Goal: Task Accomplishment & Management: Manage account settings

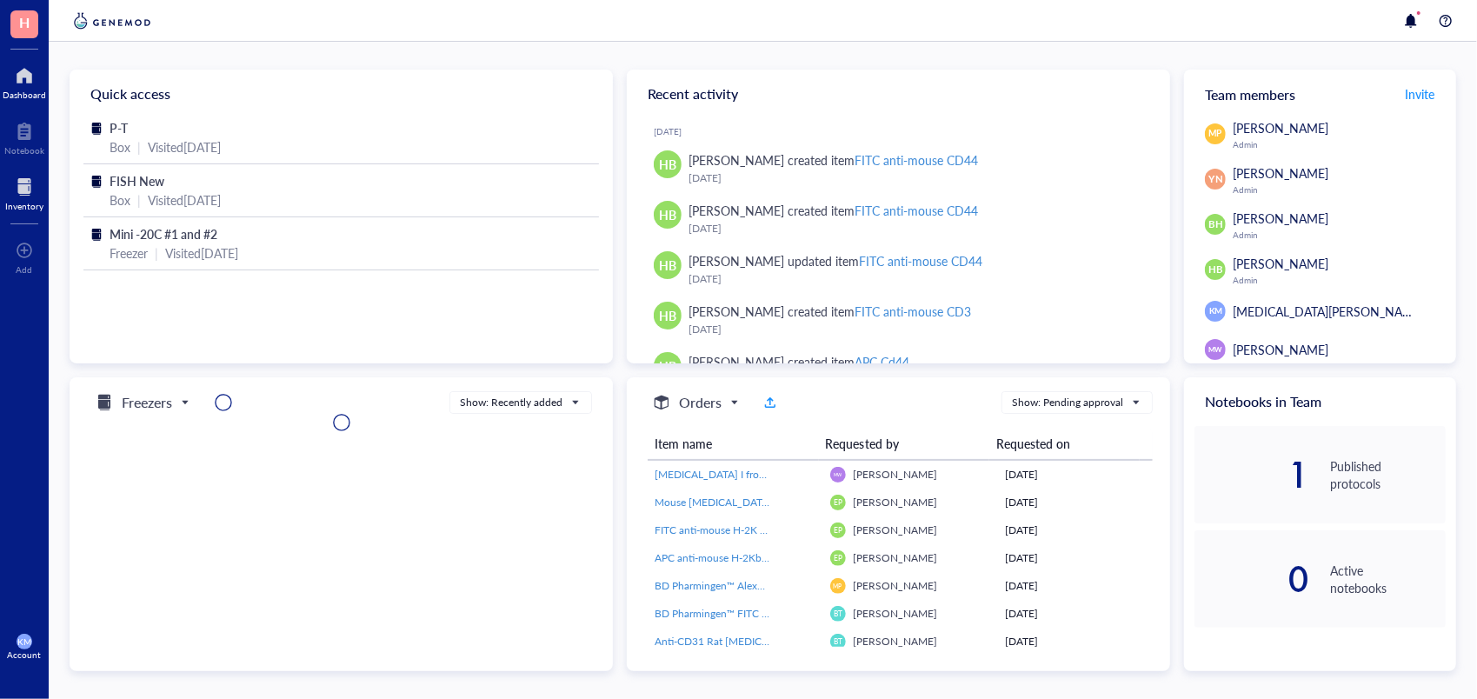
click at [24, 183] on div at bounding box center [24, 187] width 38 height 28
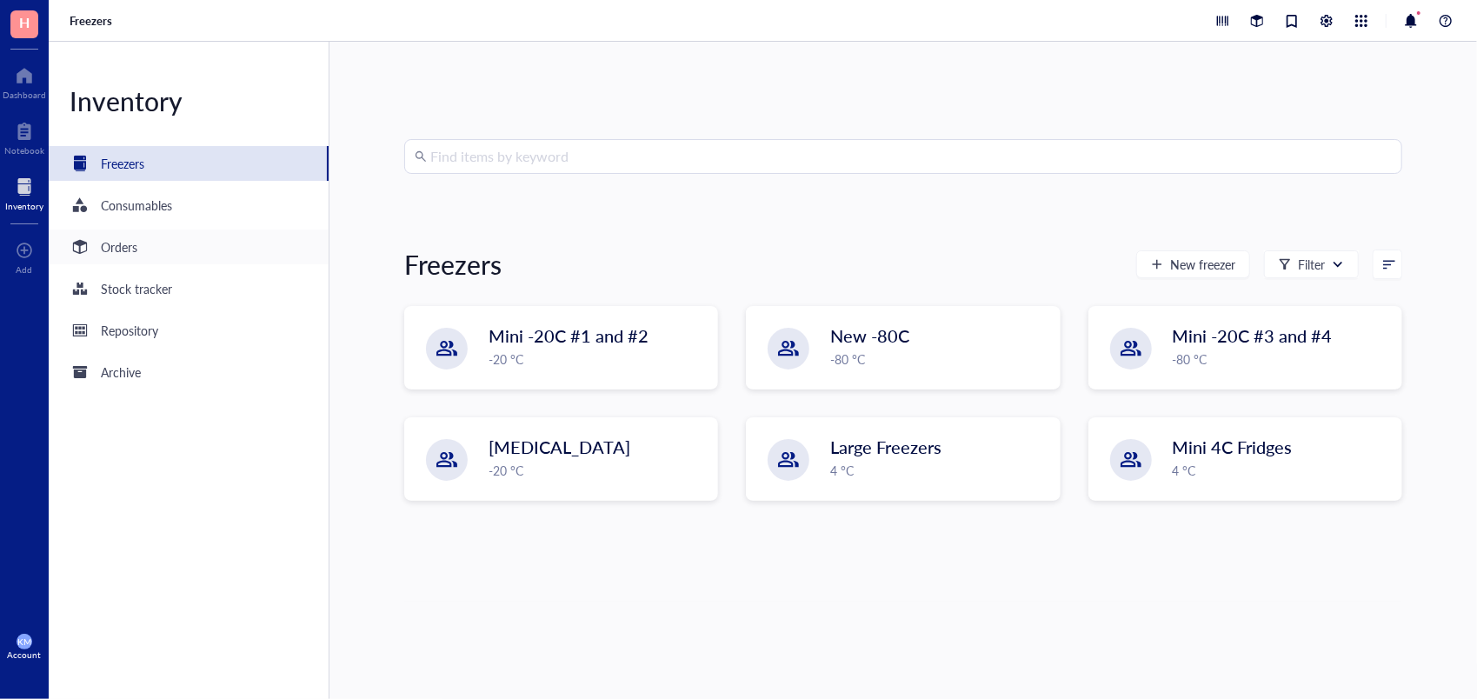
click at [127, 243] on div "Orders" at bounding box center [119, 246] width 37 height 19
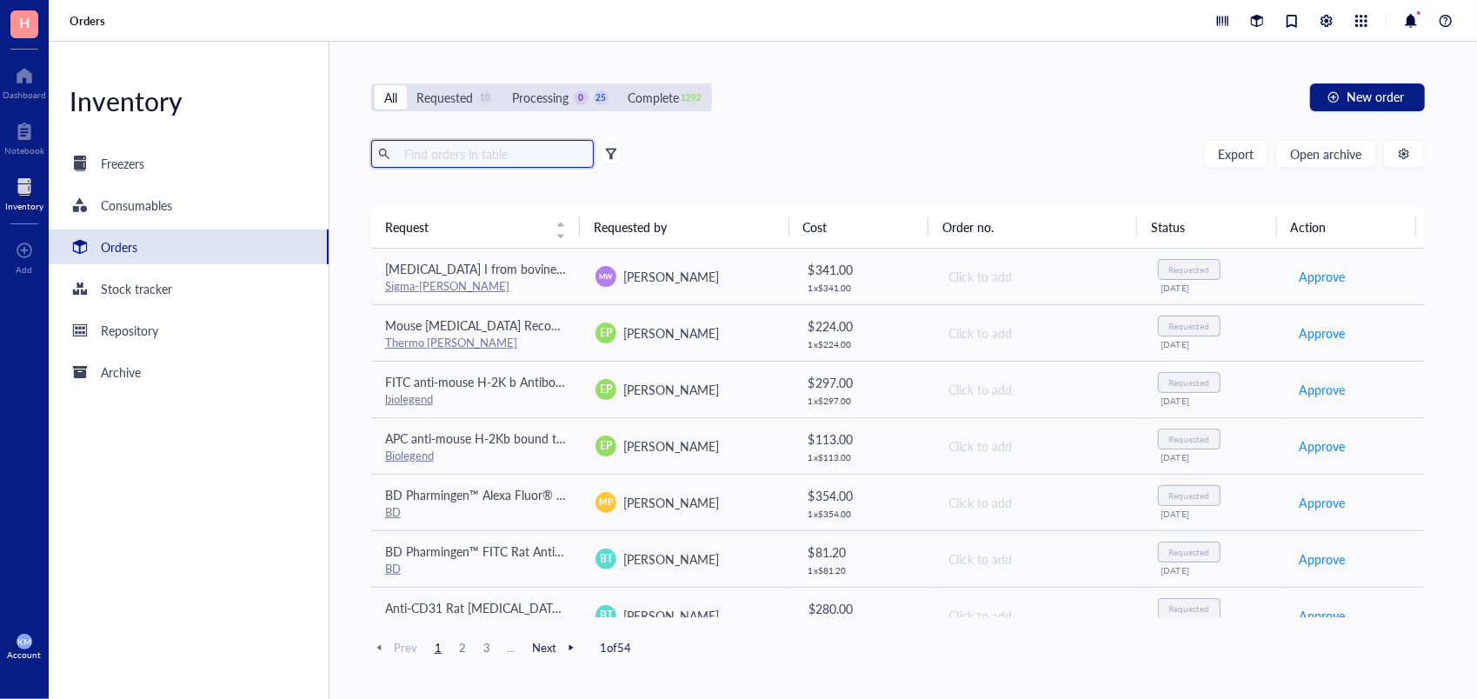
click at [496, 153] on input "text" at bounding box center [492, 154] width 190 height 26
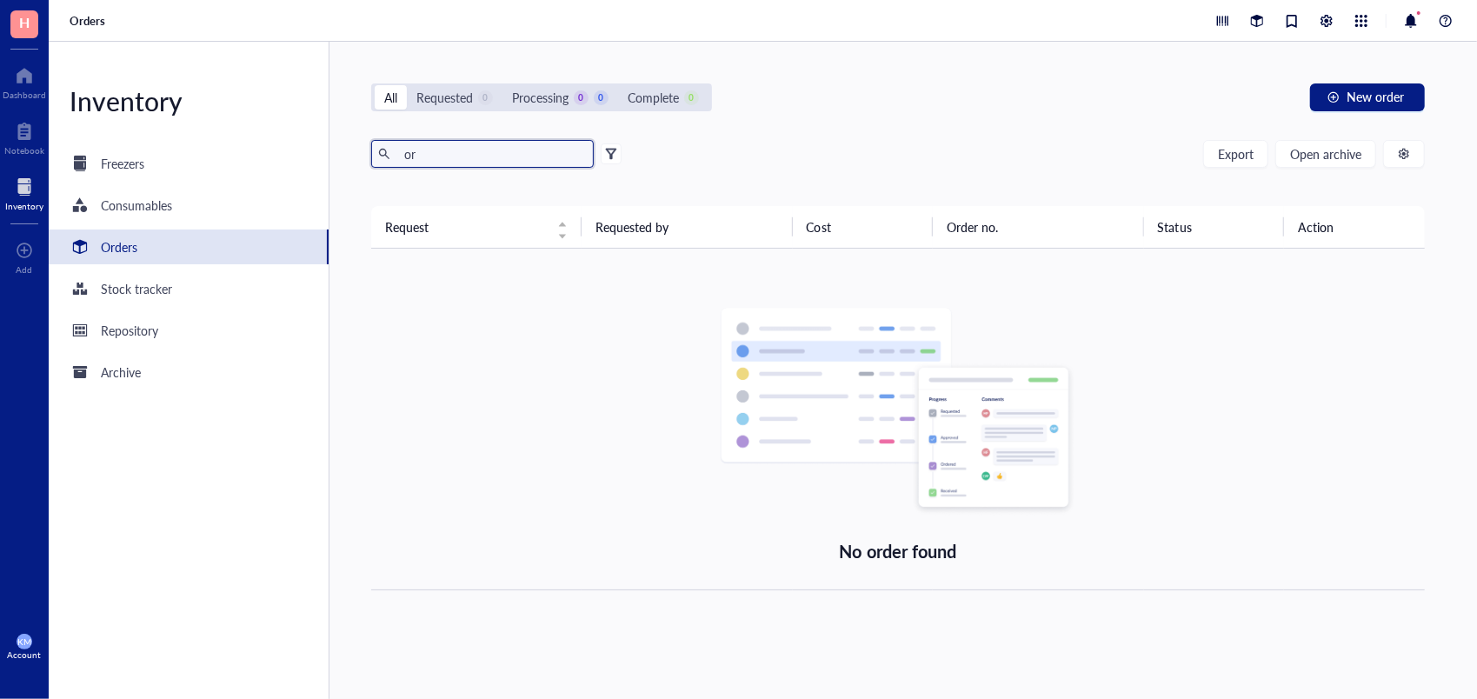
type input "o"
type input "s"
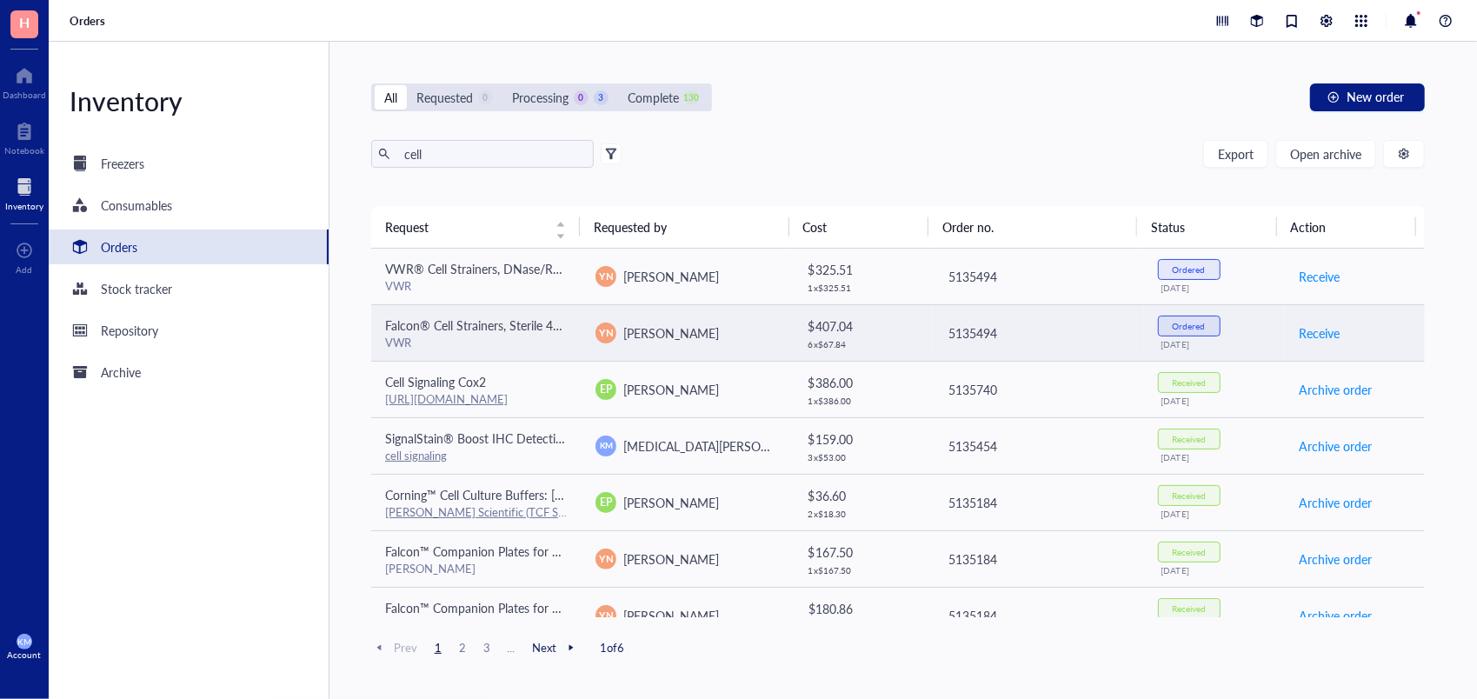
click at [510, 336] on div "VWR" at bounding box center [476, 343] width 183 height 16
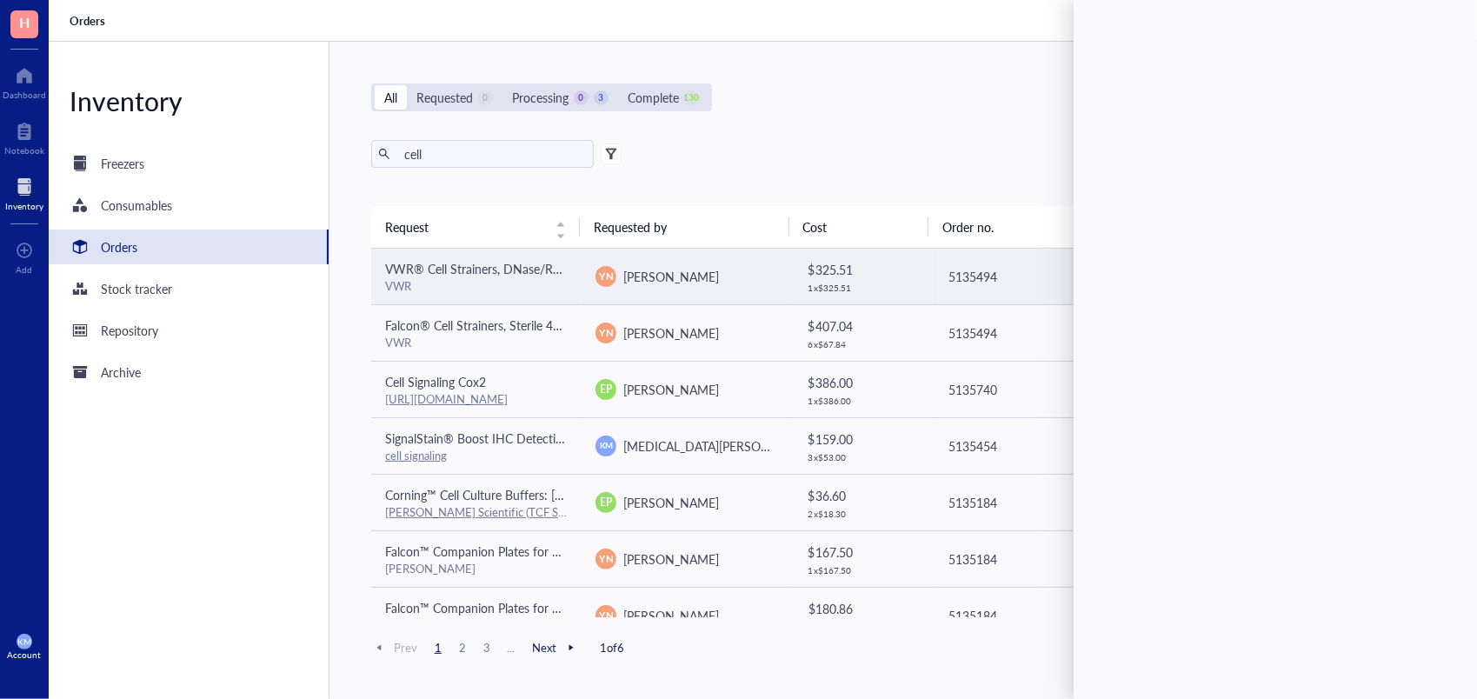
click at [555, 293] on td "VWR® Cell Strainers, DNase/RNase Free, Non-Pyrogenic, Sterile 40um VWR" at bounding box center [476, 277] width 210 height 57
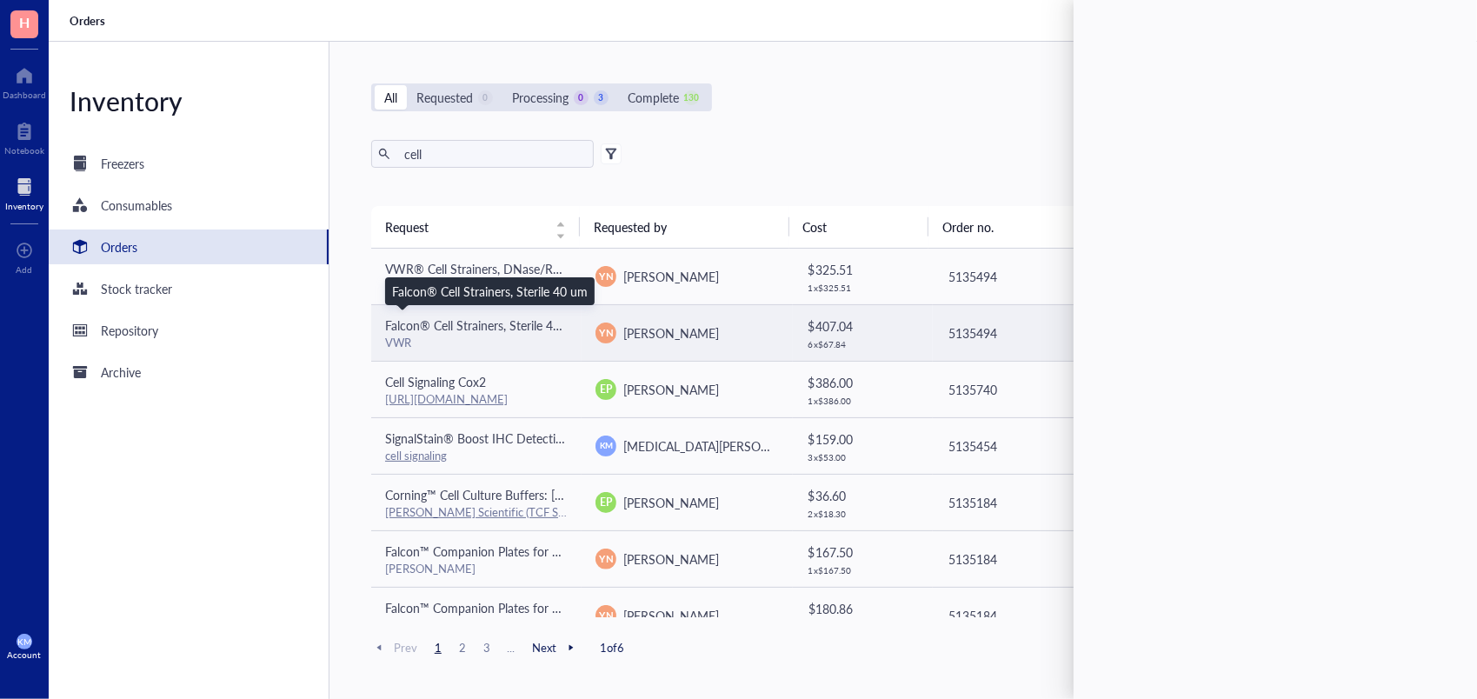
click at [481, 330] on span "Falcon® Cell Strainers, Sterile 40 um" at bounding box center [483, 325] width 196 height 17
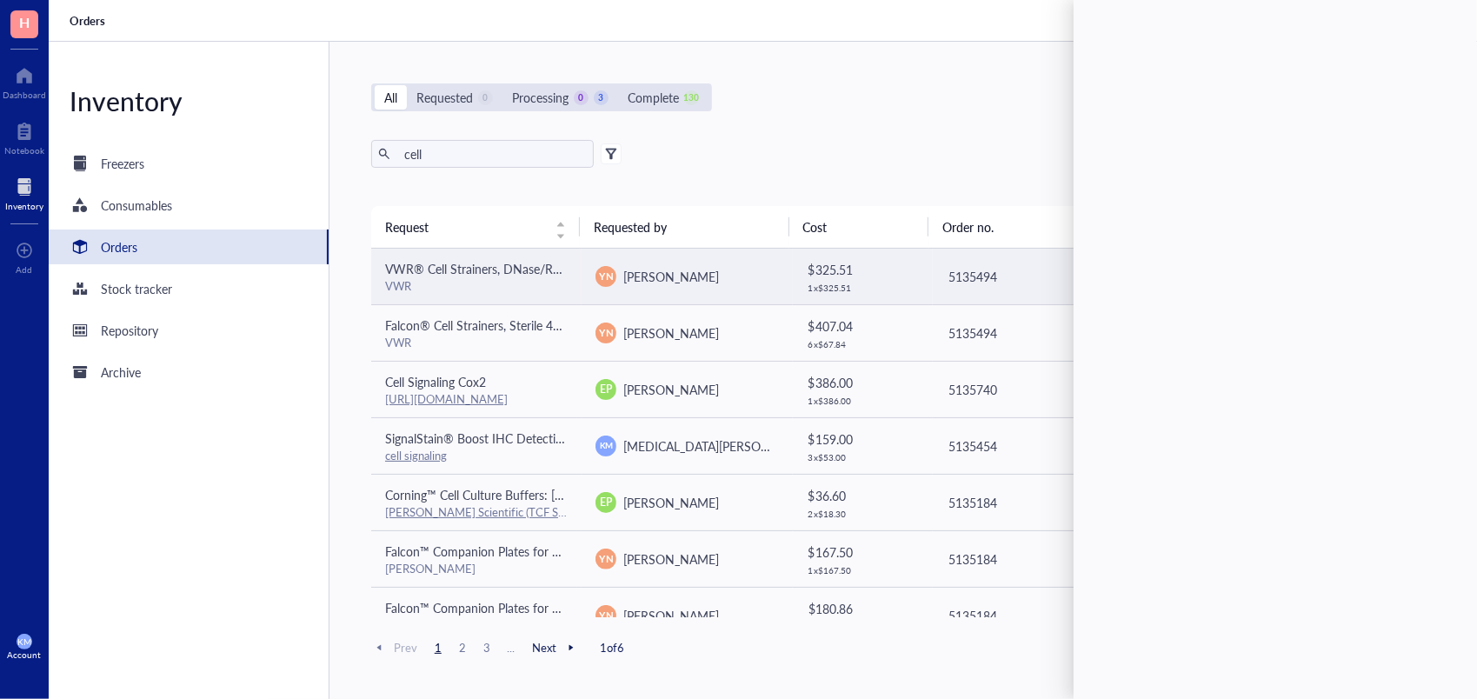
click at [466, 290] on div "VWR" at bounding box center [476, 286] width 183 height 16
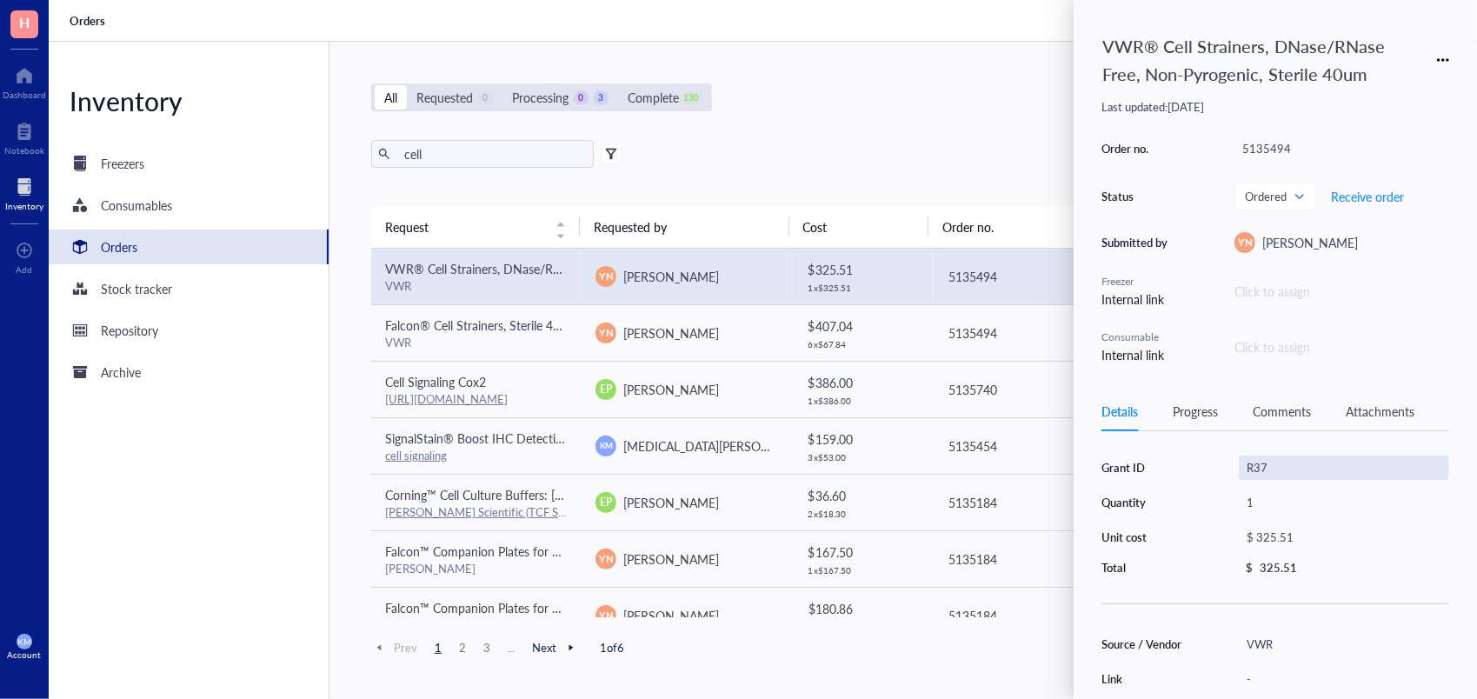
click at [1435, 460] on div "R37" at bounding box center [1344, 468] width 210 height 24
click at [1464, 442] on div "VWR® Cell Strainers, DNase/RNase Free, Non-Pyrogenic, Sterile 40um Last updated…" at bounding box center [1276, 349] width 404 height 699
click at [1150, 378] on div "VWR® Cell Strainers, DNase/RNase Free, Non-Pyrogenic, Sterile 40um Last updated…" at bounding box center [1276, 349] width 404 height 699
click at [1165, 444] on div "Details Progress Comments Attachments Grant ID R37 Quantity 1 Unit cost $ 325.5…" at bounding box center [1276, 545] width 348 height 307
click at [1159, 553] on div "Grant ID R37 Quantity 1 Unit cost $ 325.51 Total $ 325.51" at bounding box center [1276, 516] width 348 height 120
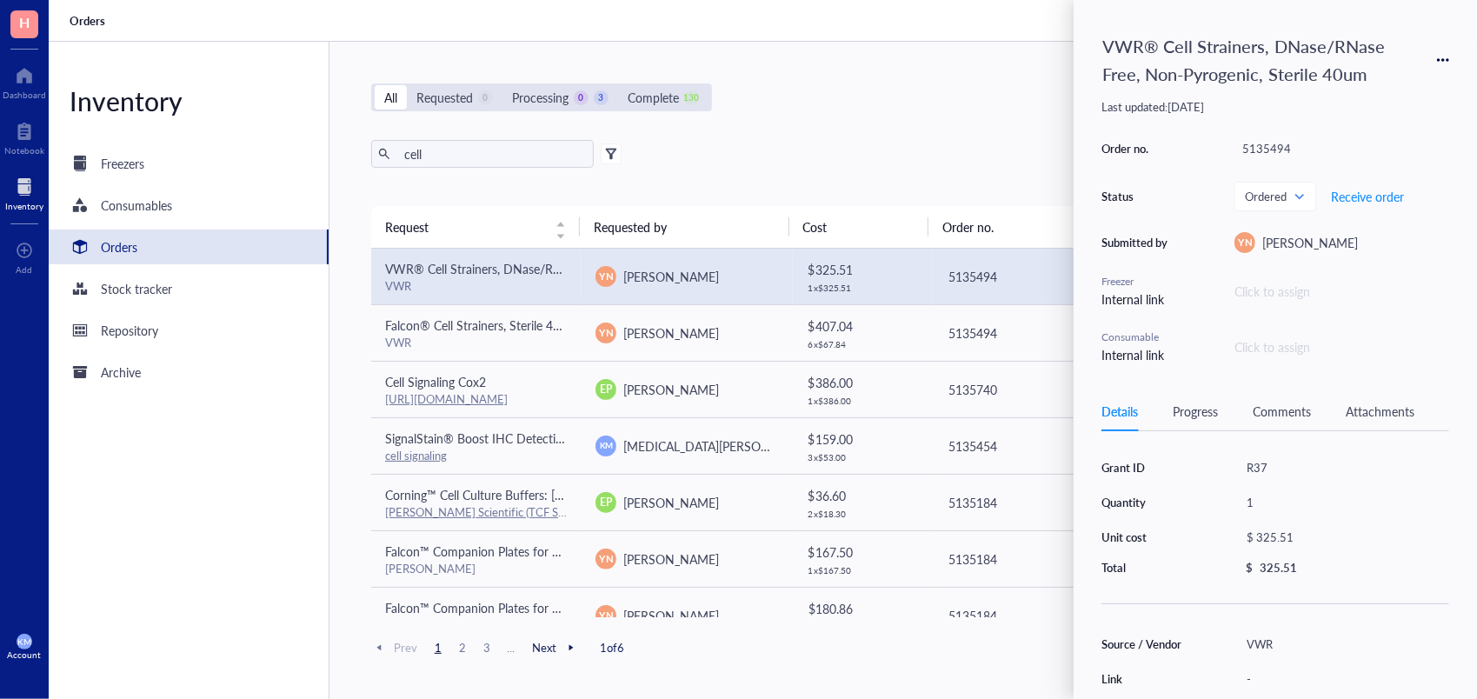
click at [1159, 553] on div "Grant ID R37 Quantity 1 Unit cost $ 325.51 Total $ 325.51" at bounding box center [1276, 516] width 348 height 120
click at [1358, 190] on span "Receive order" at bounding box center [1367, 197] width 73 height 14
click at [755, 151] on div "cell Export Open archive" at bounding box center [898, 154] width 1054 height 28
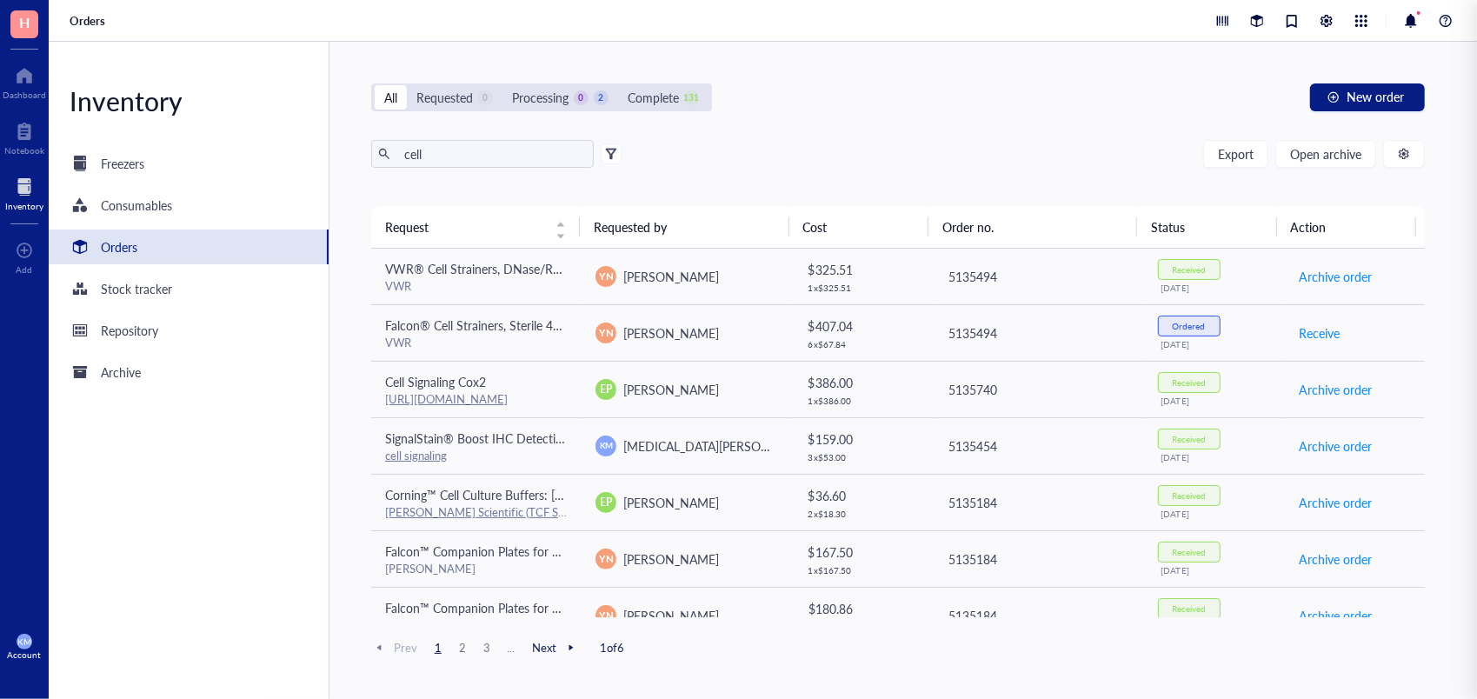
click at [755, 151] on div "cell Export Open archive" at bounding box center [898, 154] width 1054 height 28
click at [469, 90] on div "Requested" at bounding box center [445, 97] width 57 height 19
click at [407, 85] on input "Requested 0" at bounding box center [407, 85] width 0 height 0
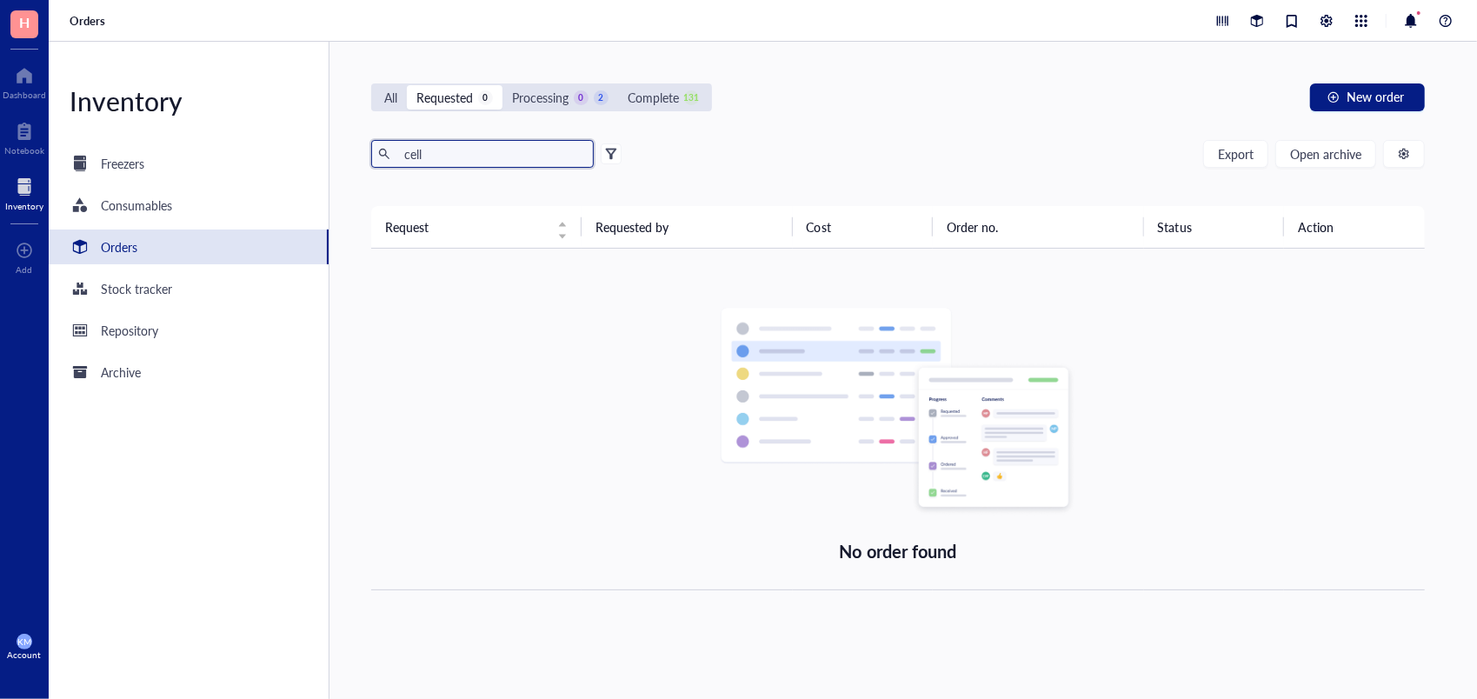
click at [444, 156] on input "cell" at bounding box center [492, 154] width 190 height 26
click at [665, 94] on div "Complete" at bounding box center [653, 97] width 51 height 19
click at [618, 85] on input "Complete 131" at bounding box center [618, 85] width 0 height 0
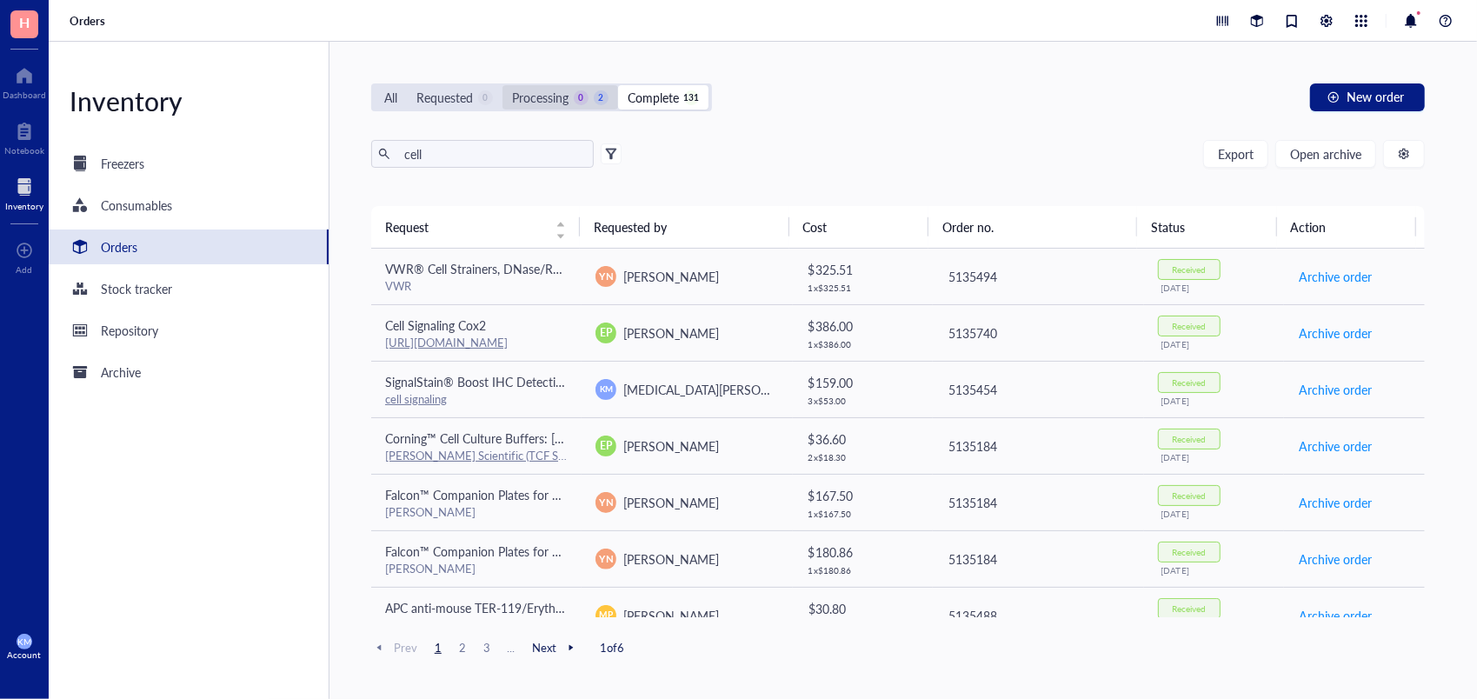
click at [565, 89] on div "Processing" at bounding box center [540, 97] width 57 height 19
click at [503, 85] on input "Processing 0 2" at bounding box center [503, 85] width 0 height 0
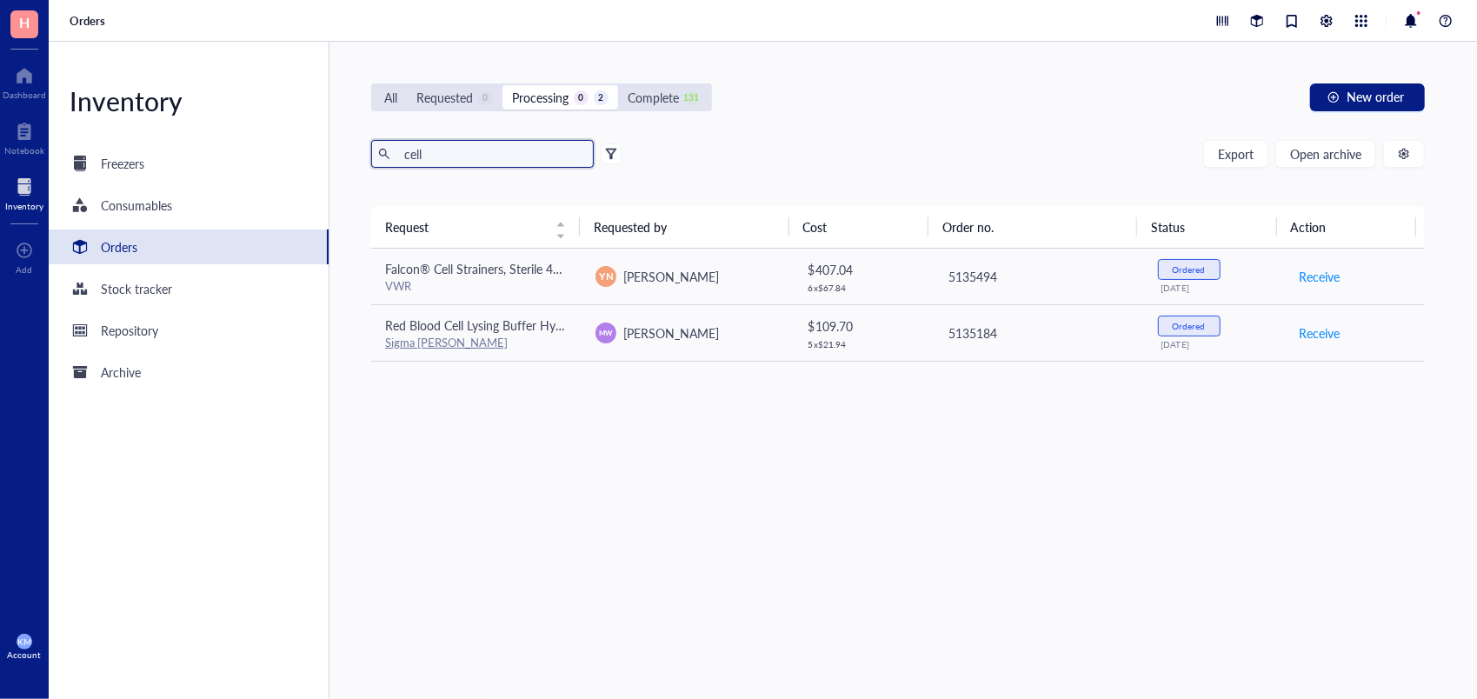
click at [467, 160] on input "cell" at bounding box center [492, 154] width 190 height 26
drag, startPoint x: 444, startPoint y: 151, endPoint x: 286, endPoint y: 158, distance: 158.4
click at [286, 158] on div "Inventory Freezers Consumables Orders Stock tracker Repository Archive All Requ…" at bounding box center [763, 370] width 1429 height 657
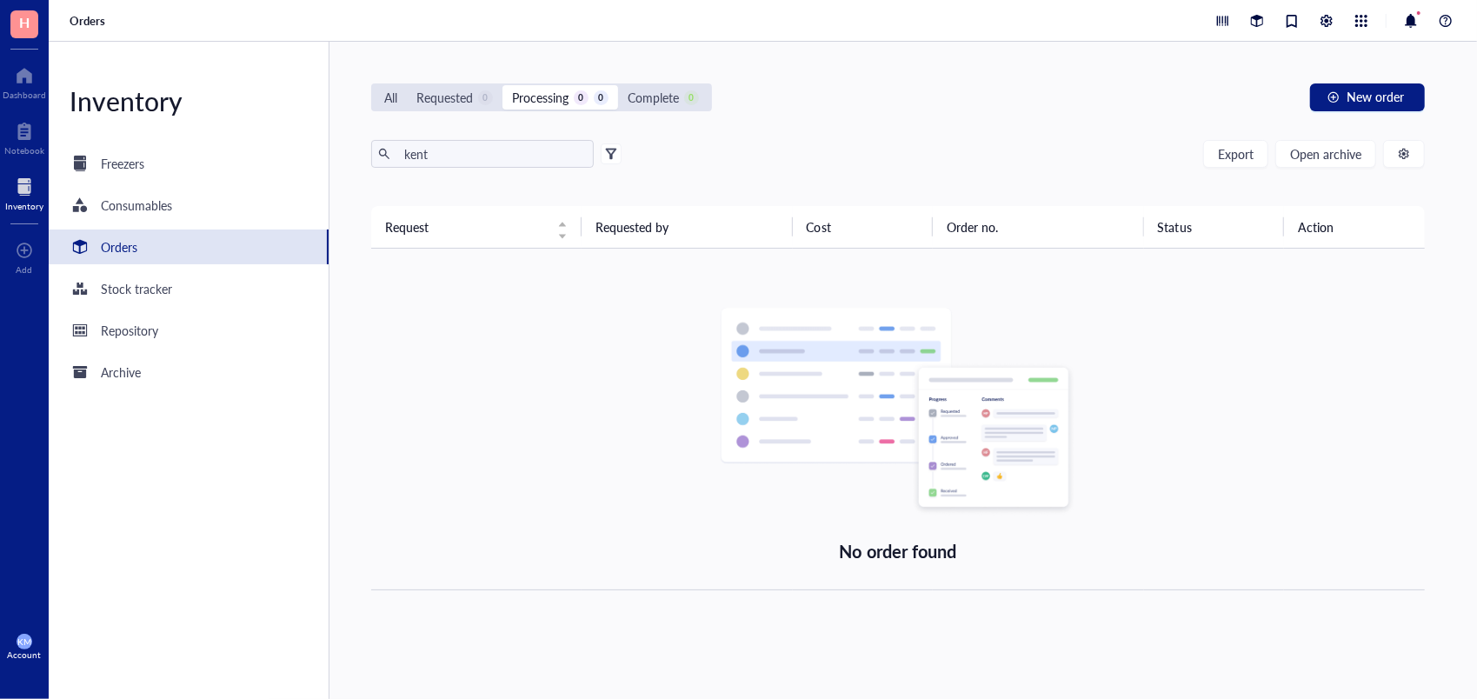
click at [572, 100] on div "Processing 0 0" at bounding box center [560, 97] width 97 height 19
click at [503, 85] on input "Processing 0 0" at bounding box center [503, 85] width 0 height 0
click at [440, 150] on input "kent" at bounding box center [492, 154] width 190 height 26
type input "k"
type input "I"
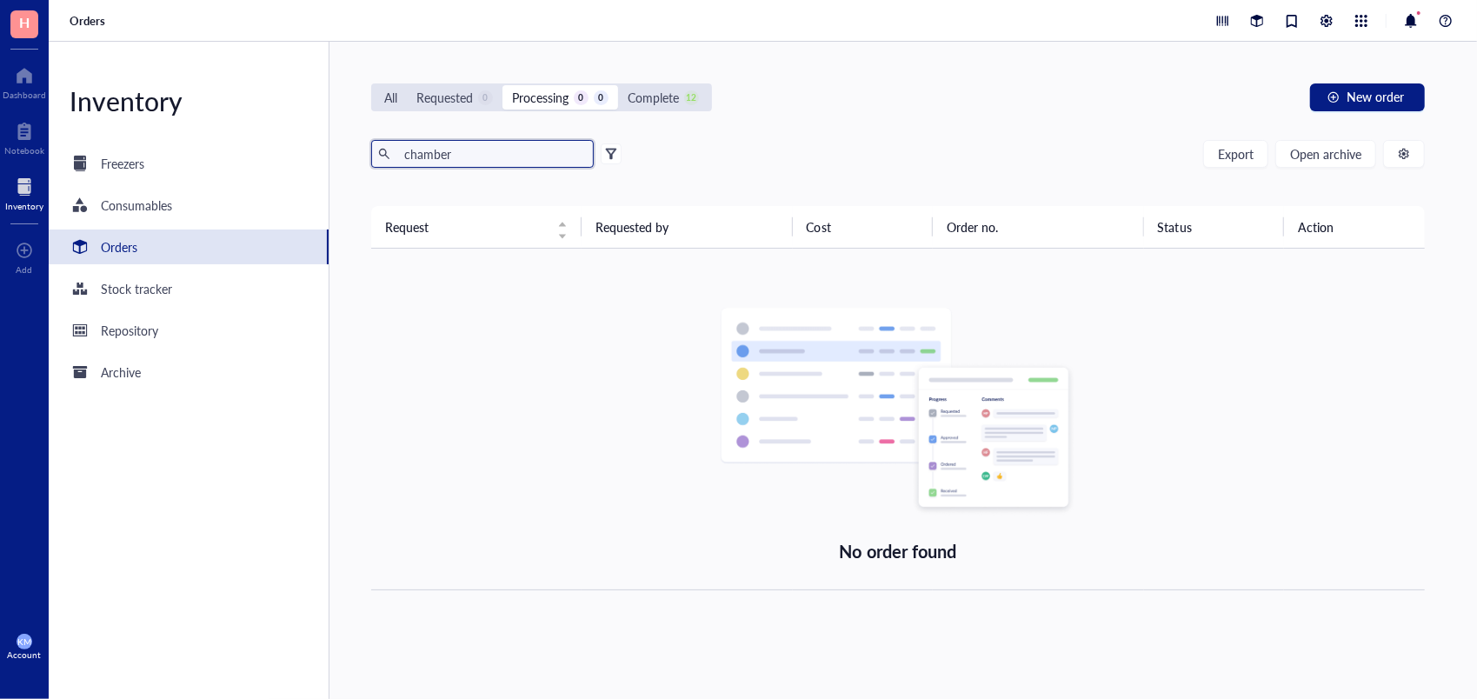
type input "chamber"
click at [490, 134] on div "All Requested 0 Processing 0 0 Complete 12 New order chamber Export Open archiv…" at bounding box center [898, 370] width 1137 height 657
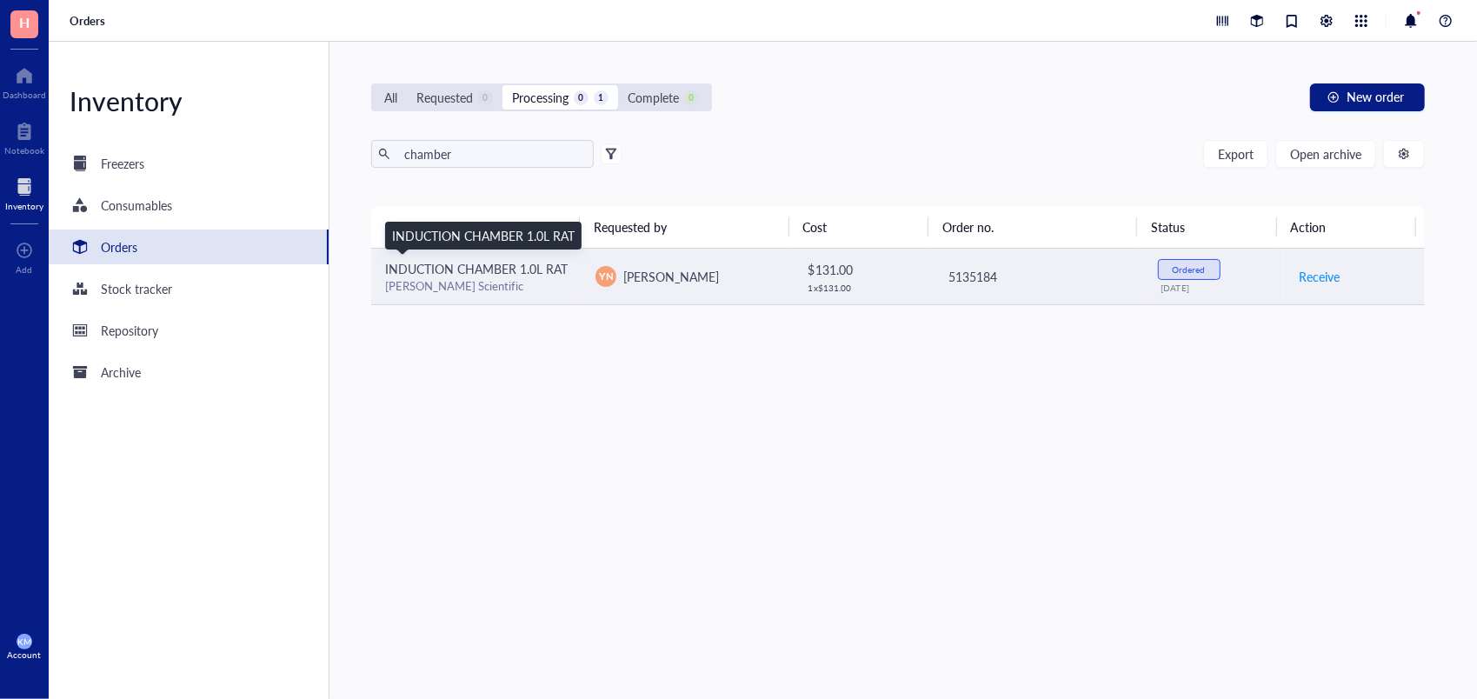
click at [505, 276] on span "INDUCTION CHAMBER 1.0L RAT" at bounding box center [476, 268] width 183 height 17
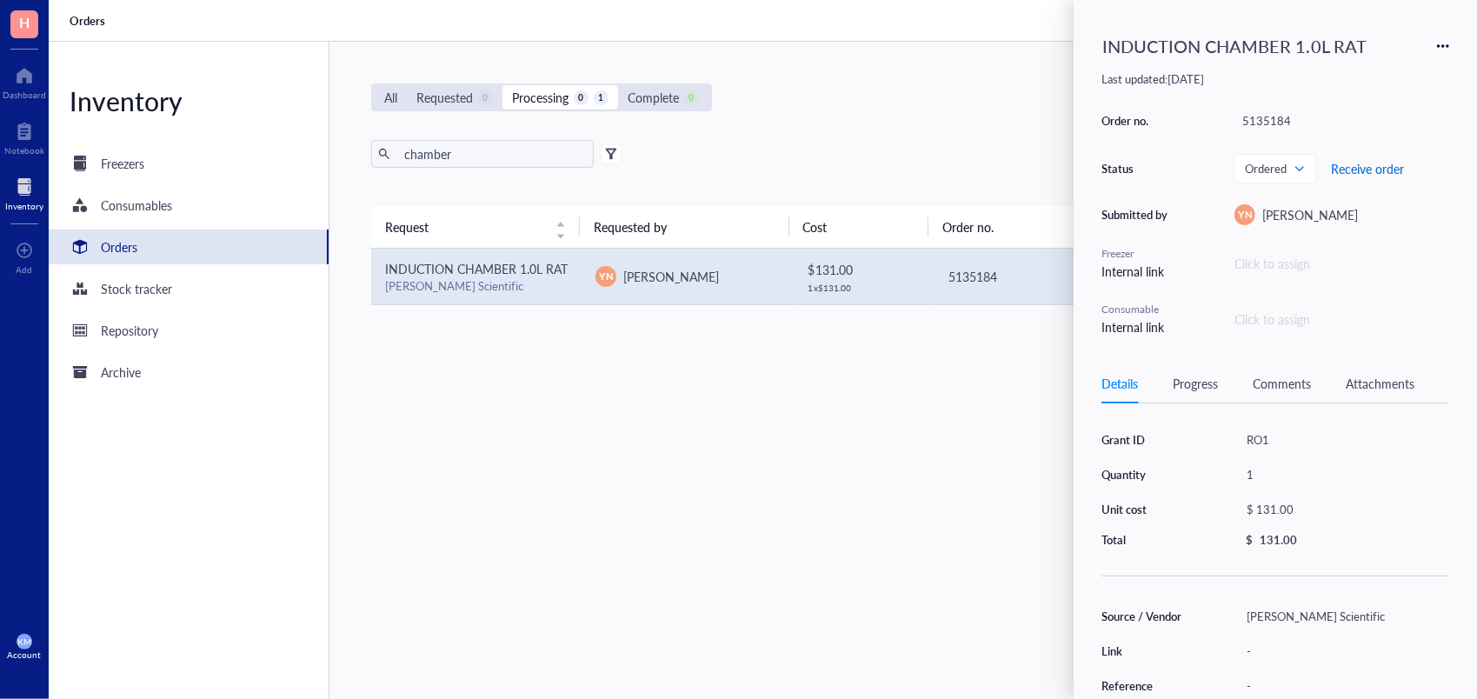
click at [1382, 162] on span "Receive order" at bounding box center [1367, 169] width 73 height 14
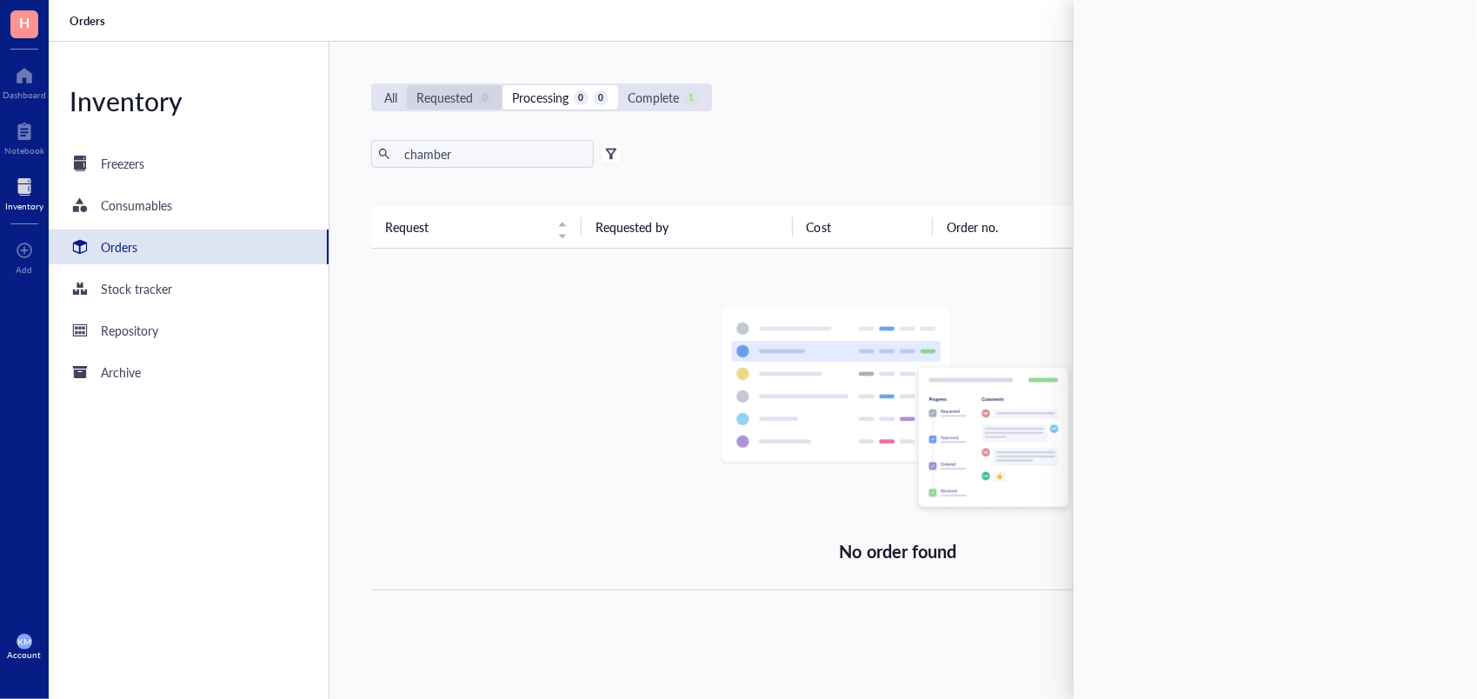
click at [442, 98] on div "Requested" at bounding box center [445, 97] width 57 height 19
click at [407, 85] on input "Requested 0" at bounding box center [407, 85] width 0 height 0
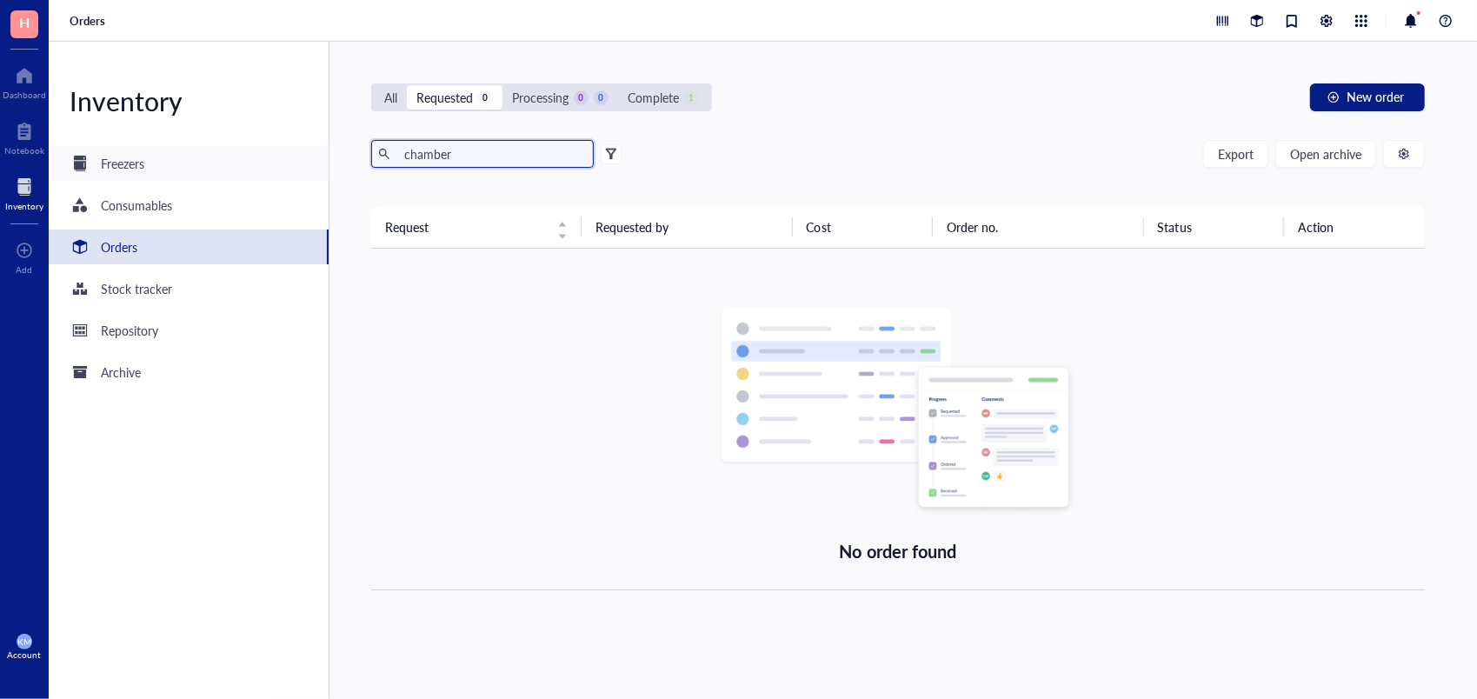
drag, startPoint x: 478, startPoint y: 158, endPoint x: 288, endPoint y: 167, distance: 190.6
click at [288, 167] on div "Inventory Freezers Consumables Orders Stock tracker Repository Archive All Requ…" at bounding box center [763, 370] width 1429 height 657
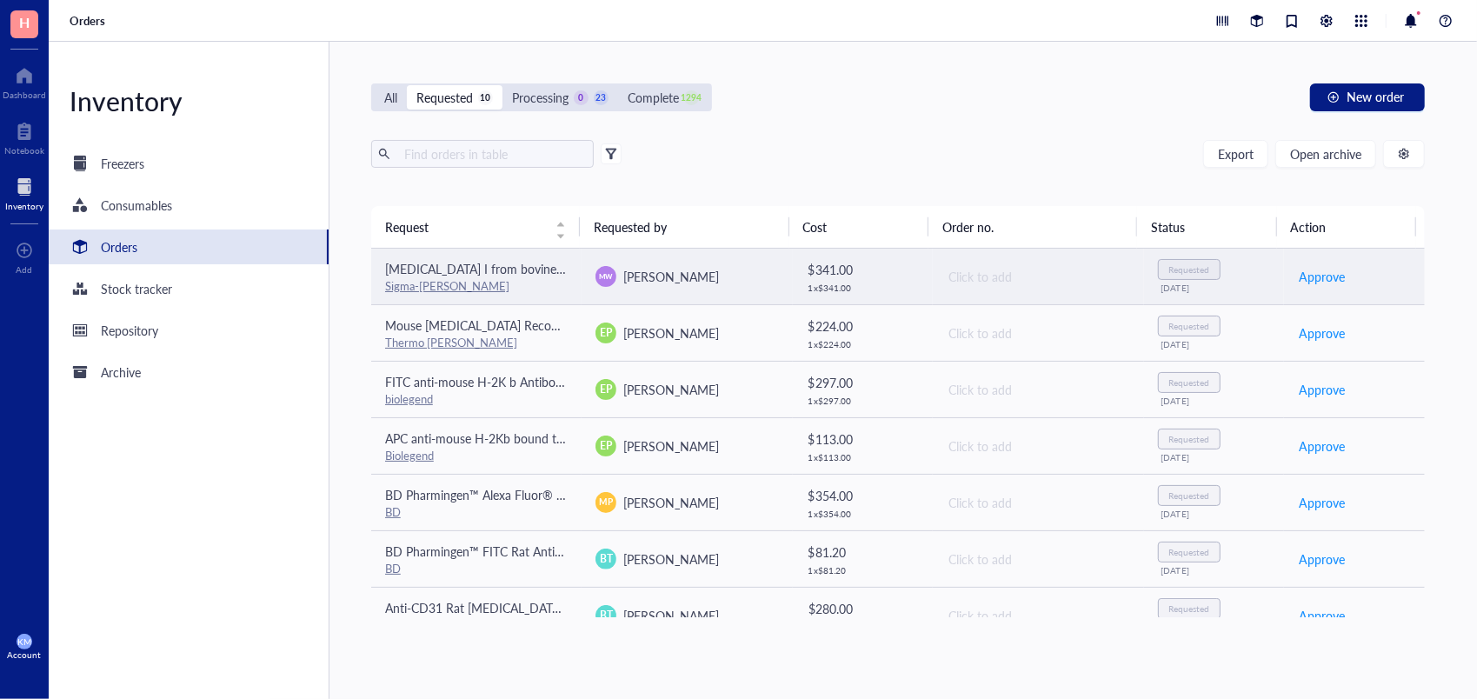
click at [702, 285] on div "MW [PERSON_NAME]" at bounding box center [687, 276] width 183 height 21
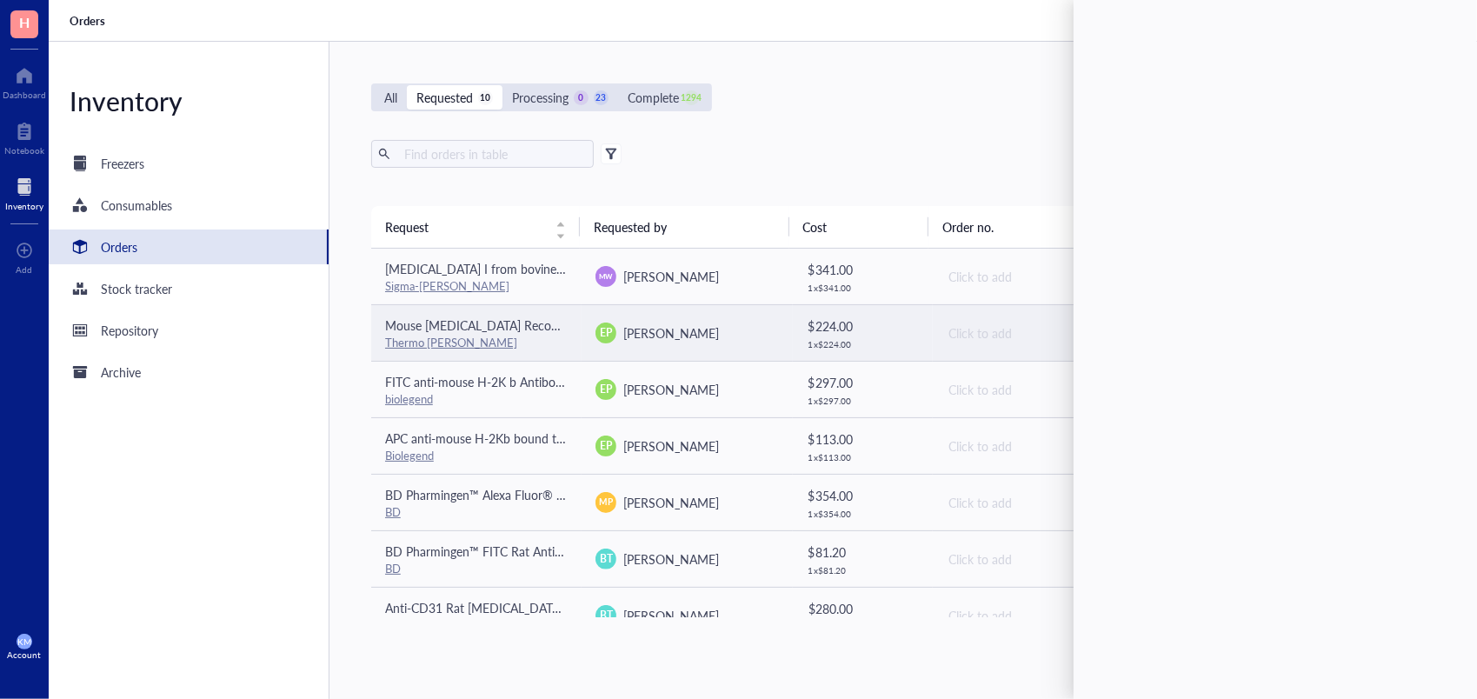
click at [706, 325] on span "[PERSON_NAME]" at bounding box center [672, 332] width 96 height 17
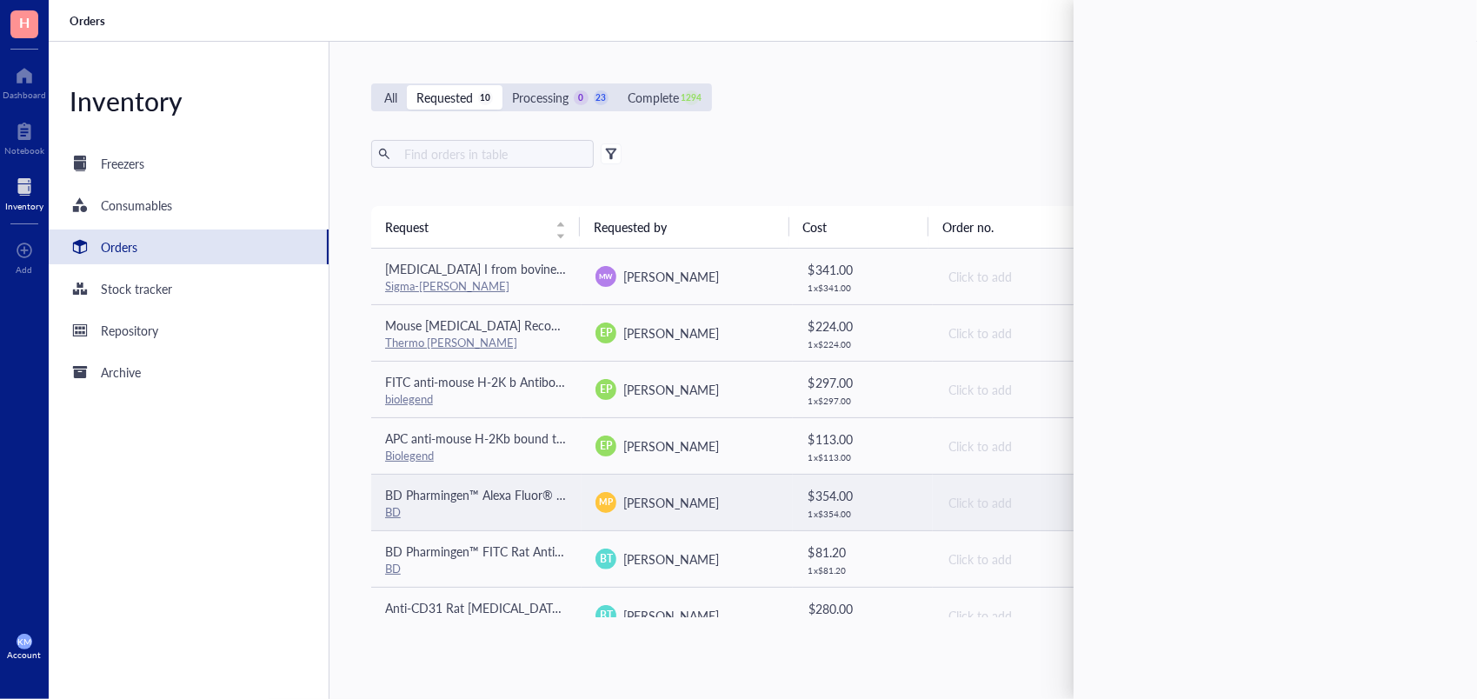
click at [727, 510] on div "MP [PERSON_NAME]" at bounding box center [687, 502] width 183 height 21
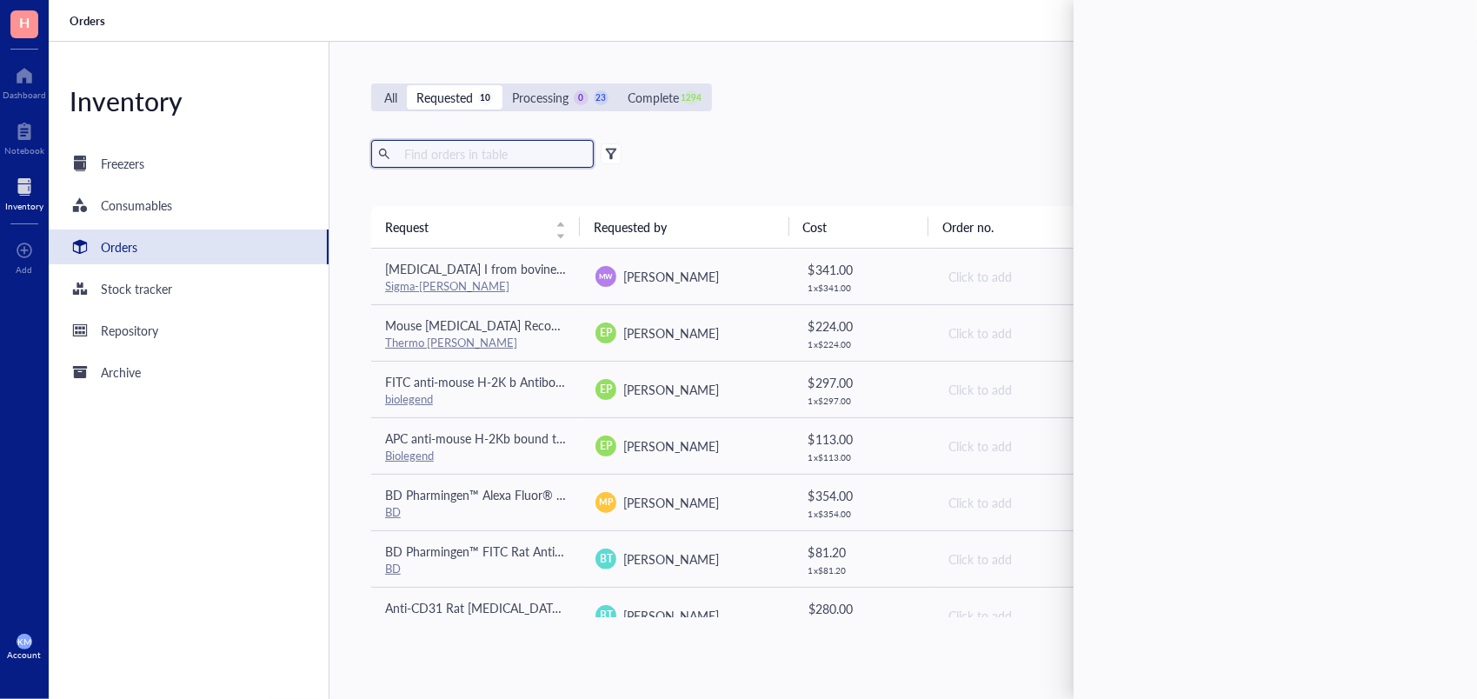
click at [419, 157] on input "text" at bounding box center [492, 154] width 190 height 26
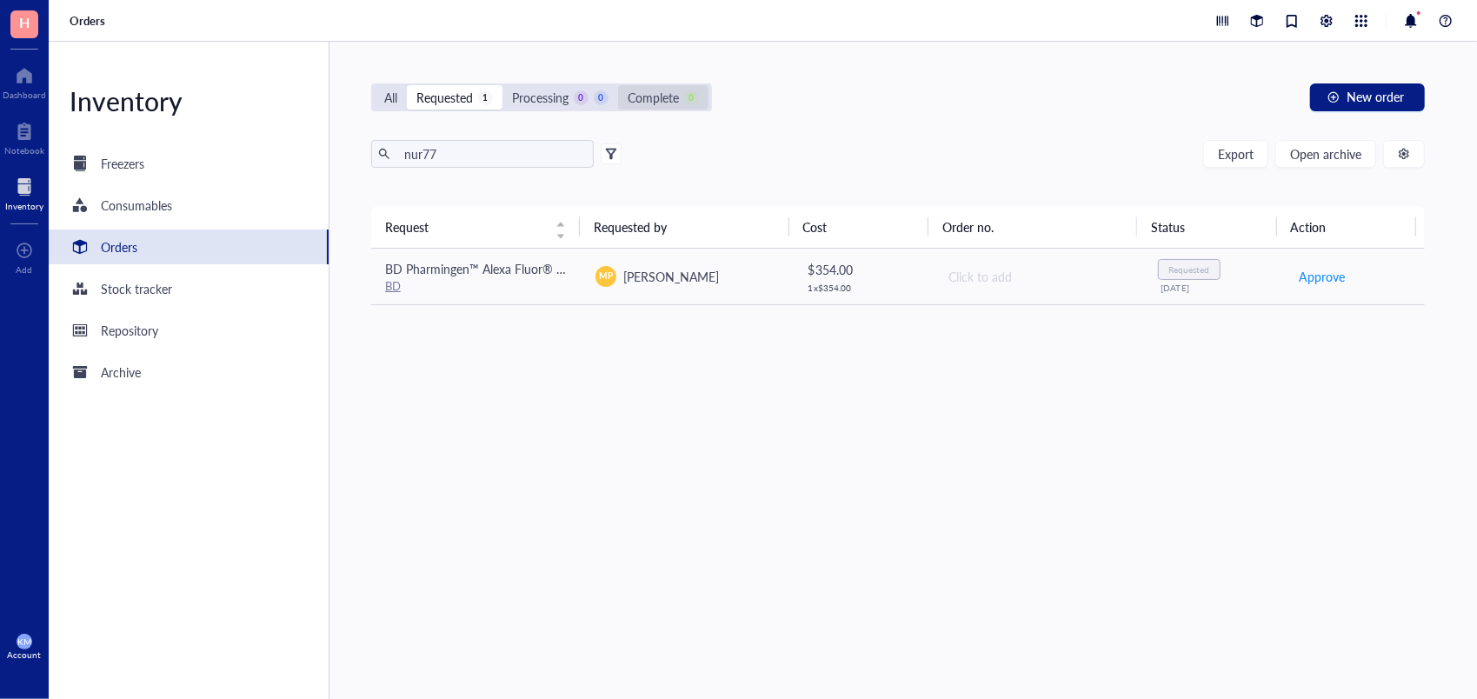
click at [646, 86] on div "Complete 0" at bounding box center [663, 97] width 90 height 24
click at [618, 85] on input "Complete 0" at bounding box center [618, 85] width 0 height 0
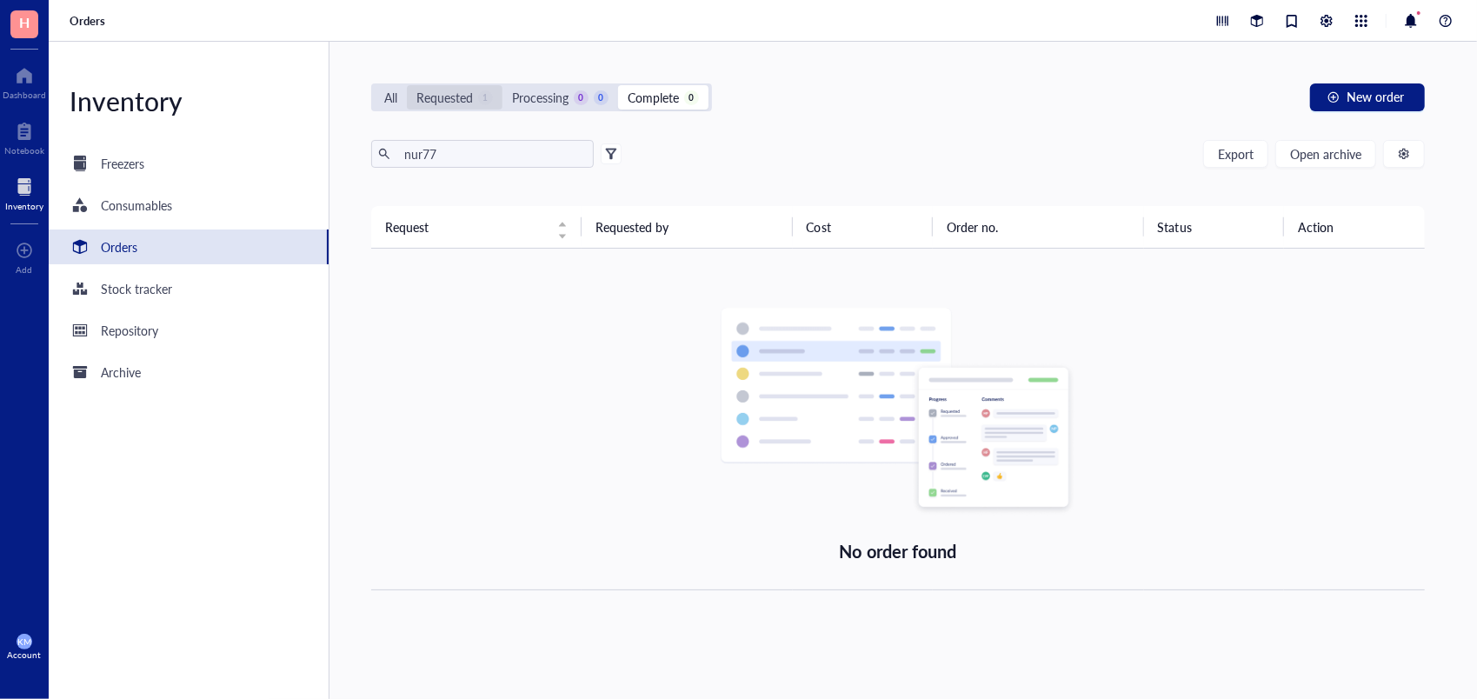
click at [468, 88] on div "Requested" at bounding box center [445, 97] width 57 height 19
click at [407, 85] on input "Requested 1" at bounding box center [407, 85] width 0 height 0
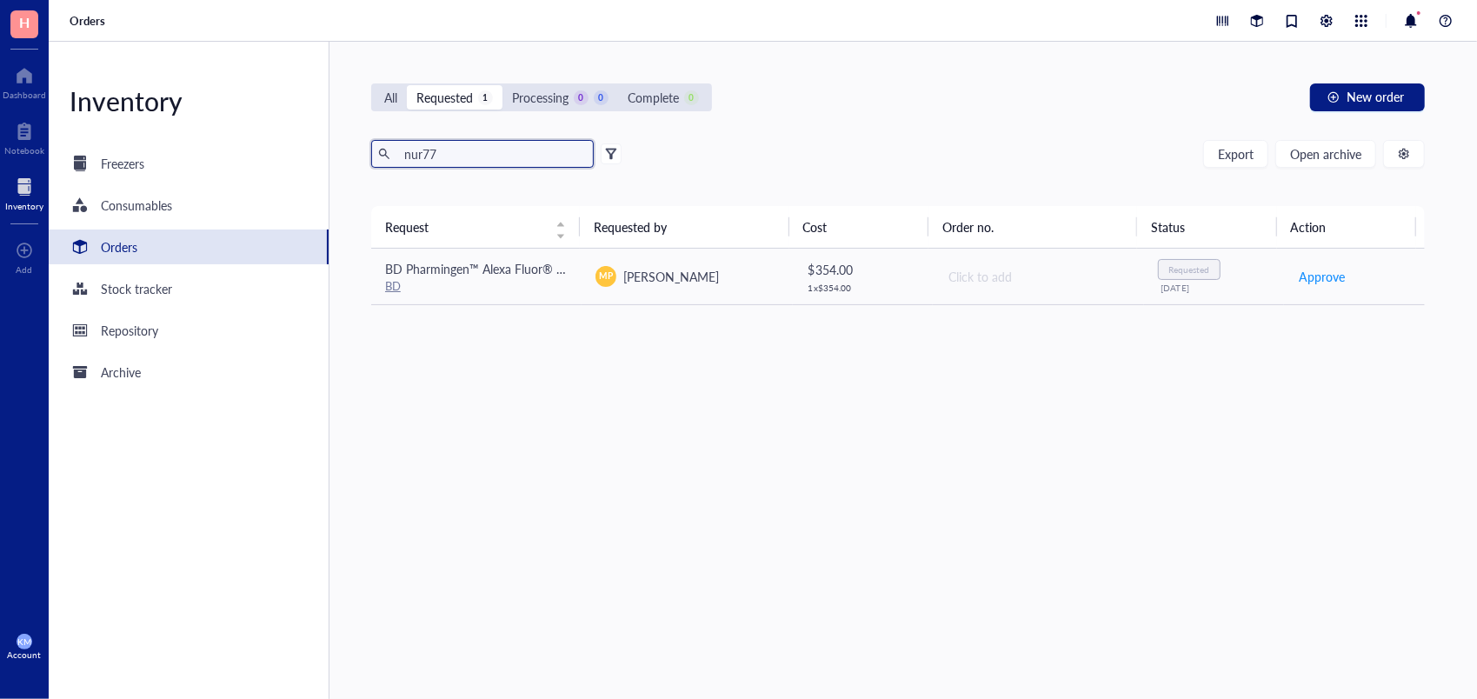
click at [462, 143] on input "nur77" at bounding box center [492, 154] width 190 height 26
type input "n"
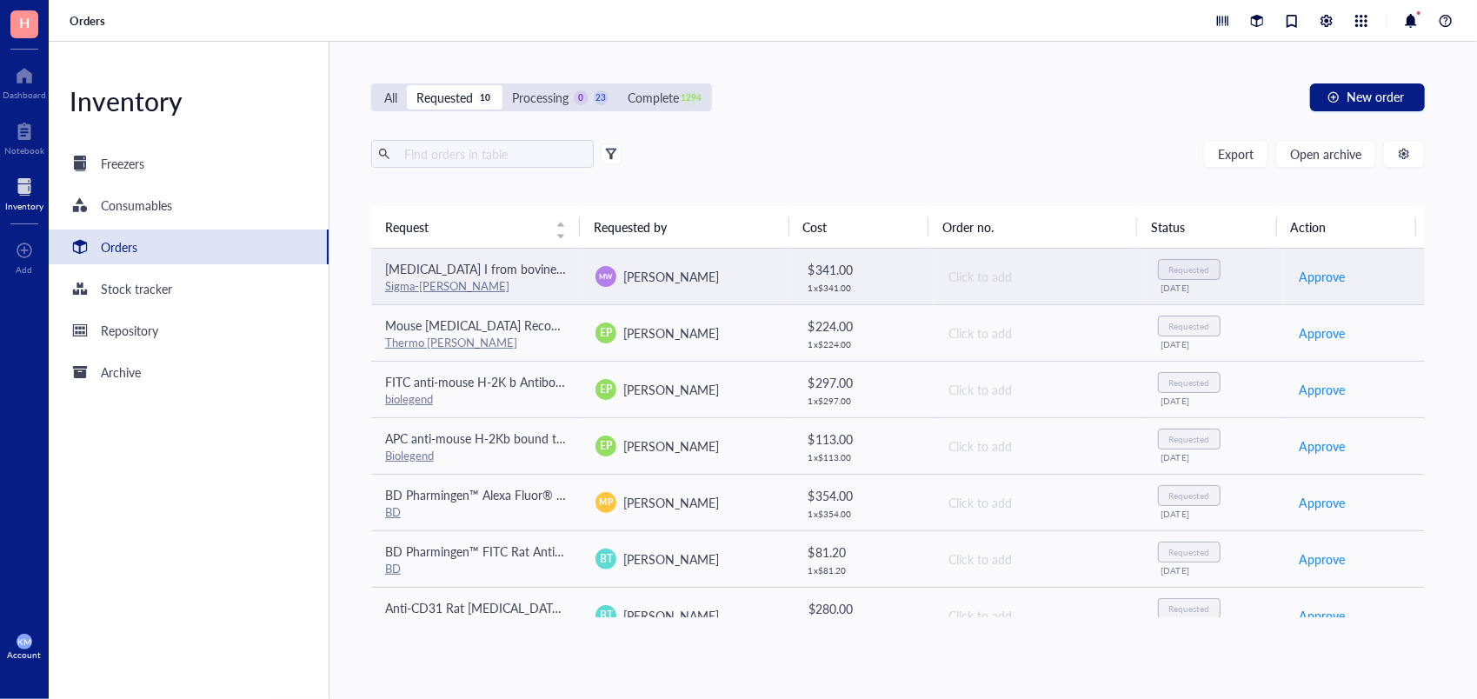
click at [540, 285] on div "Sigma-[PERSON_NAME]" at bounding box center [476, 286] width 183 height 16
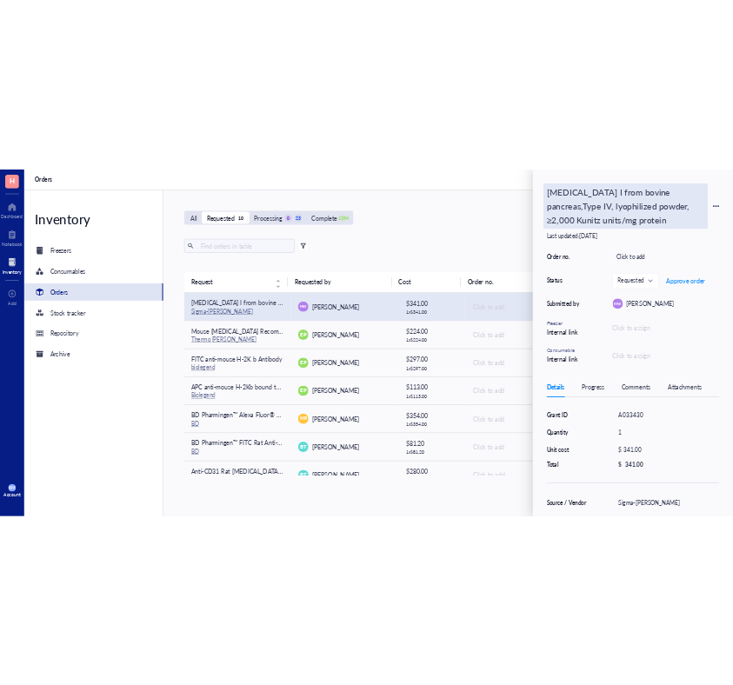
scroll to position [0, 379]
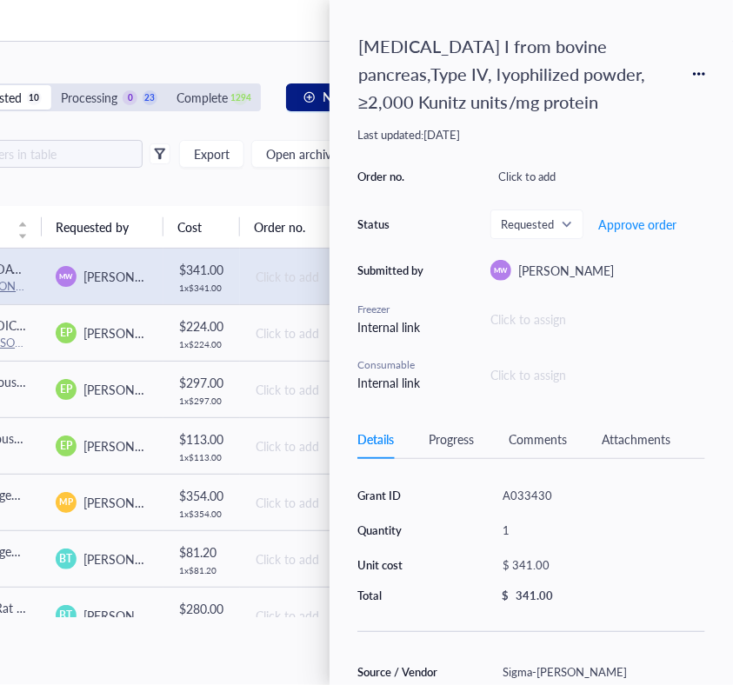
click at [271, 50] on div "All Requested 10 Processing 0 23 Complete 1294 New order Export Open archive Re…" at bounding box center [160, 364] width 564 height 644
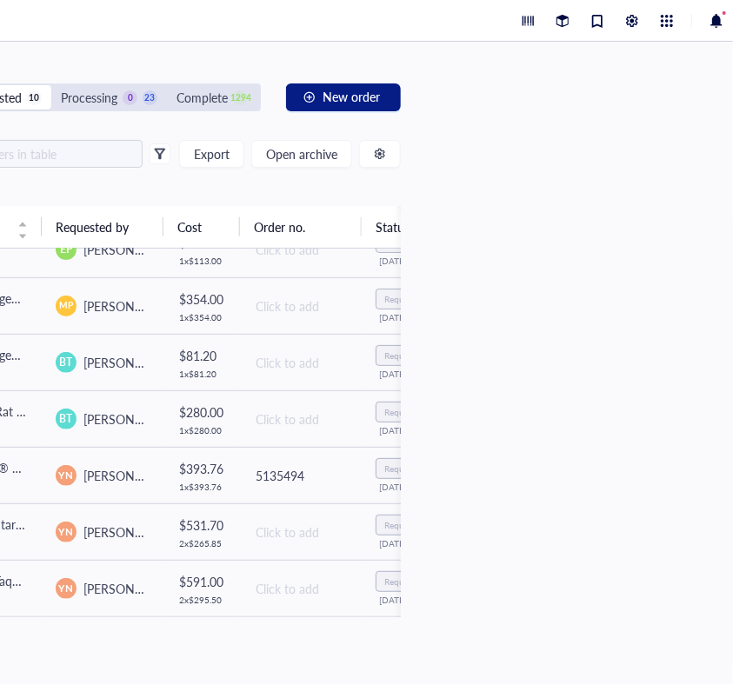
scroll to position [207, 0]
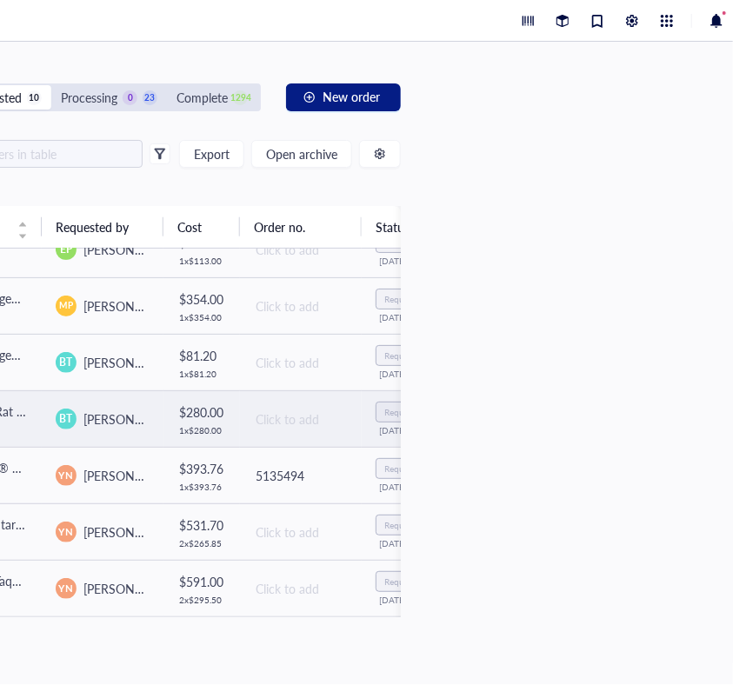
click at [130, 427] on td "[PERSON_NAME] Theivanthiran" at bounding box center [103, 418] width 122 height 57
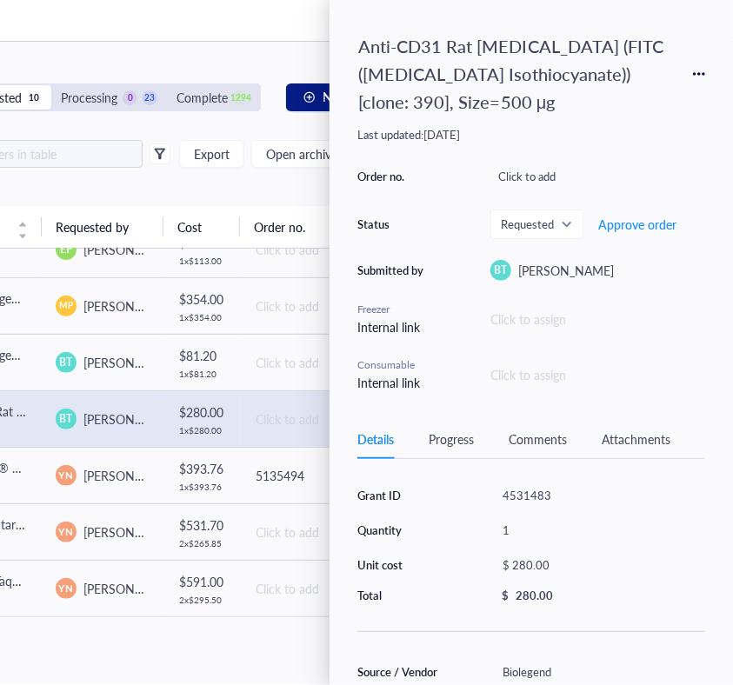
click at [690, 398] on div "Anti-CD31 Rat [MEDICAL_DATA] (FITC ([MEDICAL_DATA] Isothiocyanate)) [clone: 390…" at bounding box center [532, 342] width 404 height 685
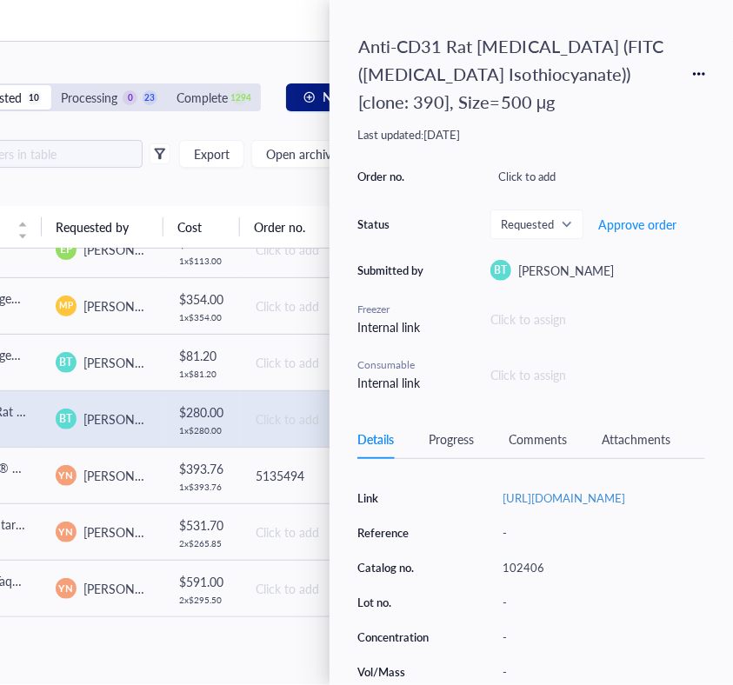
scroll to position [243, 0]
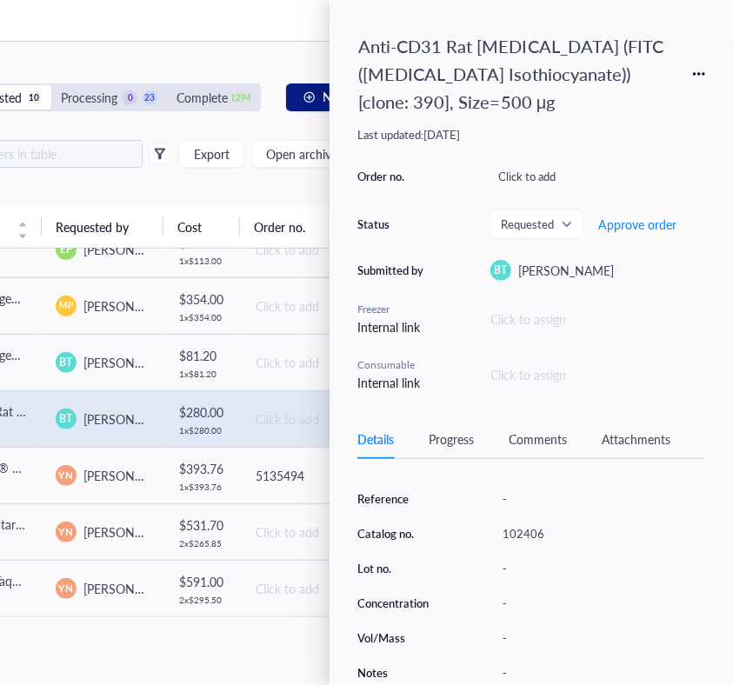
click at [424, 513] on div "Source / Vendor Biolegend Link [URL][DOMAIN_NAME] Reference - Catalog no. 10240…" at bounding box center [531, 551] width 348 height 268
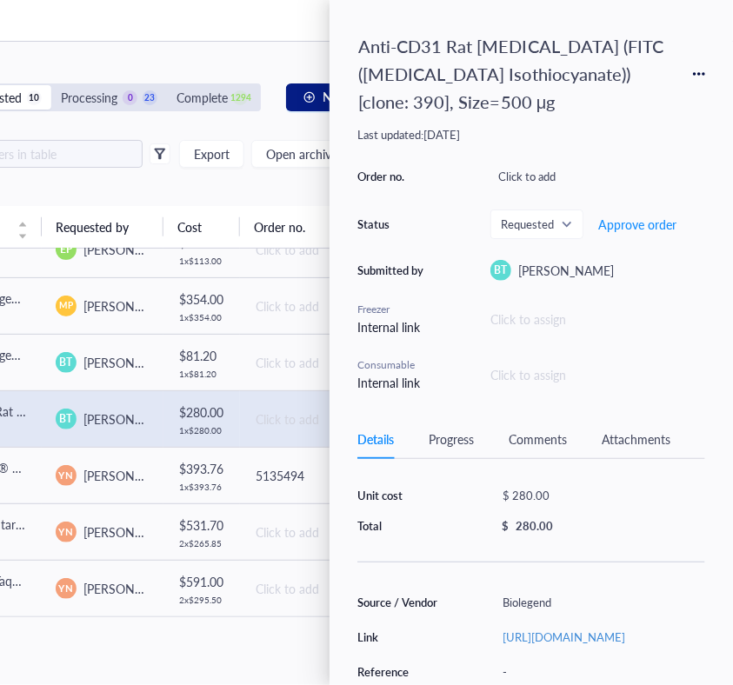
scroll to position [35, 0]
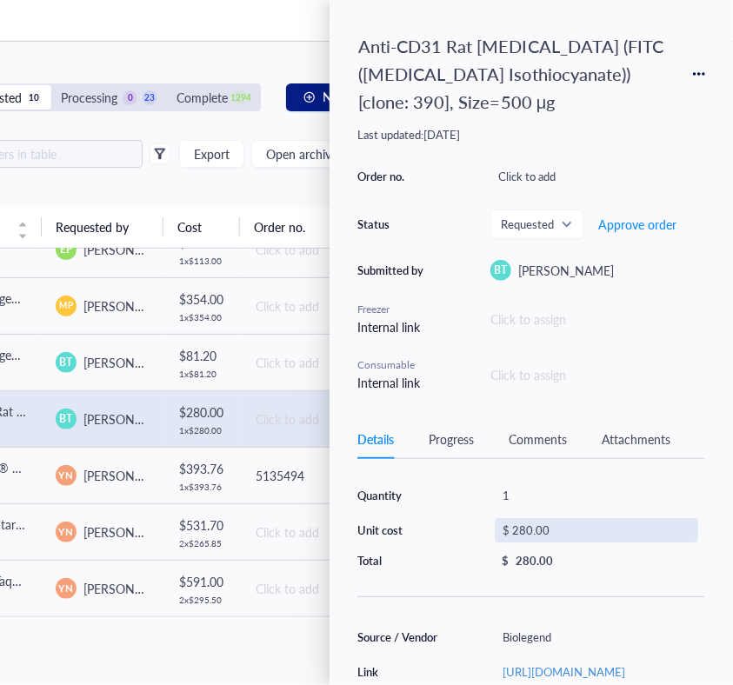
click at [536, 519] on div "$ 280.00" at bounding box center [596, 530] width 203 height 24
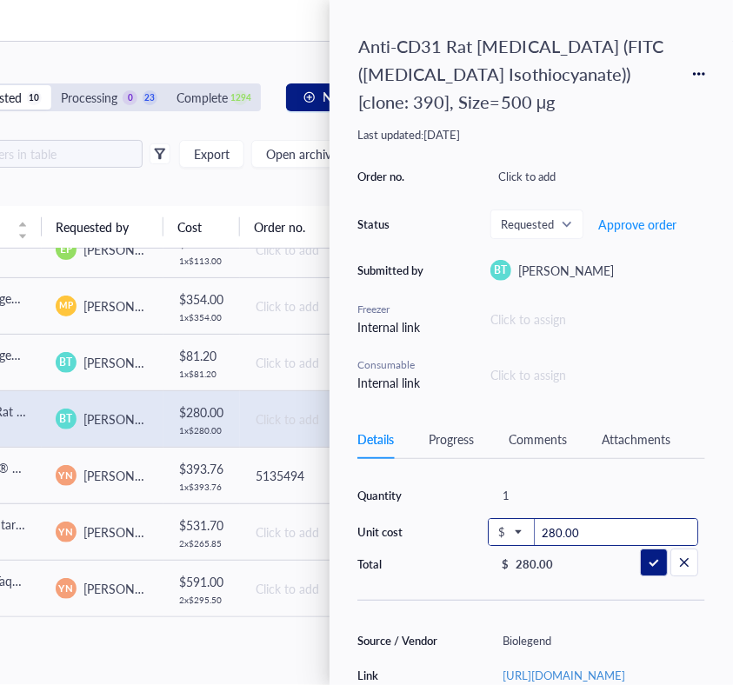
drag, startPoint x: 583, startPoint y: 531, endPoint x: 491, endPoint y: 533, distance: 91.3
click at [491, 533] on div "$ 280.00" at bounding box center [593, 532] width 210 height 28
type input "197.40"
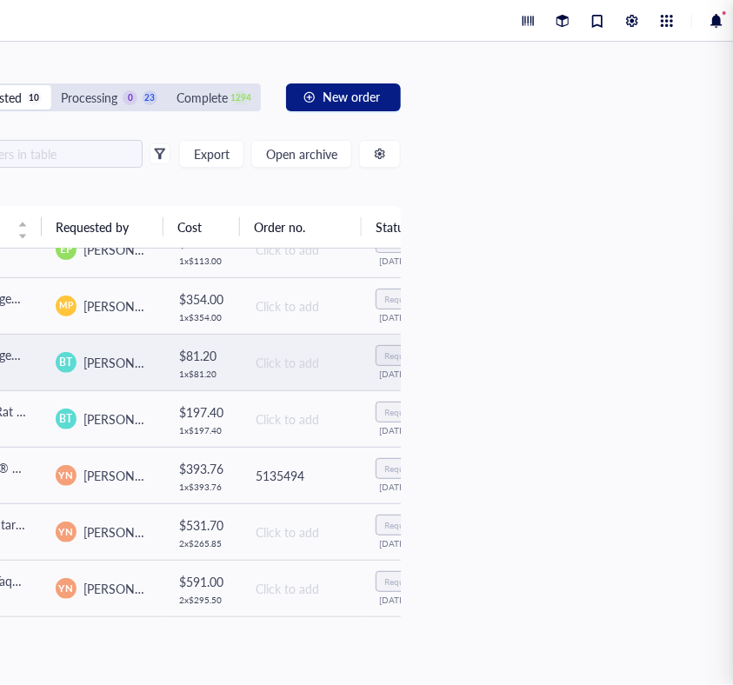
click at [136, 337] on td "[PERSON_NAME] Theivanthiran" at bounding box center [103, 362] width 122 height 57
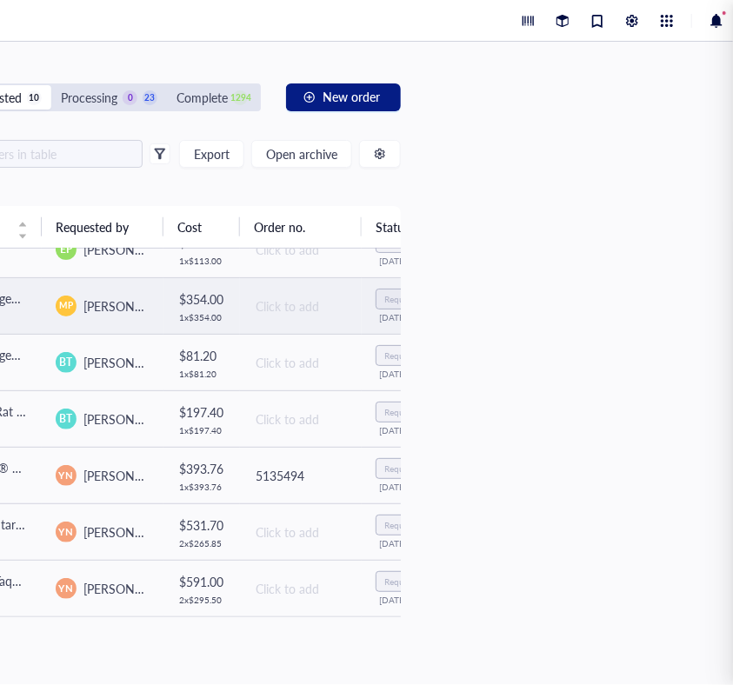
click at [143, 303] on div "MP [PERSON_NAME]" at bounding box center [103, 306] width 94 height 21
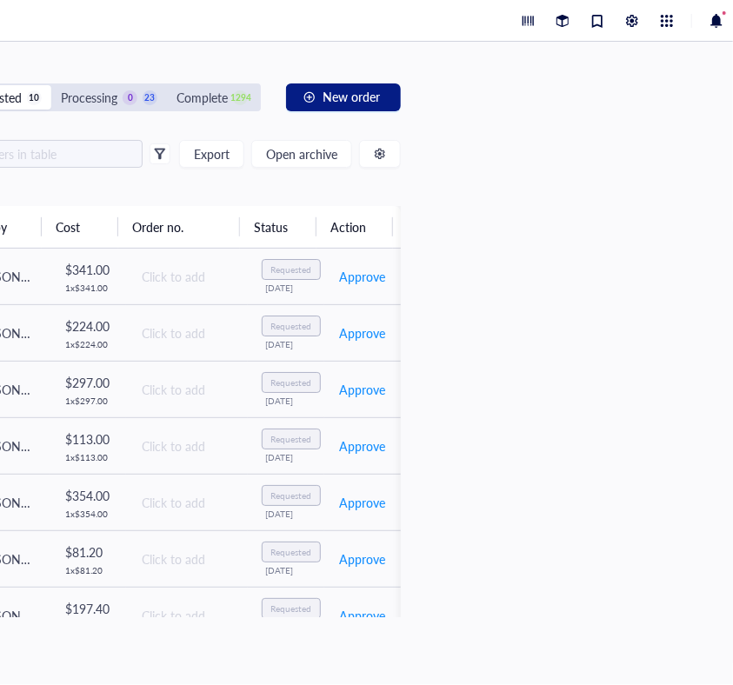
scroll to position [0, 0]
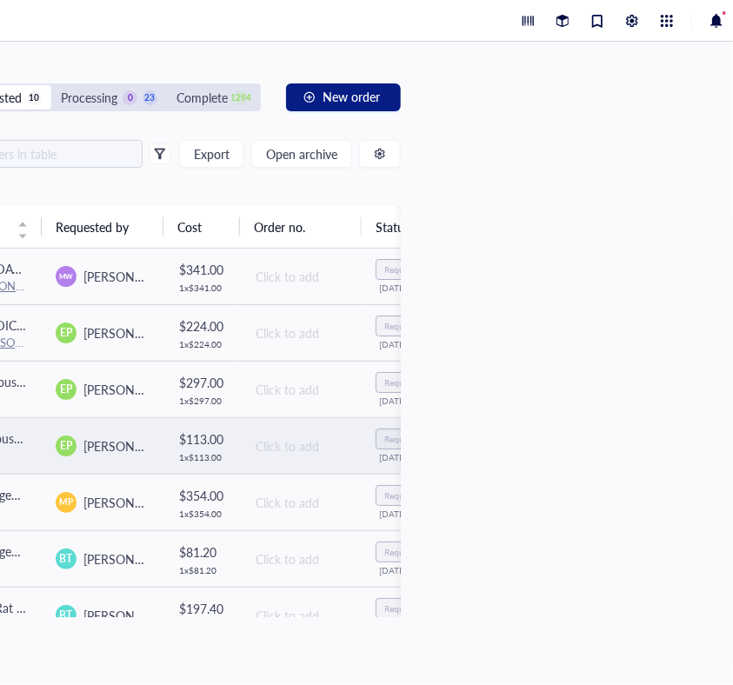
click at [107, 455] on div "EP [PERSON_NAME]" at bounding box center [103, 446] width 94 height 21
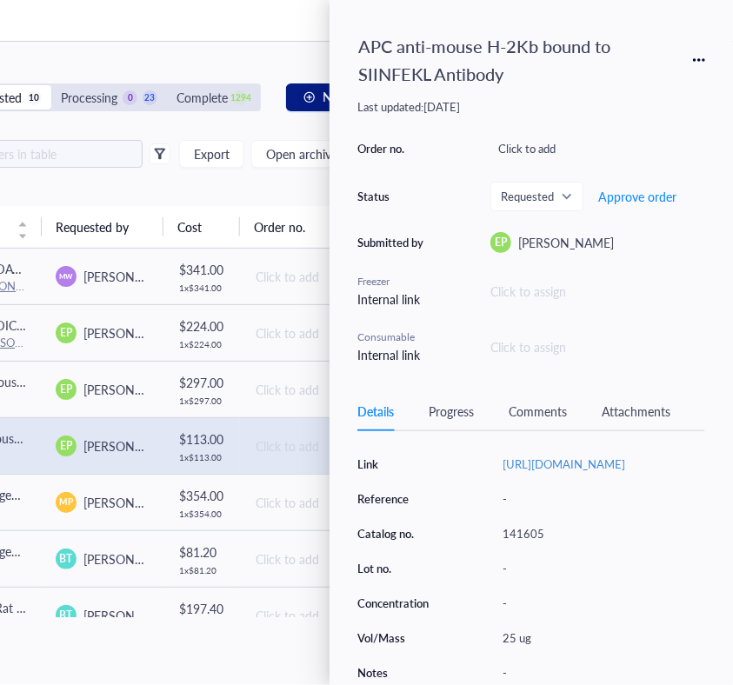
scroll to position [244, 0]
click at [605, 564] on div "-" at bounding box center [600, 569] width 210 height 24
click at [476, 497] on div "Source / Vendor Biolegend Link [URL][DOMAIN_NAME] Reference - Catalog no. 14160…" at bounding box center [531, 551] width 348 height 268
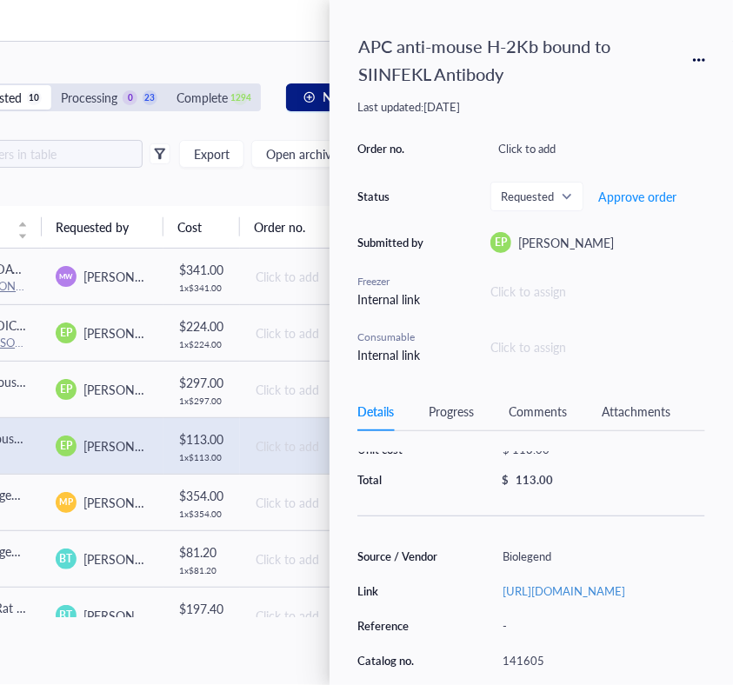
scroll to position [36, 0]
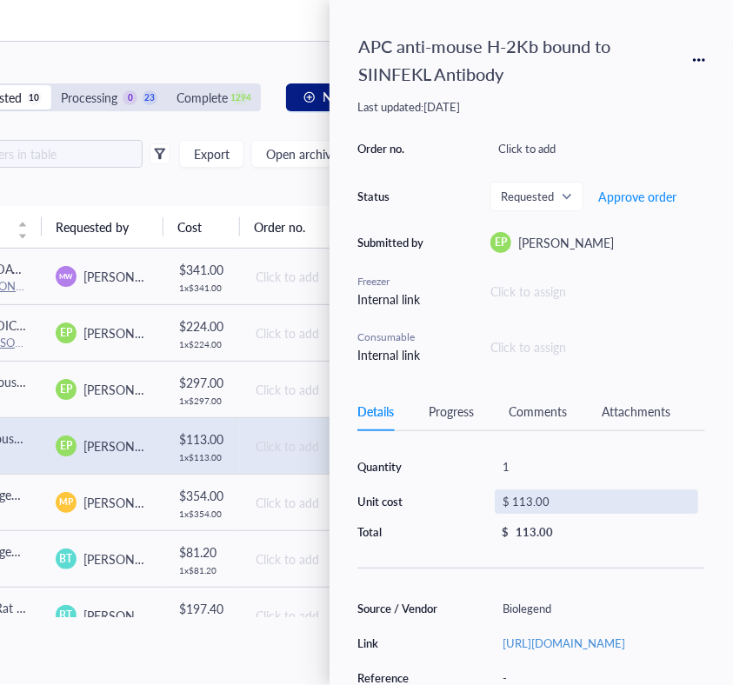
click at [533, 502] on div "$ 113.00" at bounding box center [596, 502] width 203 height 24
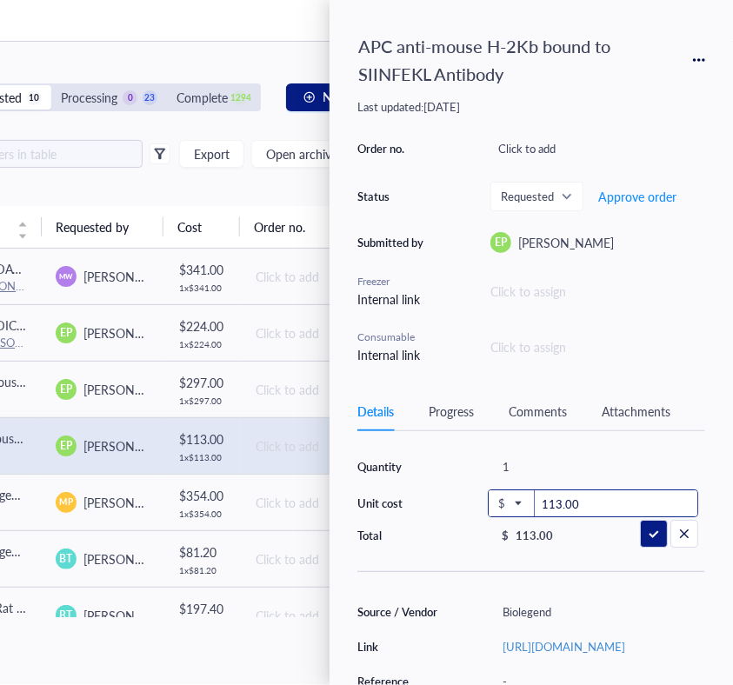
drag, startPoint x: 560, startPoint y: 500, endPoint x: 489, endPoint y: 497, distance: 71.4
click at [489, 497] on div "$ 113.00" at bounding box center [593, 504] width 210 height 28
click at [560, 504] on input "79.00" at bounding box center [616, 504] width 163 height 28
type input "79.10"
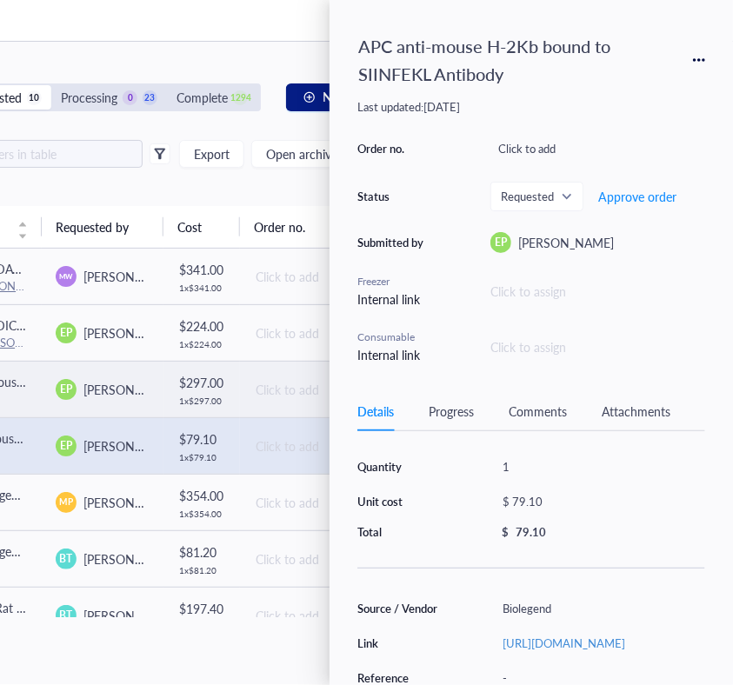
click at [145, 392] on span "[PERSON_NAME]" at bounding box center [131, 389] width 96 height 17
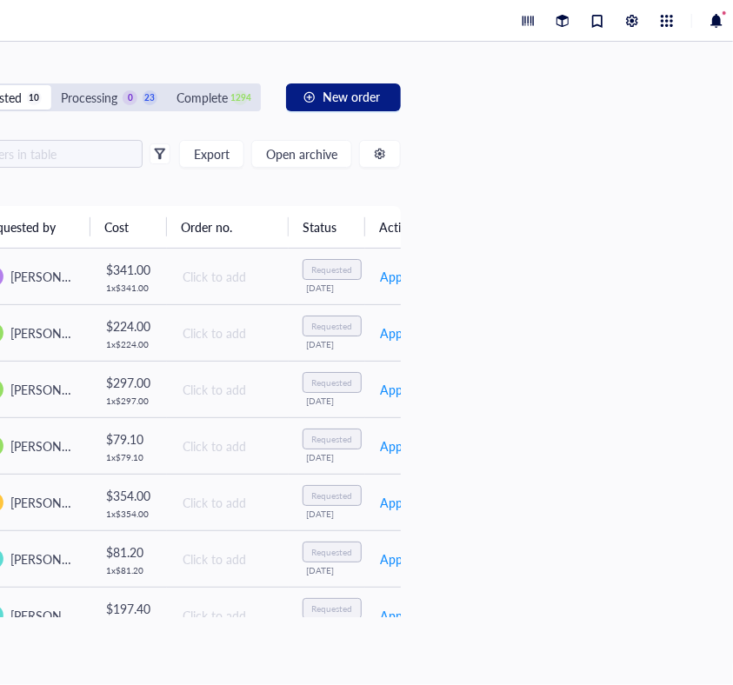
scroll to position [0, 122]
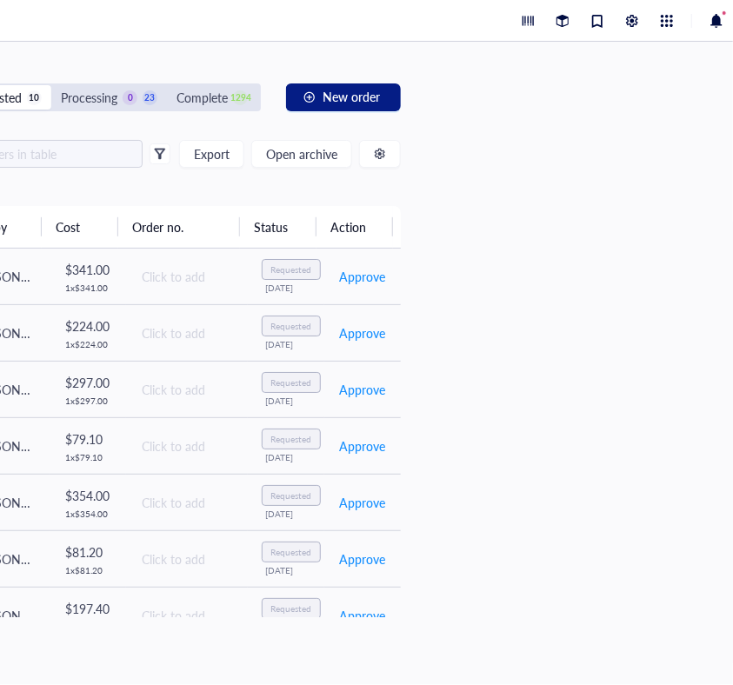
drag, startPoint x: 150, startPoint y: 617, endPoint x: 280, endPoint y: 687, distance: 147.5
click at [280, 685] on html "H Dashboard Notebook Inventory To pick up a draggable item, press the space bar…" at bounding box center [177, 342] width 1113 height 685
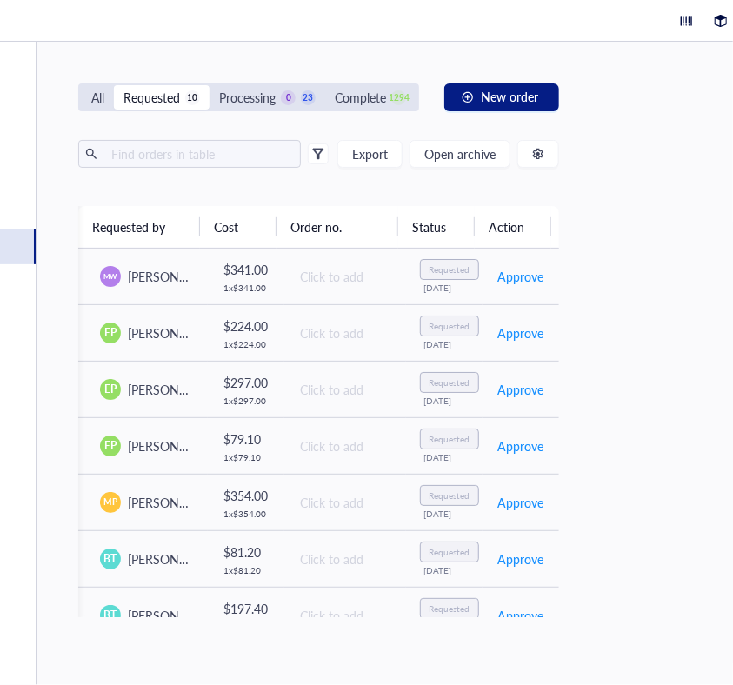
scroll to position [0, 176]
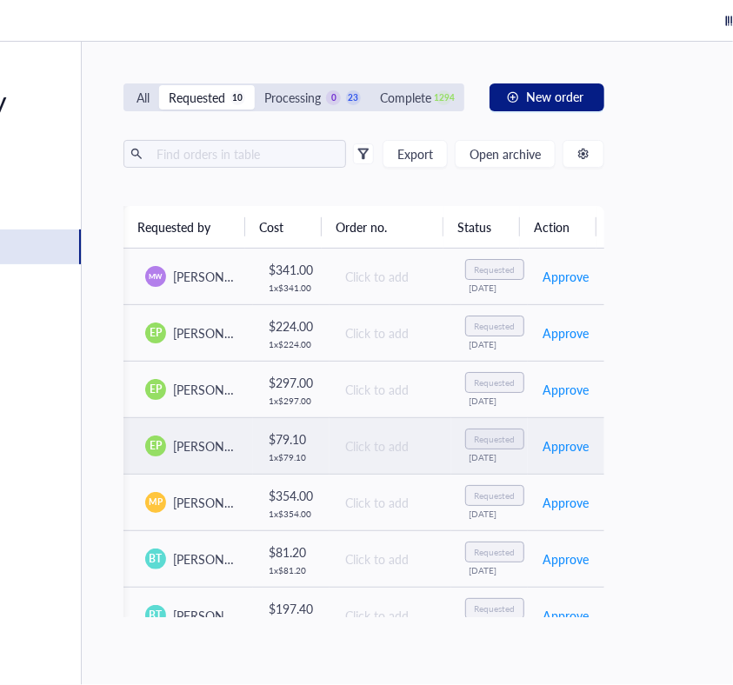
click at [212, 431] on td "EP [PERSON_NAME]" at bounding box center [192, 445] width 122 height 57
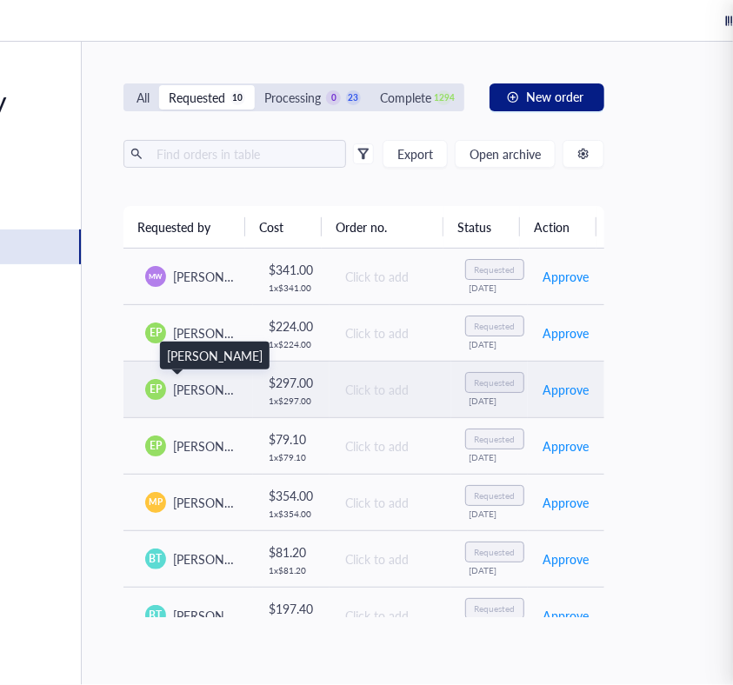
click at [219, 389] on span "[PERSON_NAME]" at bounding box center [221, 389] width 96 height 17
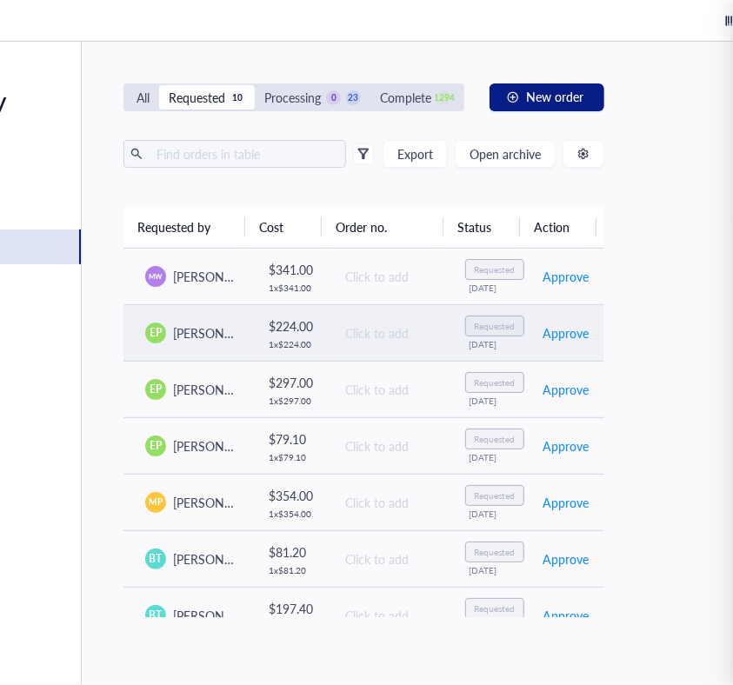
click at [228, 345] on td "EP [PERSON_NAME]" at bounding box center [192, 332] width 122 height 57
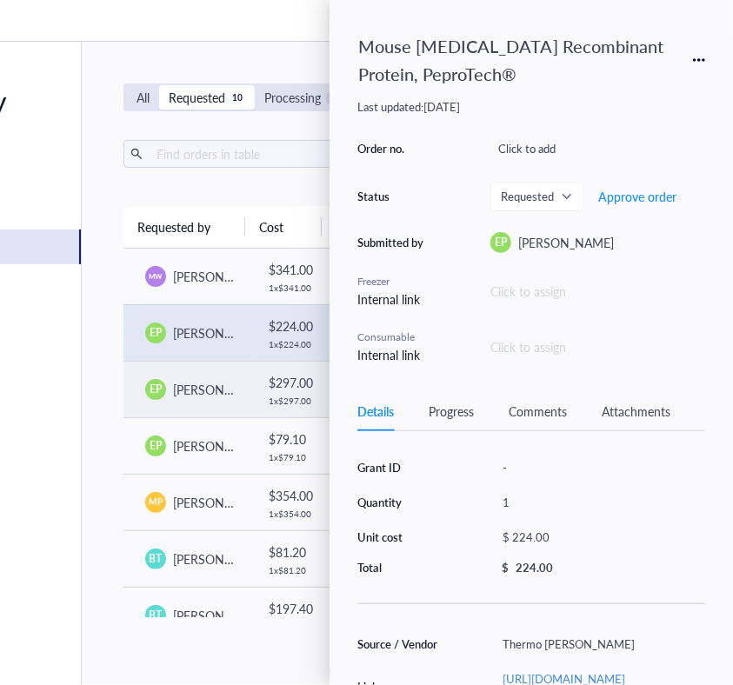
click at [232, 406] on td "EP [PERSON_NAME]" at bounding box center [192, 389] width 122 height 57
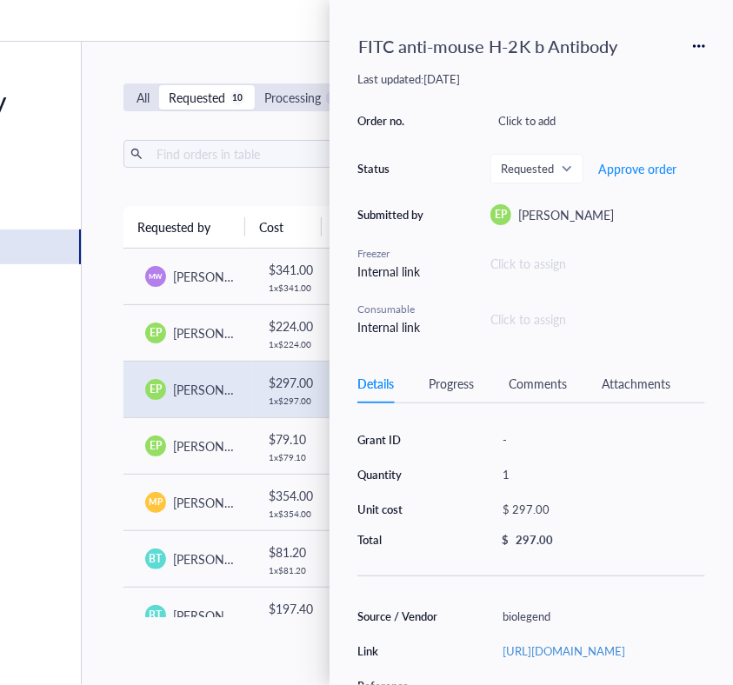
click at [435, 580] on div "Grant ID - Quantity 1 Unit cost $ 297.00 Total $ 297.00 Source / Vendor biolege…" at bounding box center [531, 648] width 348 height 448
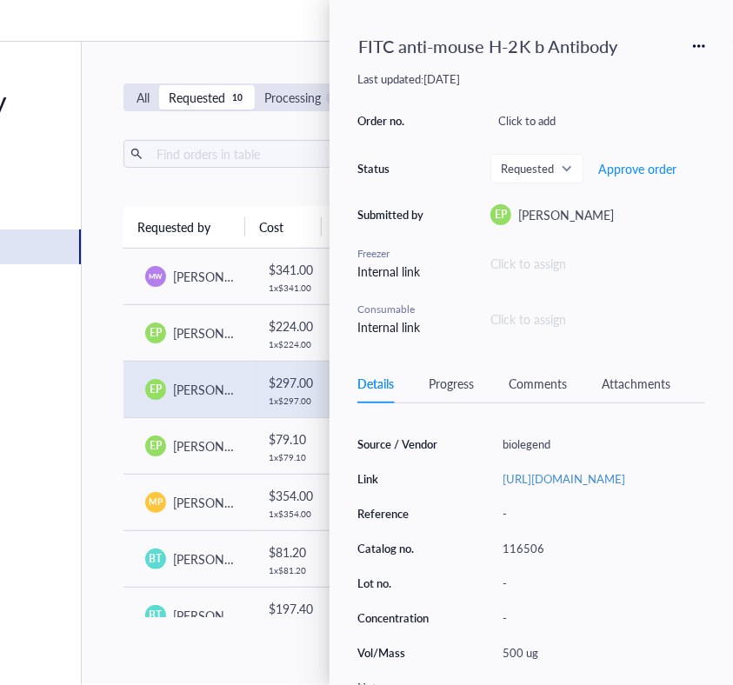
scroll to position [174, 0]
click at [659, 559] on div "Source / Vendor biolegend Link [URL][DOMAIN_NAME] Reference - Catalog no. 11650…" at bounding box center [531, 564] width 348 height 268
click at [439, 515] on div "Source / Vendor biolegend Link [URL][DOMAIN_NAME] Reference - Catalog no. 11650…" at bounding box center [531, 564] width 348 height 268
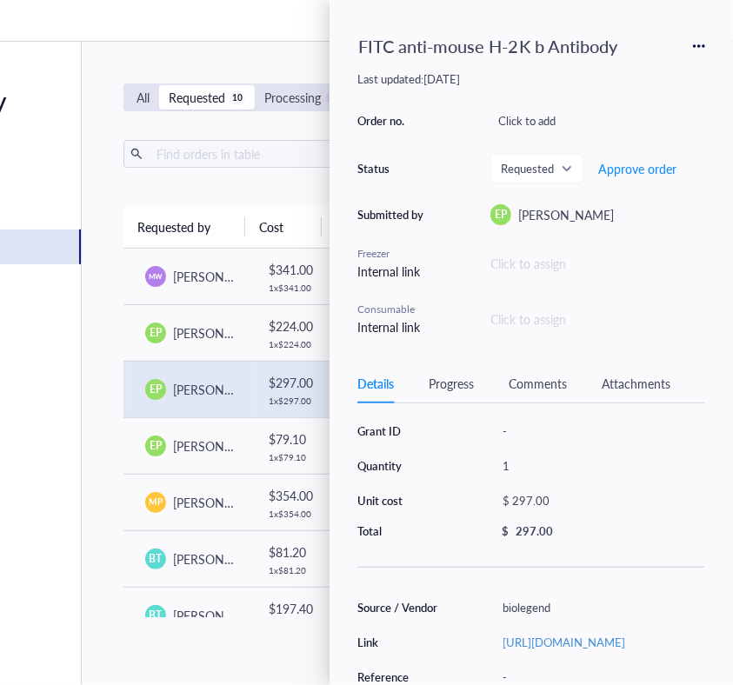
scroll to position [8, 0]
click at [525, 497] on div "$ 297.00" at bounding box center [596, 502] width 203 height 24
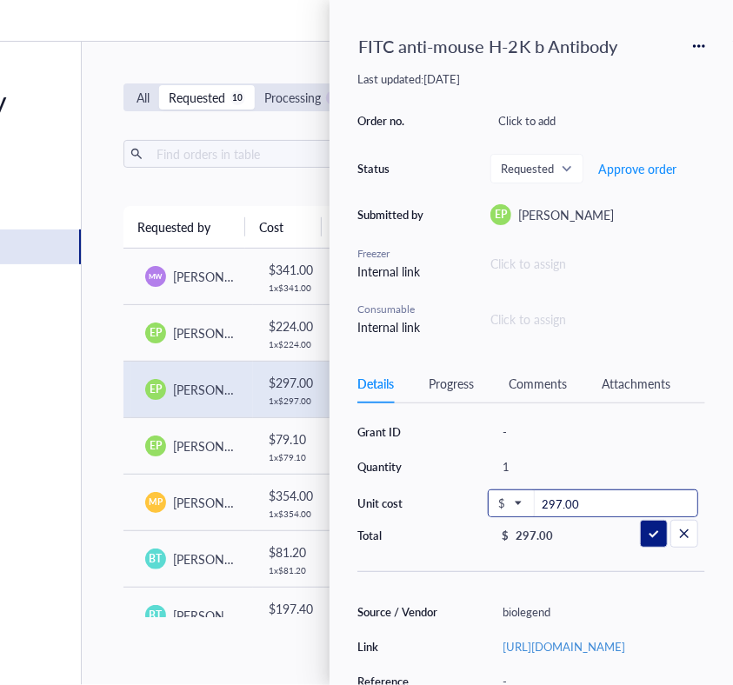
click at [576, 498] on input "297.00" at bounding box center [616, 504] width 163 height 28
type input "207.90"
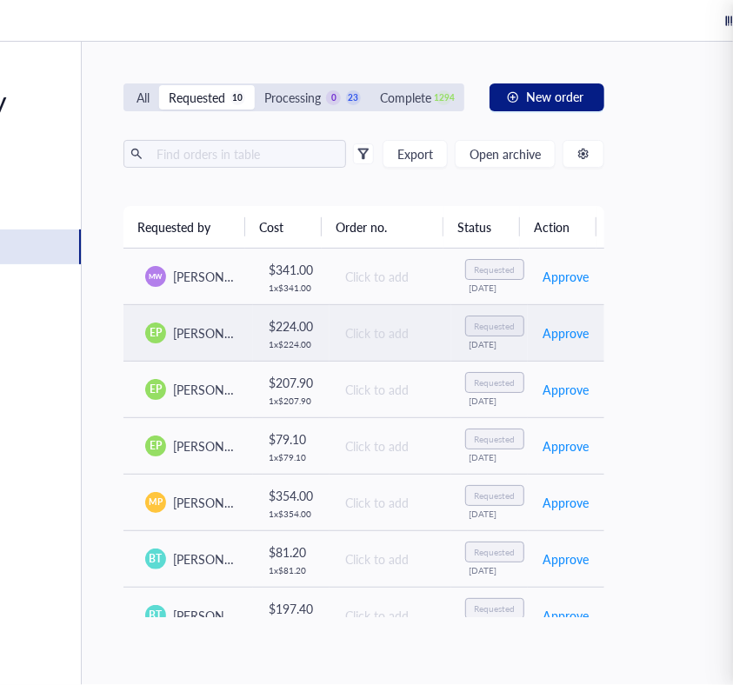
click at [227, 329] on td "EP [PERSON_NAME]" at bounding box center [192, 332] width 122 height 57
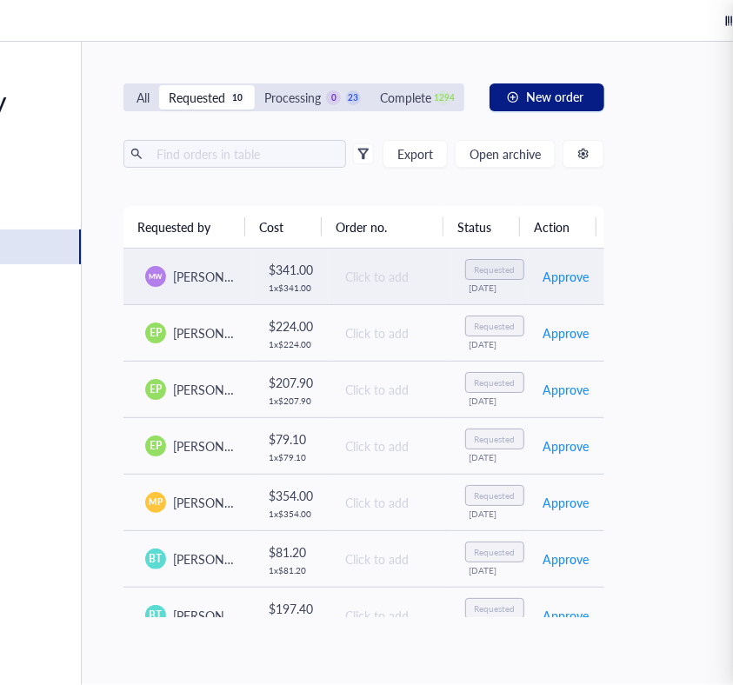
click at [228, 292] on td "MW [PERSON_NAME]" at bounding box center [192, 277] width 122 height 57
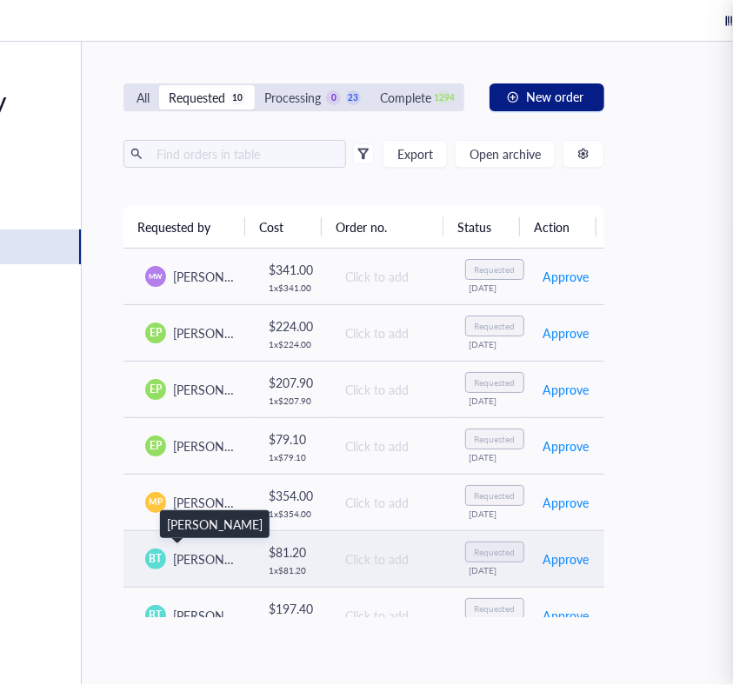
click at [173, 550] on span "[PERSON_NAME]" at bounding box center [221, 558] width 96 height 17
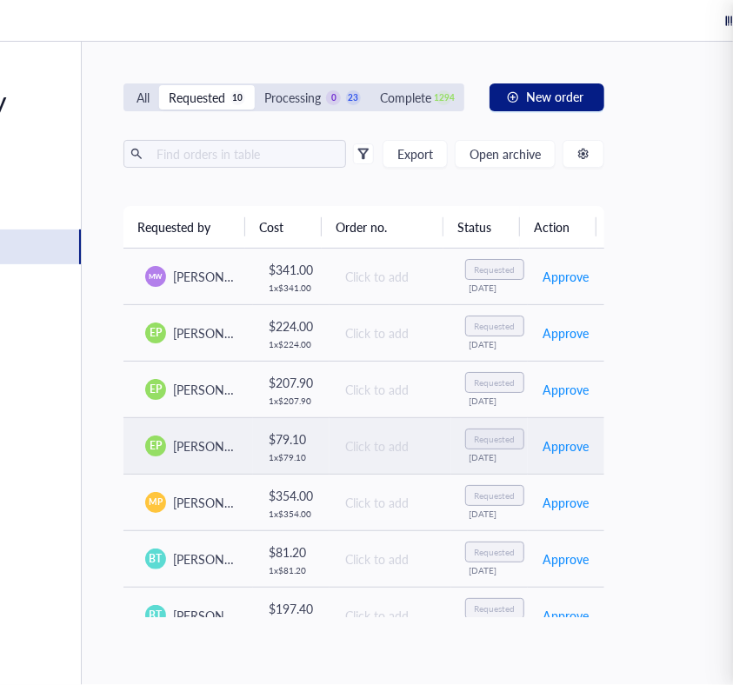
click at [186, 452] on span "[PERSON_NAME]" at bounding box center [221, 445] width 96 height 17
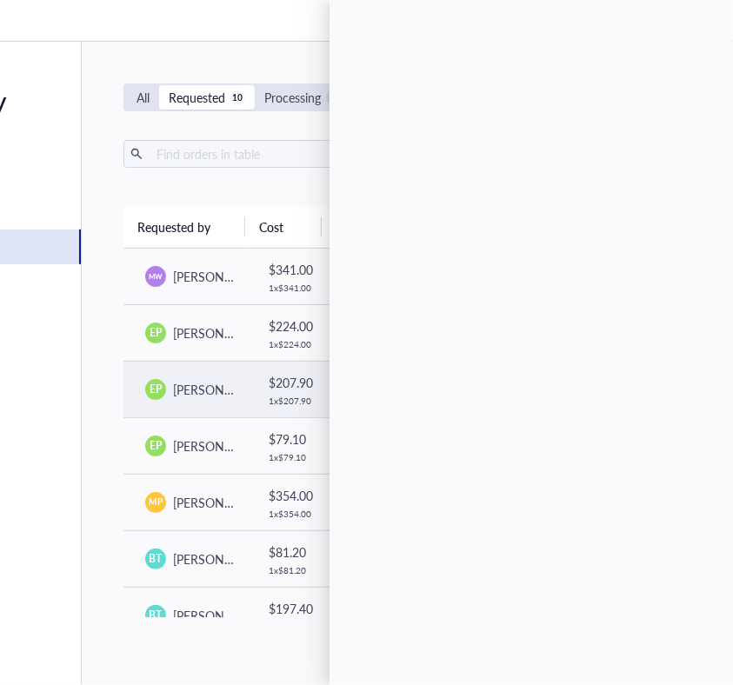
click at [184, 414] on td "EP [PERSON_NAME]" at bounding box center [192, 389] width 122 height 57
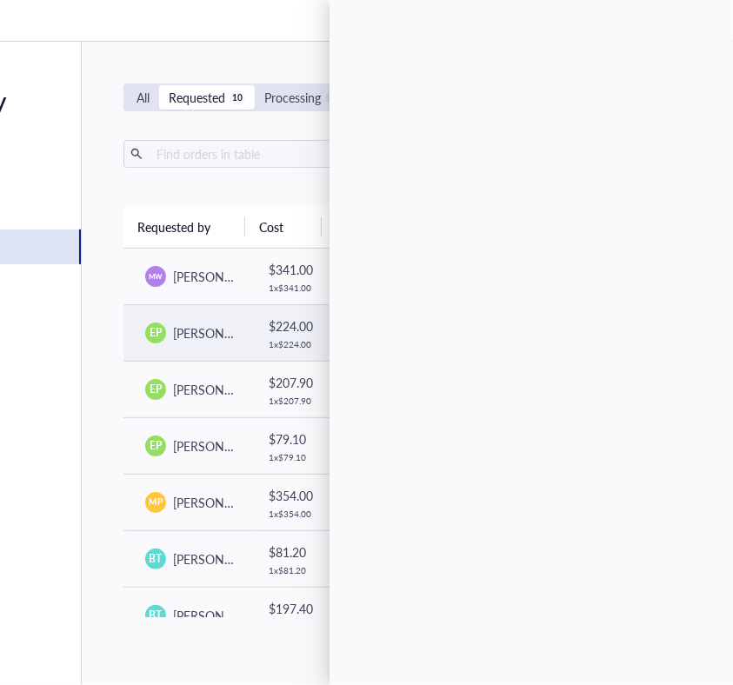
click at [204, 335] on span "[PERSON_NAME]" at bounding box center [221, 332] width 96 height 17
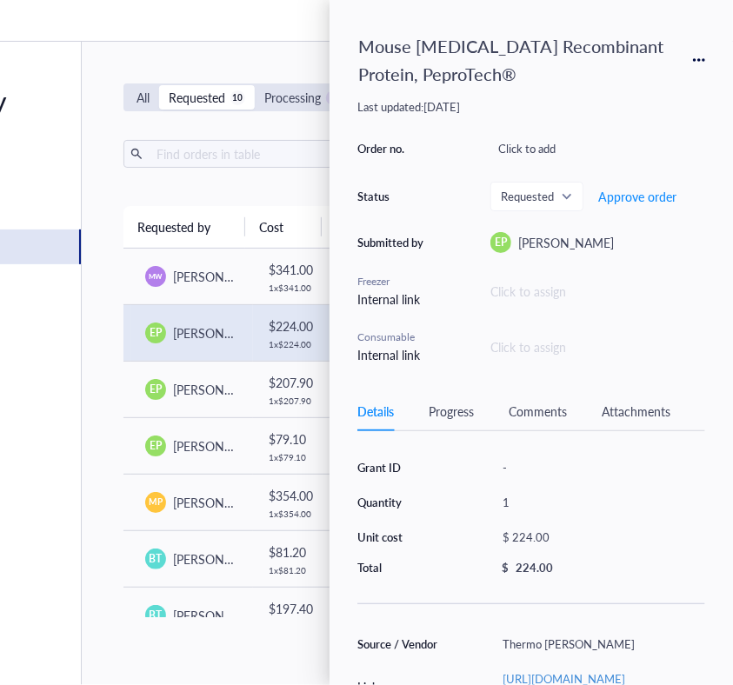
click at [650, 618] on div "Grant ID - Quantity 1 Unit cost $ 224.00 Total $ 224.00 Source / Vendor Thermo …" at bounding box center [531, 684] width 348 height 464
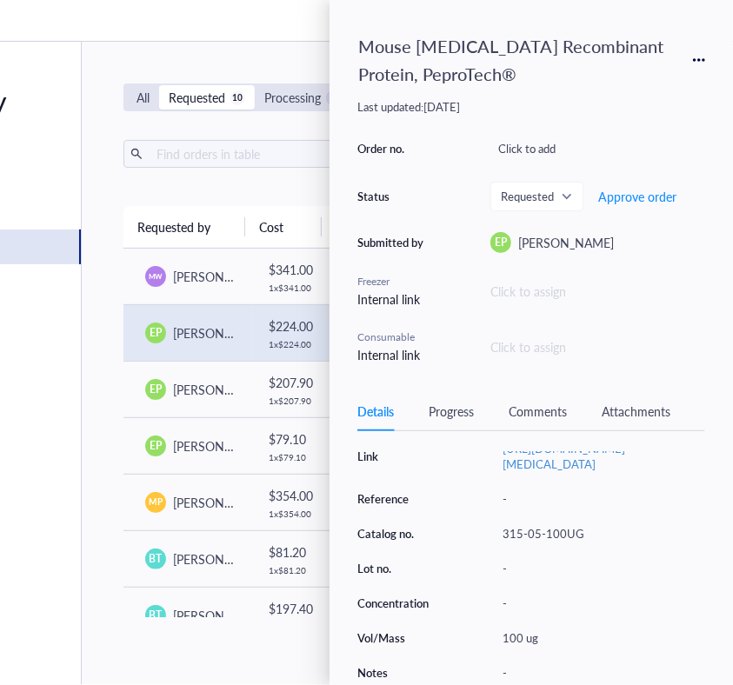
scroll to position [244, 0]
click at [567, 535] on div "315-05-100UG" at bounding box center [600, 534] width 210 height 24
click at [430, 467] on div "Source / Vendor Thermo [PERSON_NAME] Link [URL][DOMAIN_NAME][MEDICAL_DATA] Refe…" at bounding box center [531, 543] width 348 height 283
click at [438, 498] on div "Reference" at bounding box center [401, 499] width 89 height 16
click at [429, 561] on div "Lot no." at bounding box center [401, 569] width 89 height 16
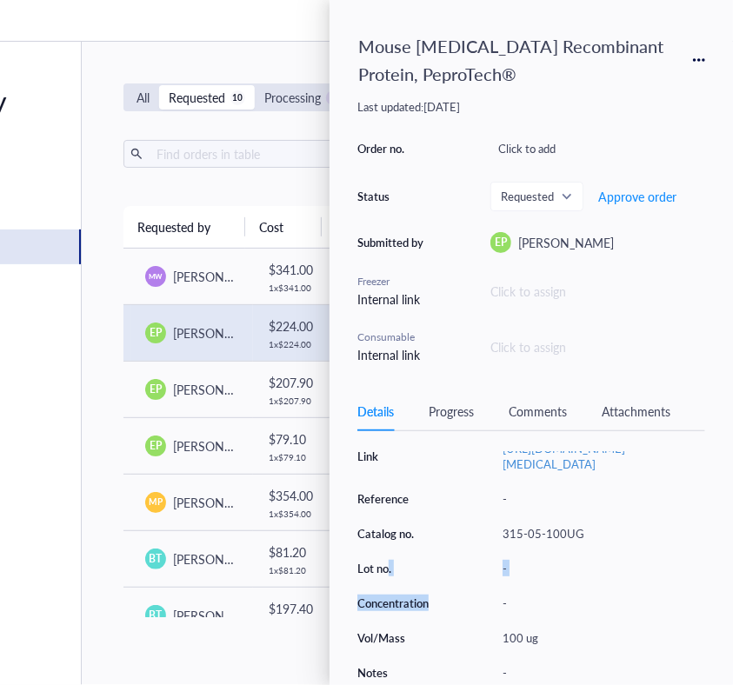
drag, startPoint x: 386, startPoint y: 567, endPoint x: 433, endPoint y: 587, distance: 51.0
click at [433, 587] on div "Source / Vendor Thermo [PERSON_NAME] Link [URL][DOMAIN_NAME][MEDICAL_DATA] Refe…" at bounding box center [531, 543] width 348 height 283
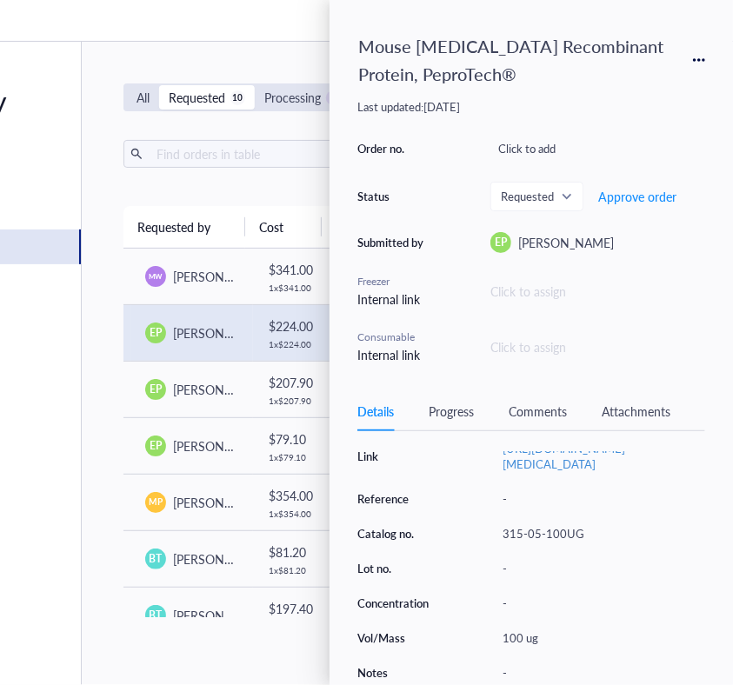
scroll to position [0, 379]
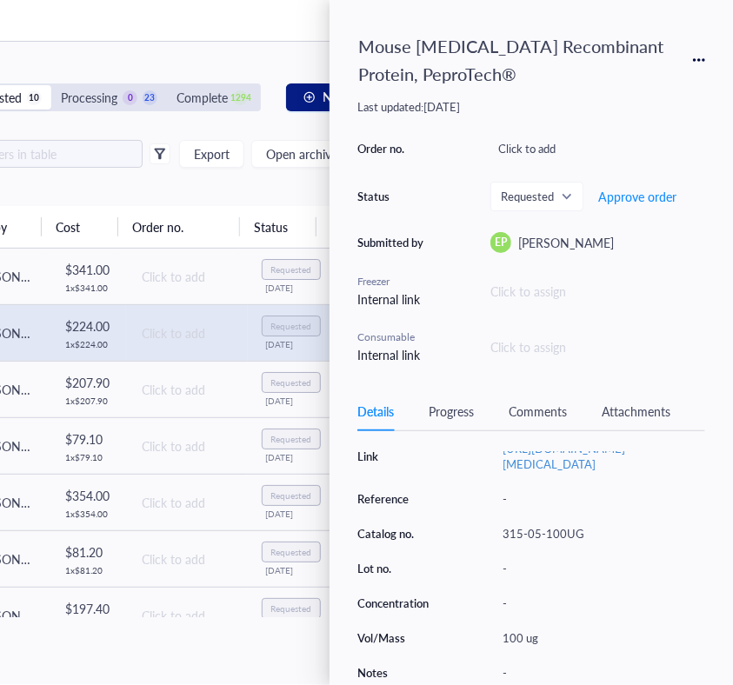
click at [433, 587] on div "Source / Vendor Thermo [PERSON_NAME] Link [URL][DOMAIN_NAME][MEDICAL_DATA] Refe…" at bounding box center [531, 543] width 348 height 283
drag, startPoint x: 433, startPoint y: 587, endPoint x: 678, endPoint y: 624, distance: 247.9
click at [678, 626] on div "100 ug" at bounding box center [600, 638] width 210 height 24
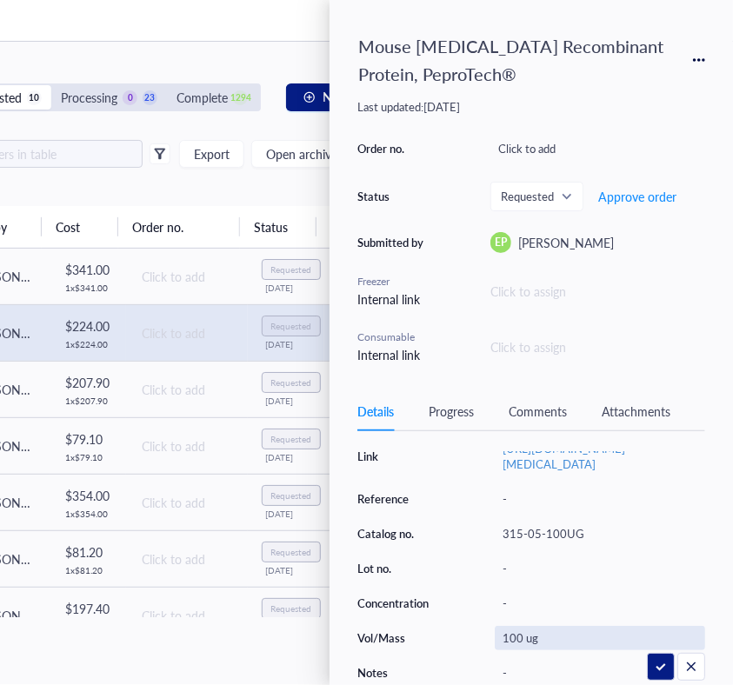
click at [451, 623] on div "Source / Vendor Thermo [PERSON_NAME] Link [URL][DOMAIN_NAME][MEDICAL_DATA] Refe…" at bounding box center [531, 543] width 348 height 283
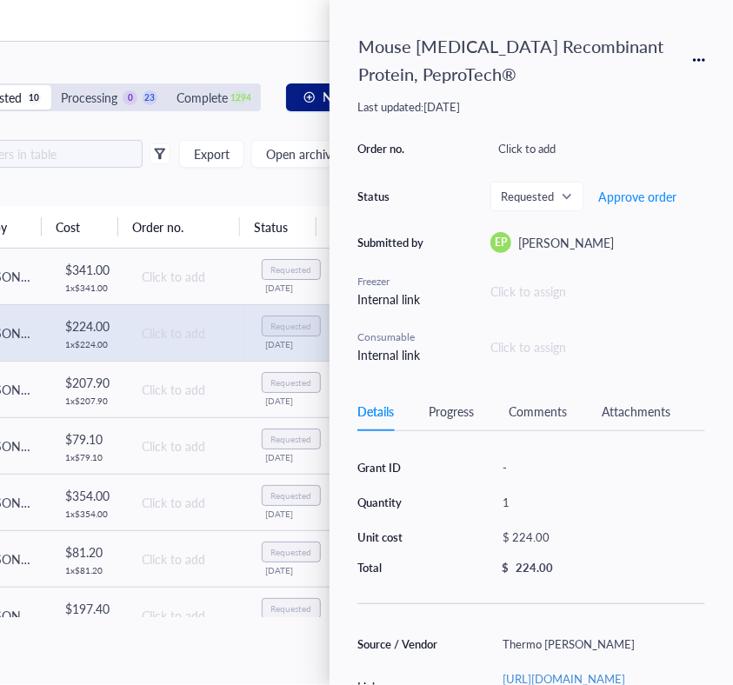
scroll to position [0, 0]
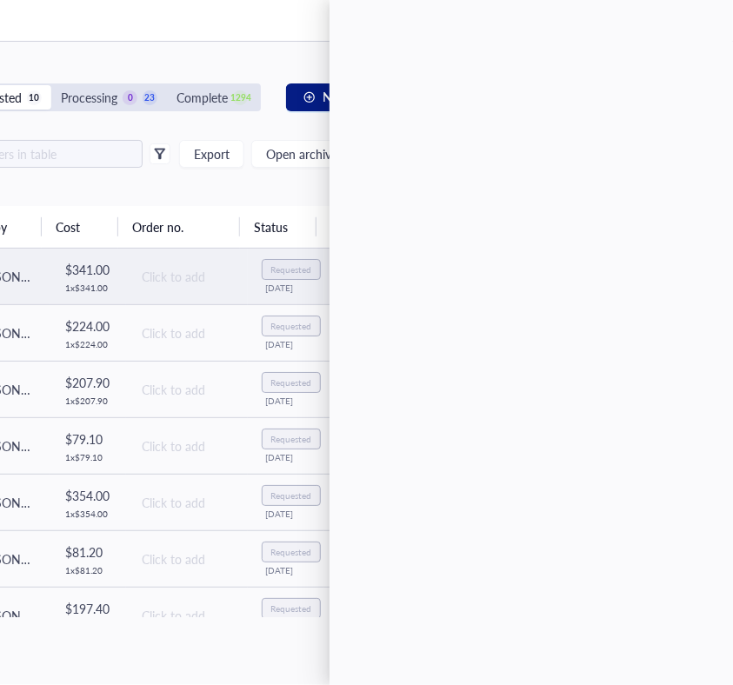
click at [142, 259] on td "Click to add" at bounding box center [187, 277] width 122 height 57
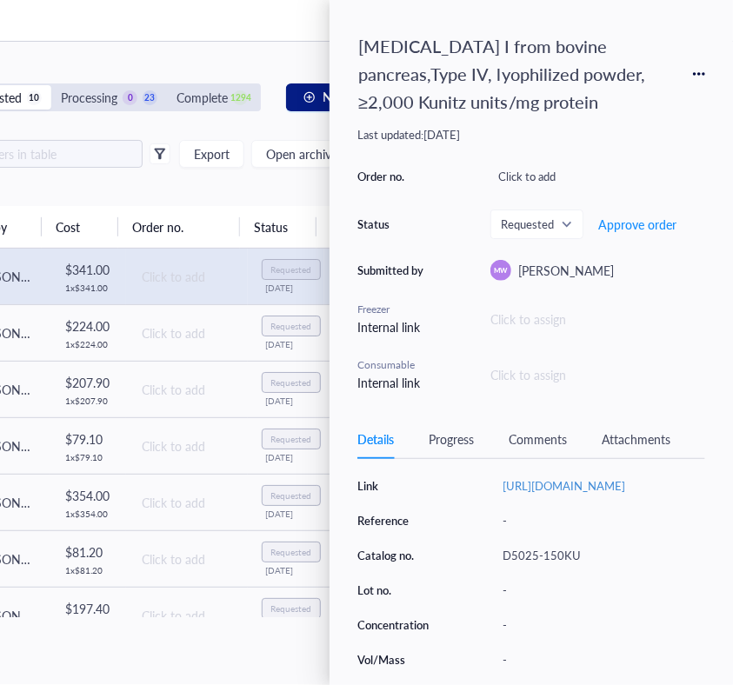
scroll to position [243, 0]
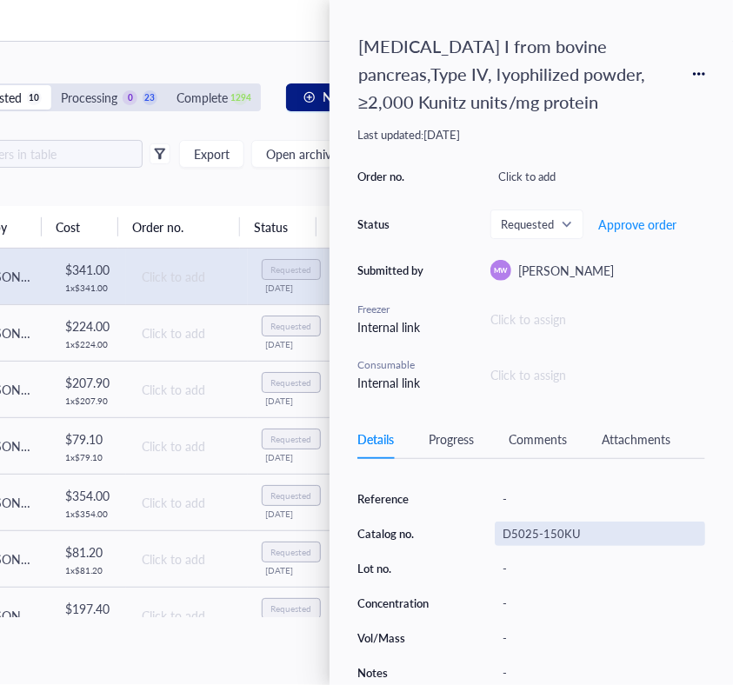
click at [538, 543] on div "D5025-150KU" at bounding box center [600, 534] width 210 height 24
click at [430, 504] on div "Reference" at bounding box center [401, 499] width 89 height 16
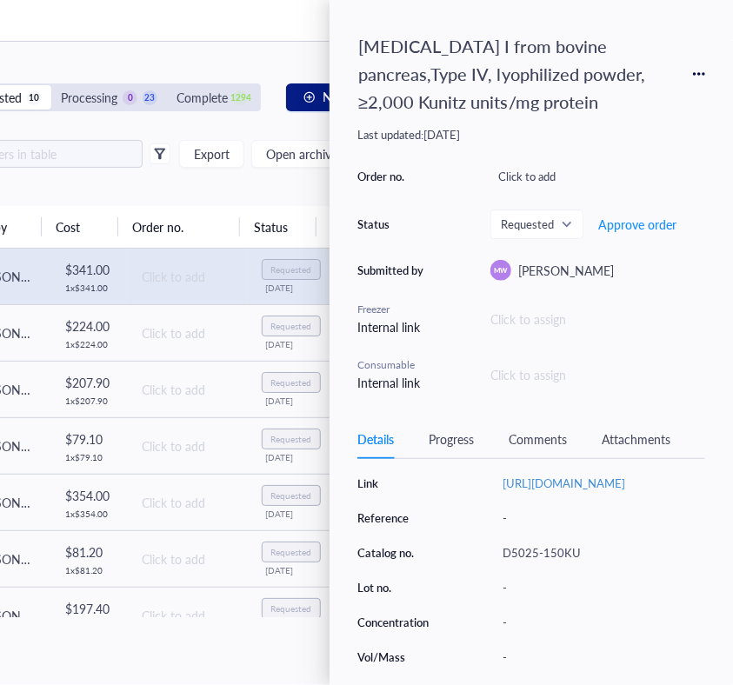
scroll to position [222, 0]
click at [452, 545] on div "Source / Vendor Sigma-[PERSON_NAME] Link [URL][DOMAIN_NAME] Reference - Catalog…" at bounding box center [531, 572] width 348 height 268
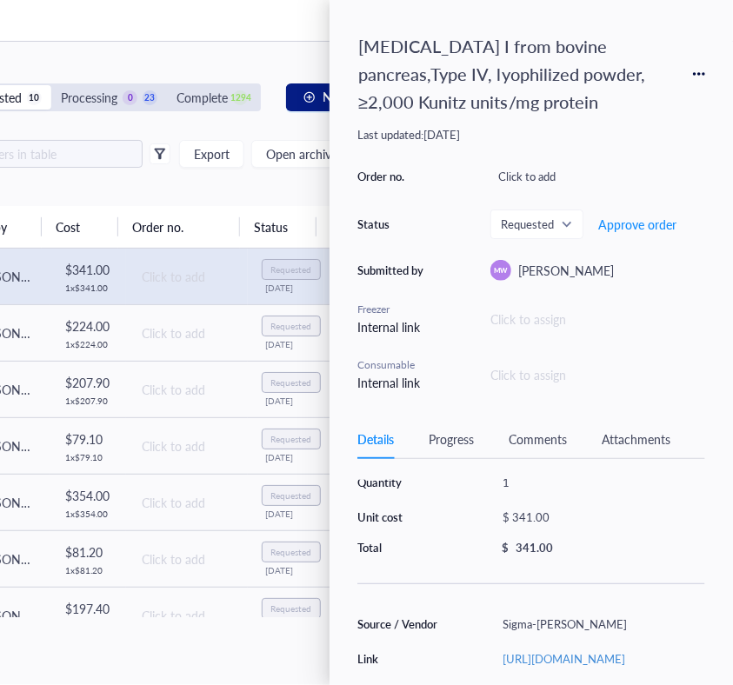
scroll to position [13, 0]
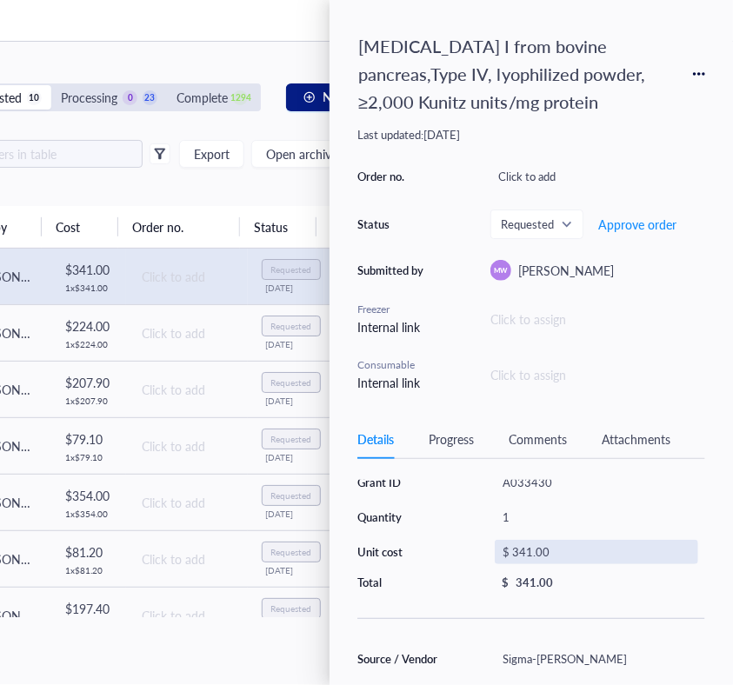
click at [525, 545] on div "$ 341.00" at bounding box center [596, 552] width 203 height 24
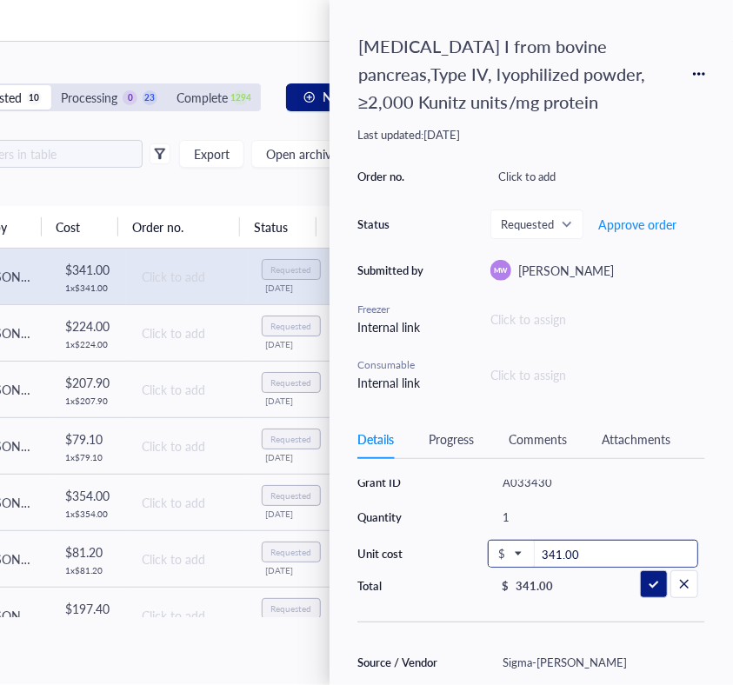
click at [557, 548] on input "341.00" at bounding box center [616, 555] width 163 height 28
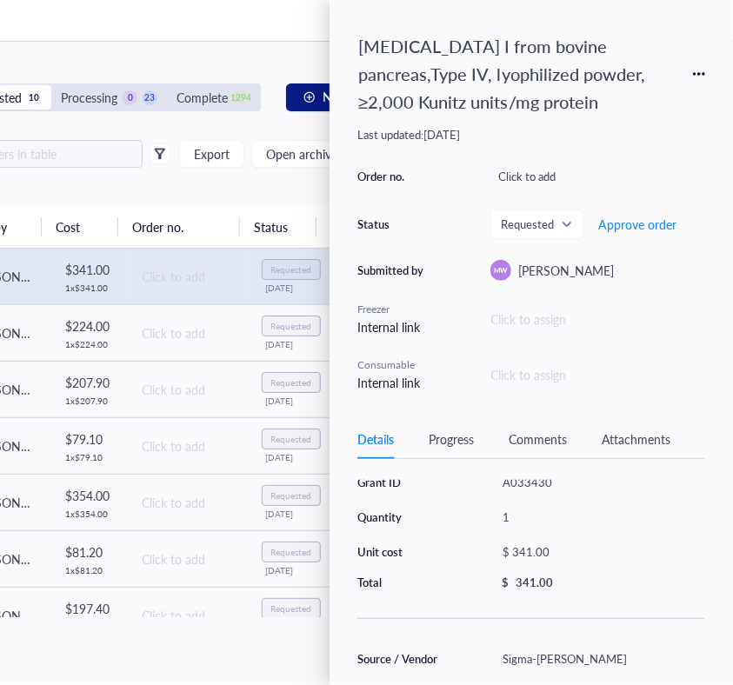
click at [441, 637] on div "Grant ID A033430 Quantity 1 Unit cost $ 341.00 Total $ 341.00 Source / Vendor S…" at bounding box center [531, 691] width 348 height 448
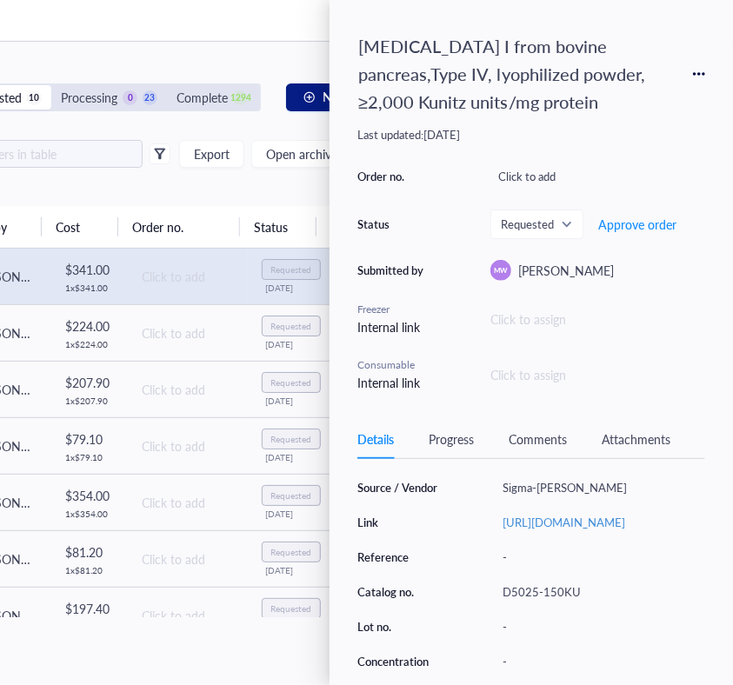
scroll to position [187, 0]
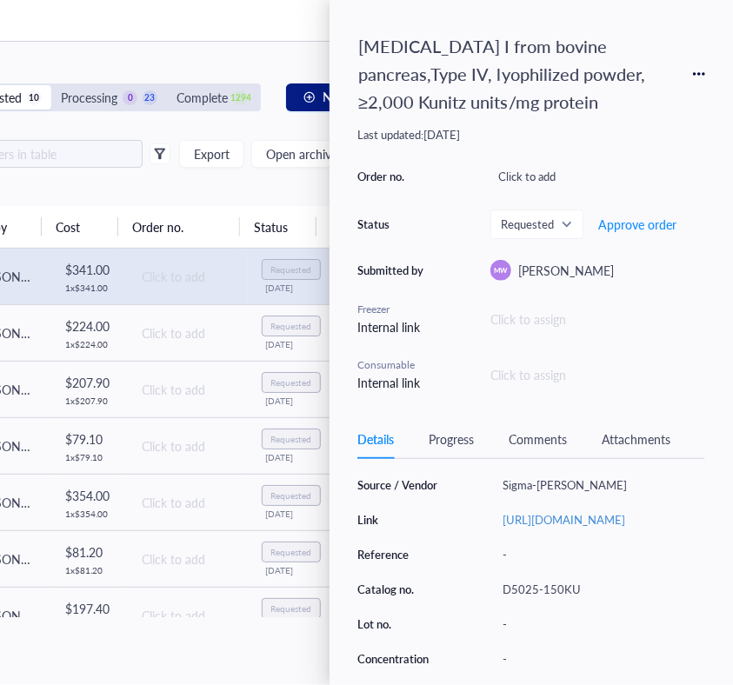
click at [434, 185] on div "Order no. Click to add Status Requested Approve order Submitted by MW [PERSON_N…" at bounding box center [531, 278] width 348 height 228
click at [385, 533] on div "Source / Vendor Sigma-[PERSON_NAME] Link [URL][DOMAIN_NAME] Reference - Catalog…" at bounding box center [531, 607] width 348 height 268
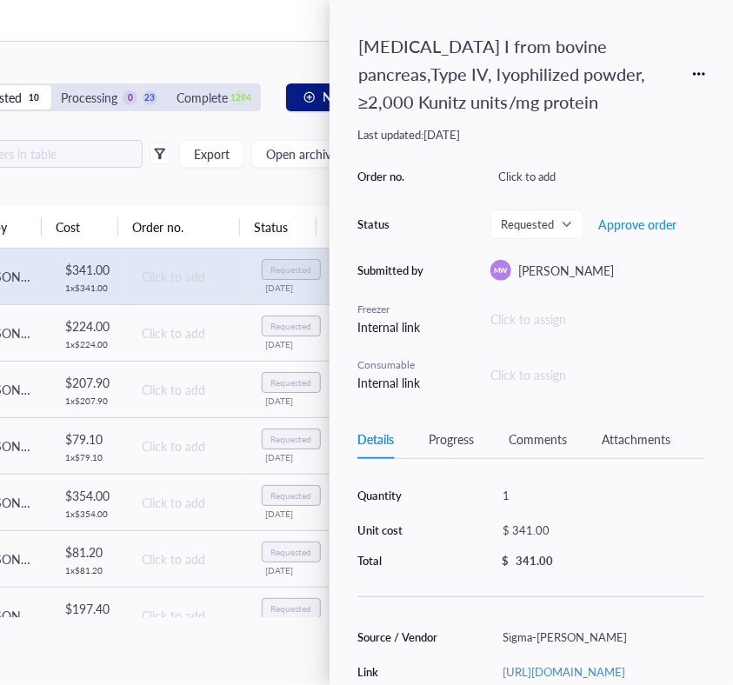
scroll to position [13, 0]
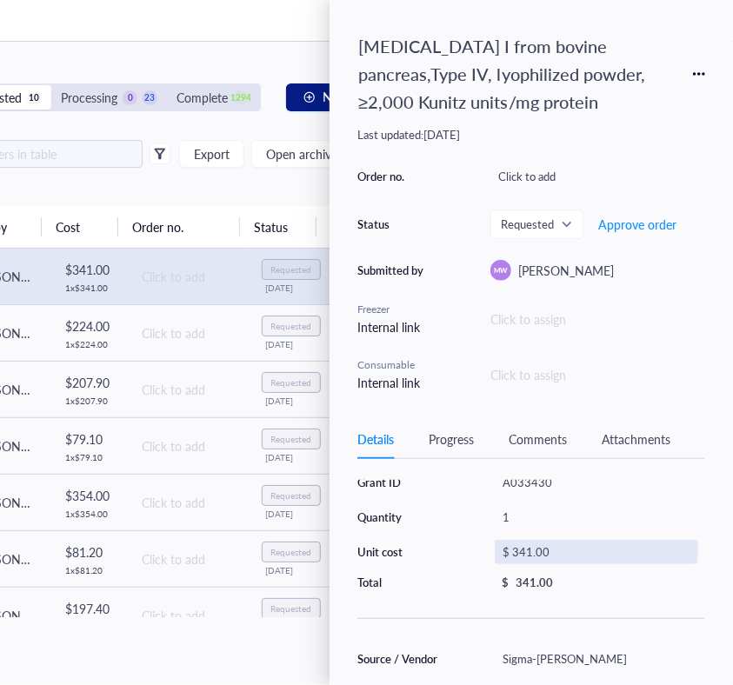
click at [529, 546] on div "$ 341.00" at bounding box center [596, 552] width 203 height 24
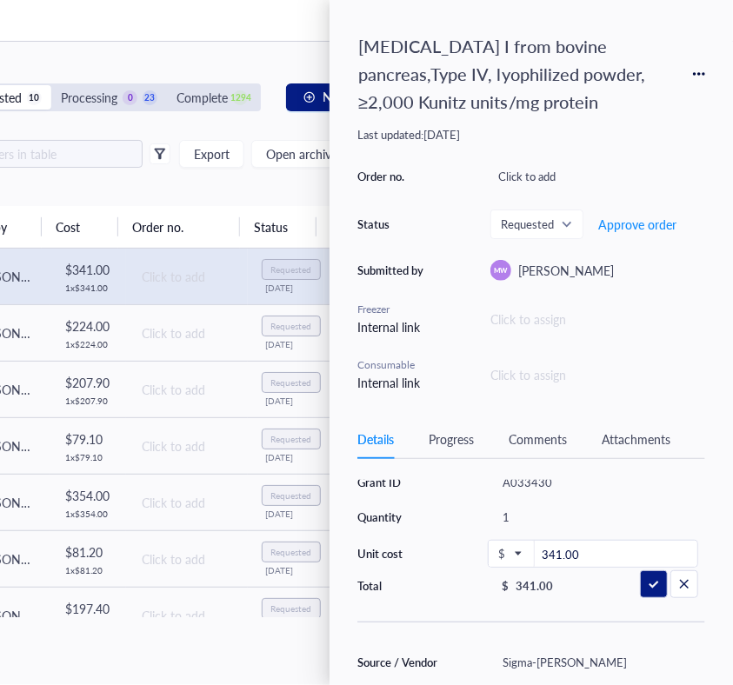
click at [529, 546] on div "$" at bounding box center [511, 554] width 45 height 28
click at [557, 549] on input "341.00" at bounding box center [616, 555] width 163 height 28
click at [590, 542] on input "357.0" at bounding box center [616, 555] width 163 height 28
type input "357.42"
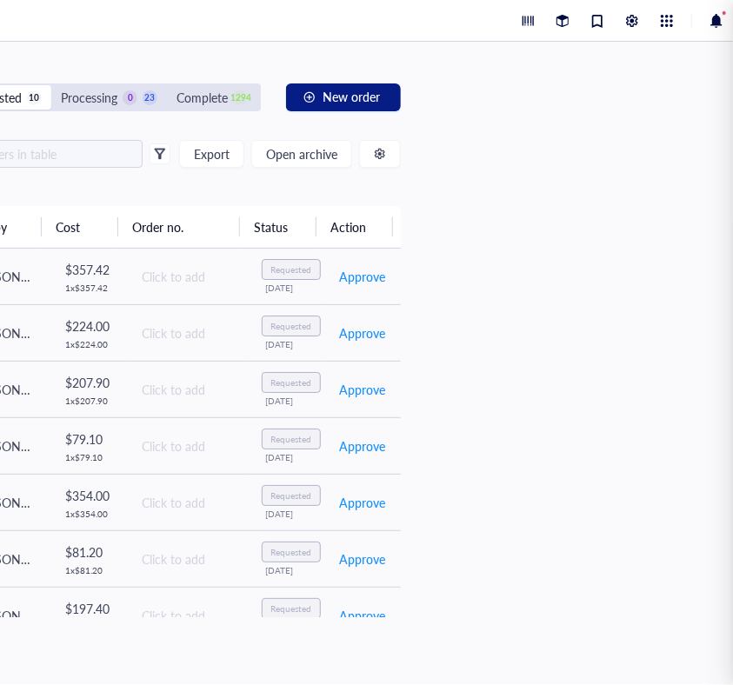
click at [214, 181] on div "Export Open archive Requester Requested on Source / Vendor Last updated" at bounding box center [160, 173] width 481 height 66
drag, startPoint x: 301, startPoint y: 691, endPoint x: 257, endPoint y: 686, distance: 44.7
click at [257, 685] on html "H Dashboard Notebook Inventory To pick up a draggable item, press the space bar…" at bounding box center [177, 342] width 1113 height 685
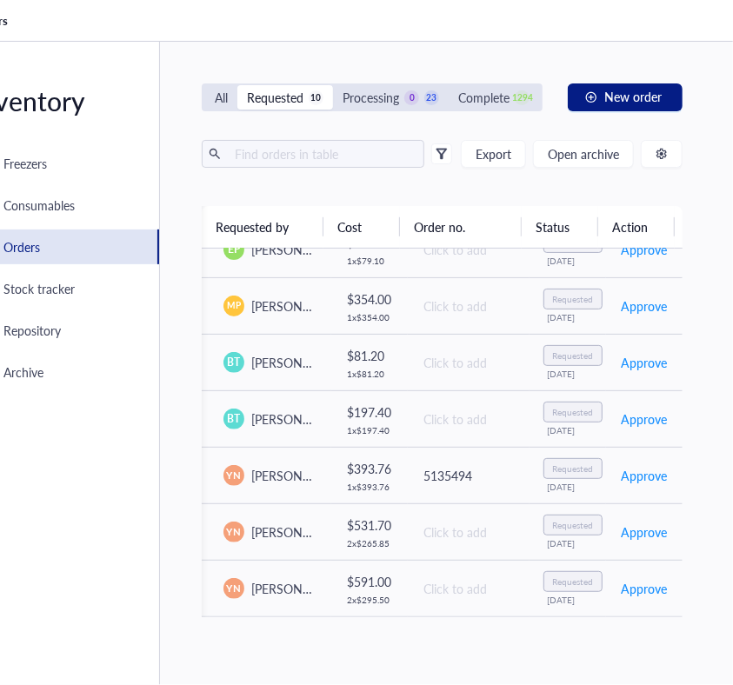
scroll to position [0, 127]
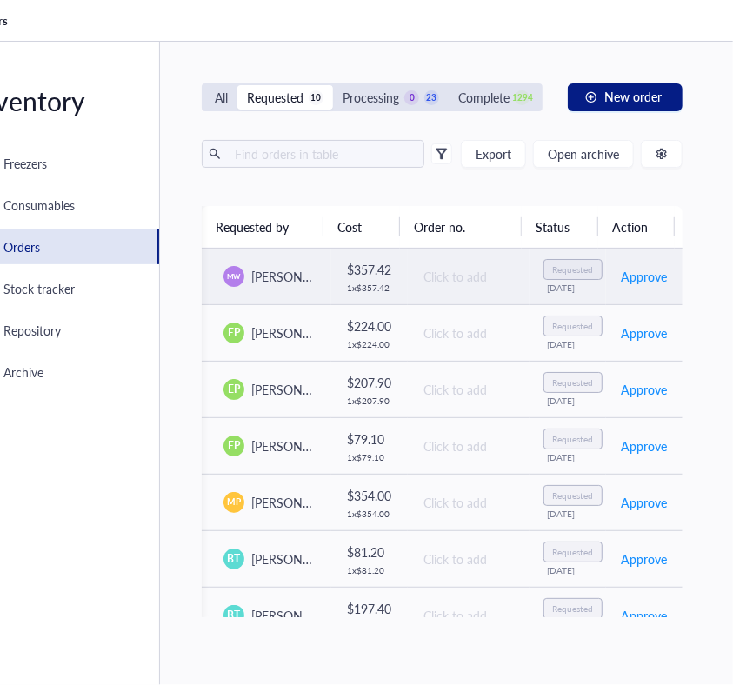
click at [266, 289] on td "MW [PERSON_NAME]" at bounding box center [271, 277] width 122 height 57
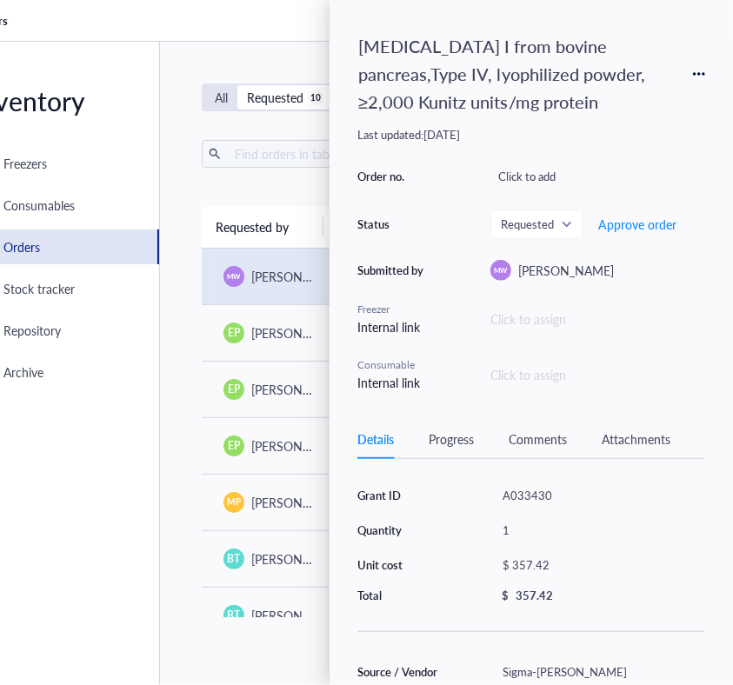
click at [444, 512] on div "Grant ID A033430 Quantity 1 Unit cost $ 357.42 Total $ 357.42" at bounding box center [531, 544] width 348 height 120
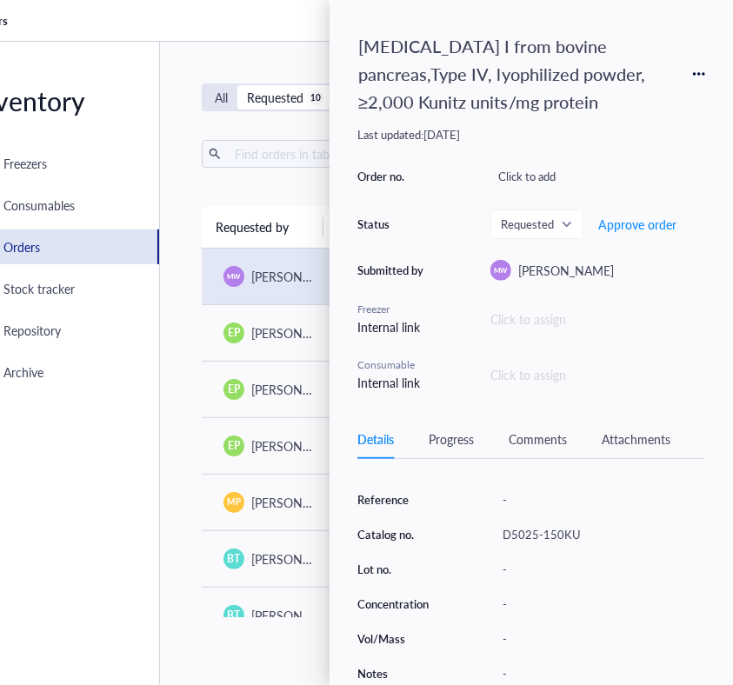
scroll to position [243, 0]
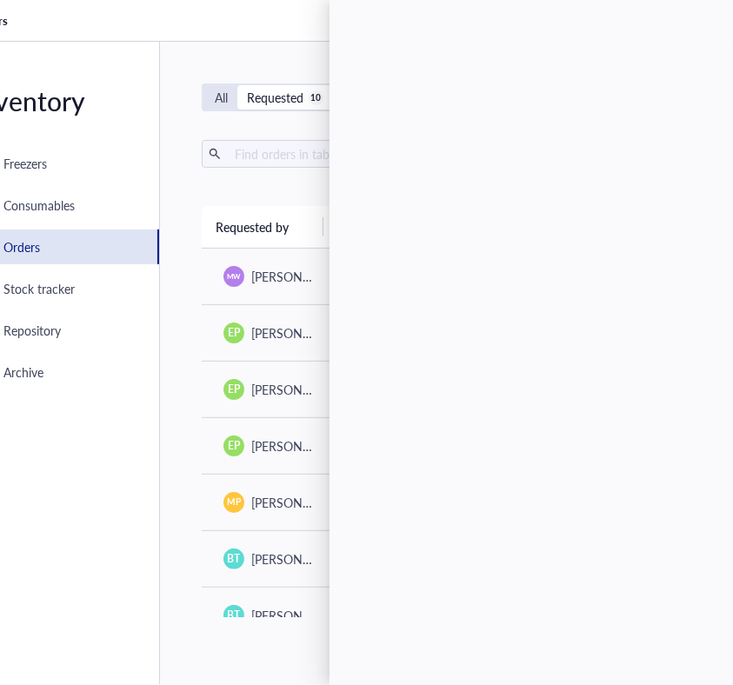
click at [182, 183] on div "All Requested 10 Processing 0 23 Complete 1294 New order Export Open archive Re…" at bounding box center [442, 364] width 564 height 644
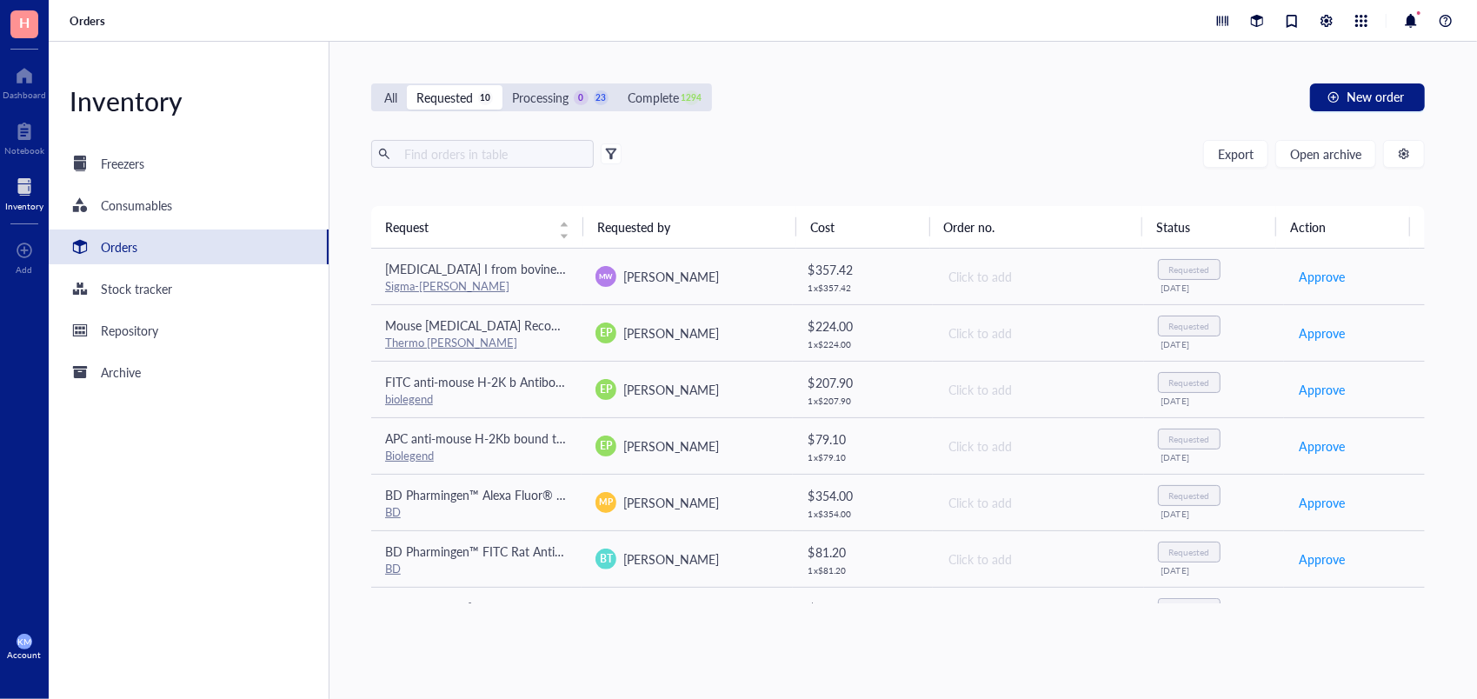
scroll to position [0, 0]
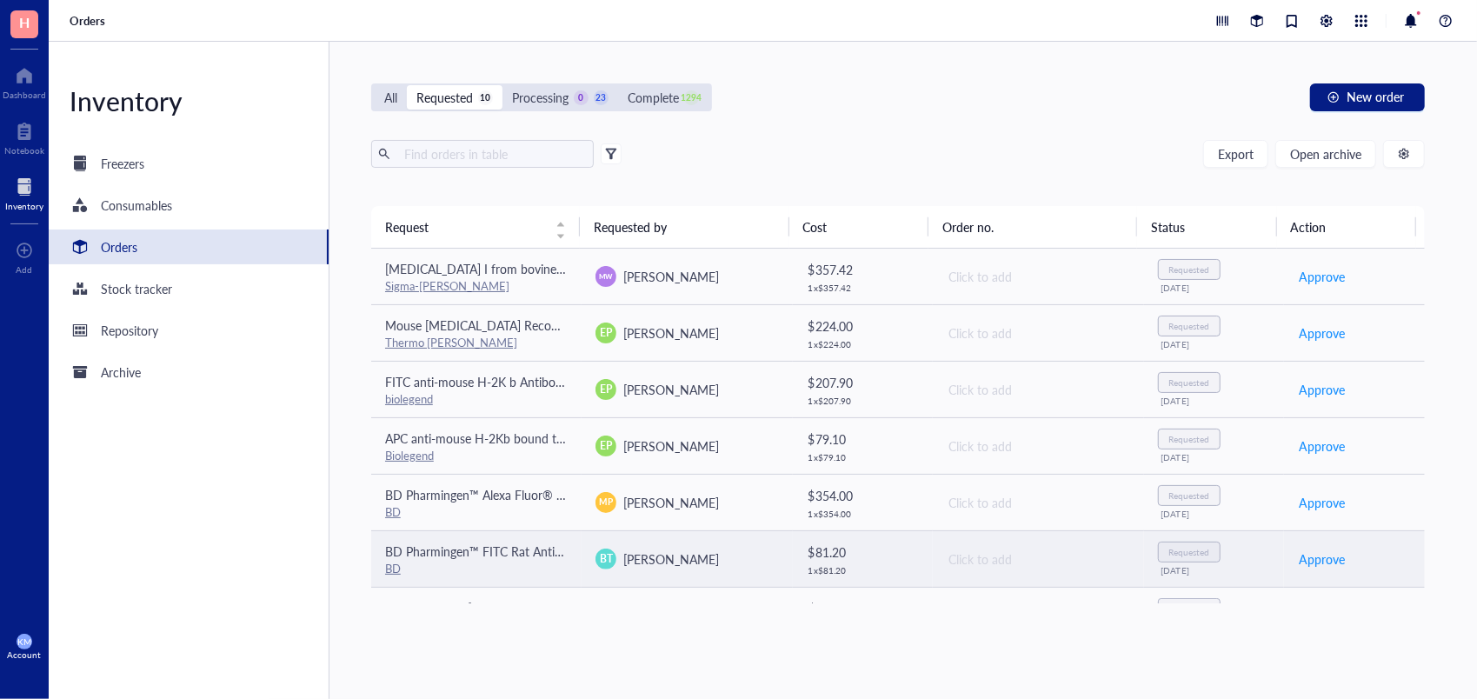
click at [575, 572] on td "BD Pharmingen™ FITC Rat Anti-Mouse CD90.2 BD" at bounding box center [476, 558] width 210 height 57
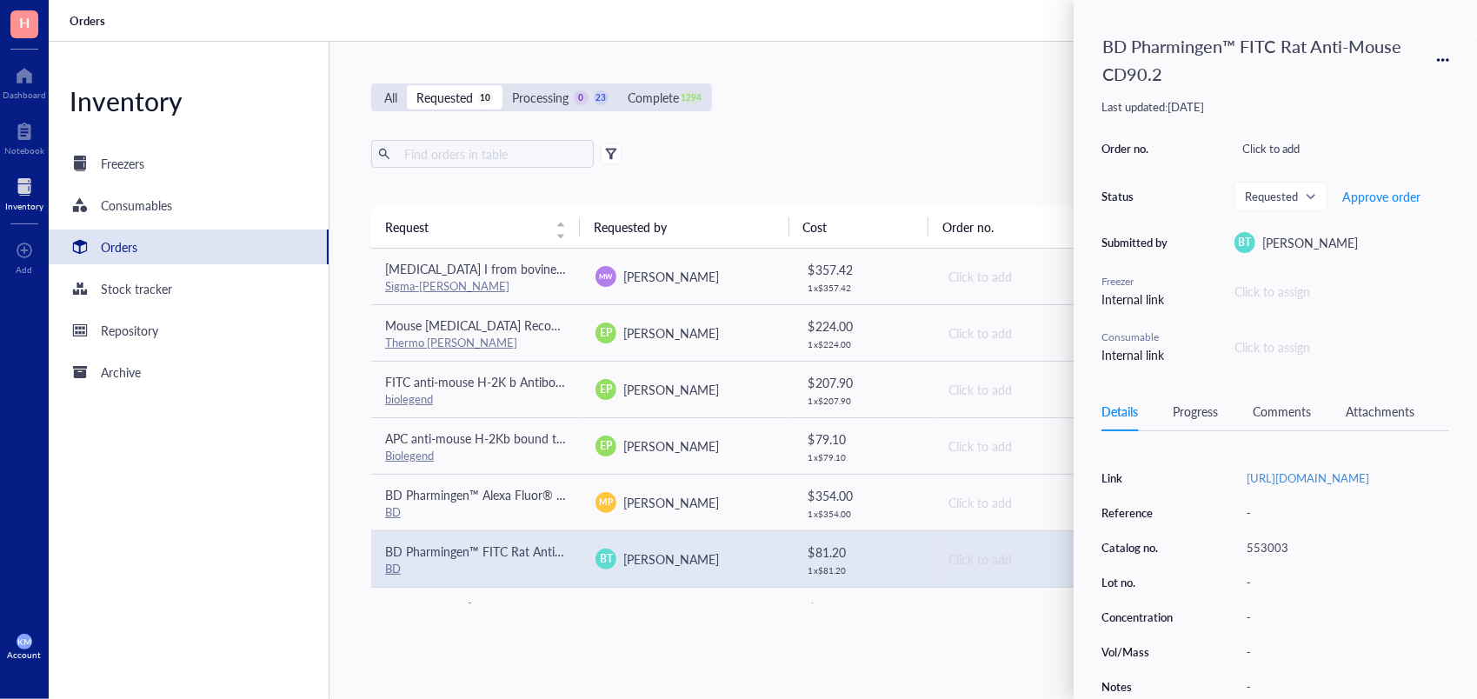
scroll to position [243, 0]
click at [1314, 560] on div "553003" at bounding box center [1344, 548] width 210 height 24
click at [1209, 473] on div "Source / Vendor BD Link [URL][DOMAIN_NAME] Reference - Catalog no. 553003 Lot n…" at bounding box center [1276, 565] width 348 height 268
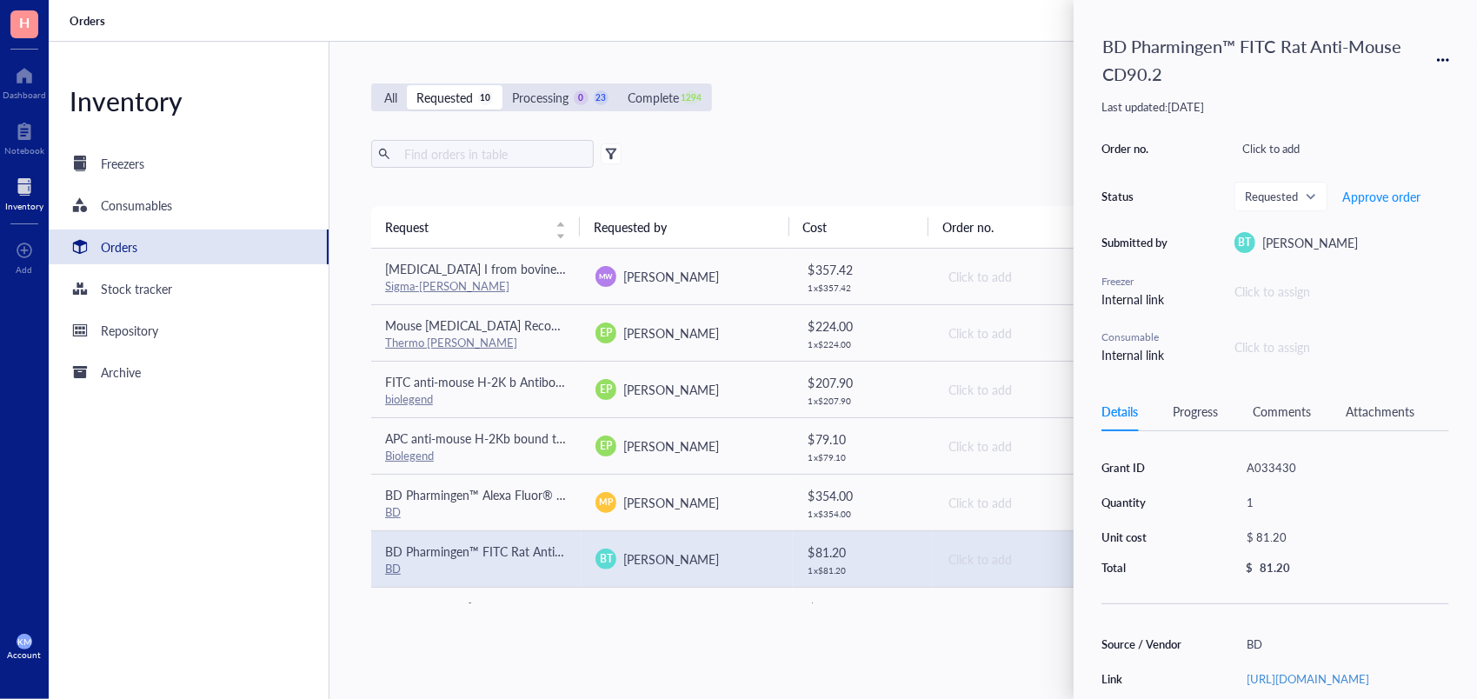
click at [1185, 604] on div "Grant ID A033430 Quantity 1 Unit cost $ 81.20 Total $ 81.20 Source / Vendor BD …" at bounding box center [1276, 676] width 348 height 448
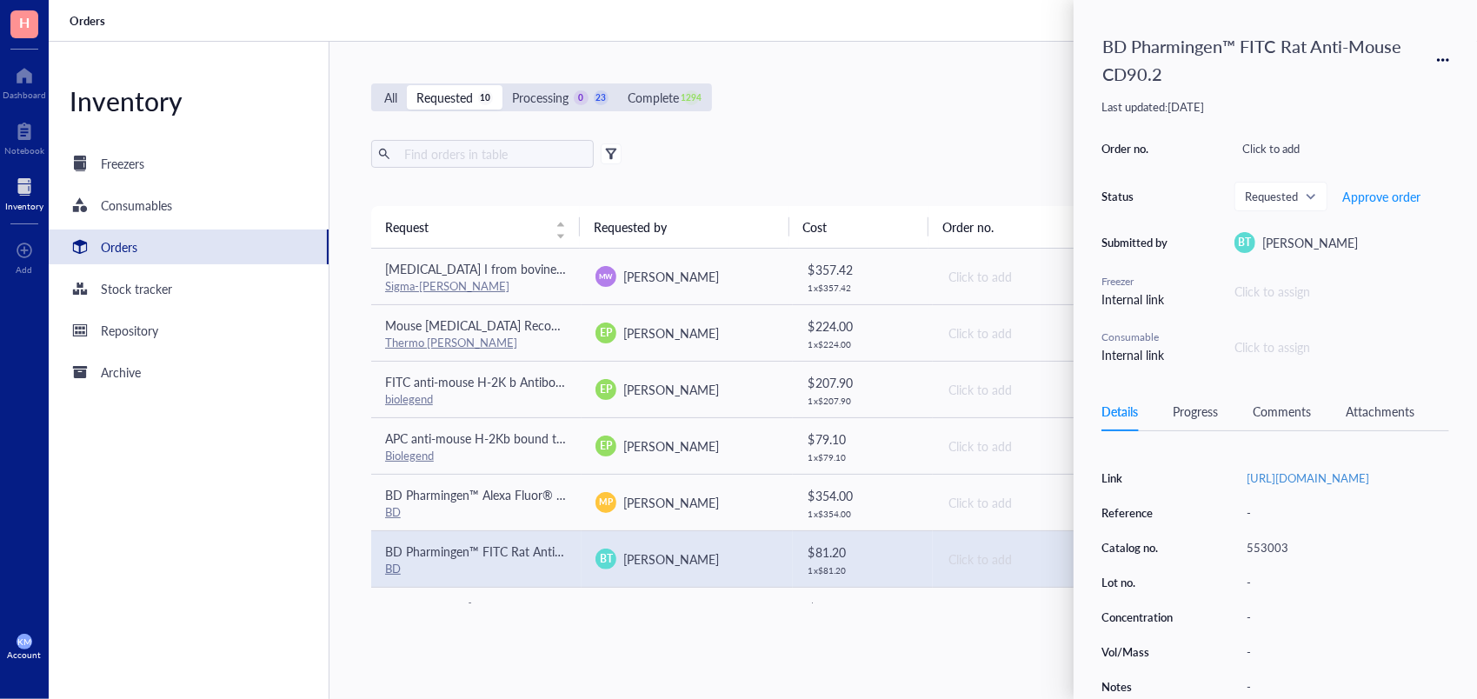
scroll to position [209, 0]
click at [1215, 623] on div "Source / Vendor BD Link [URL][DOMAIN_NAME] Reference - Catalog no. 553003 Lot n…" at bounding box center [1276, 565] width 348 height 268
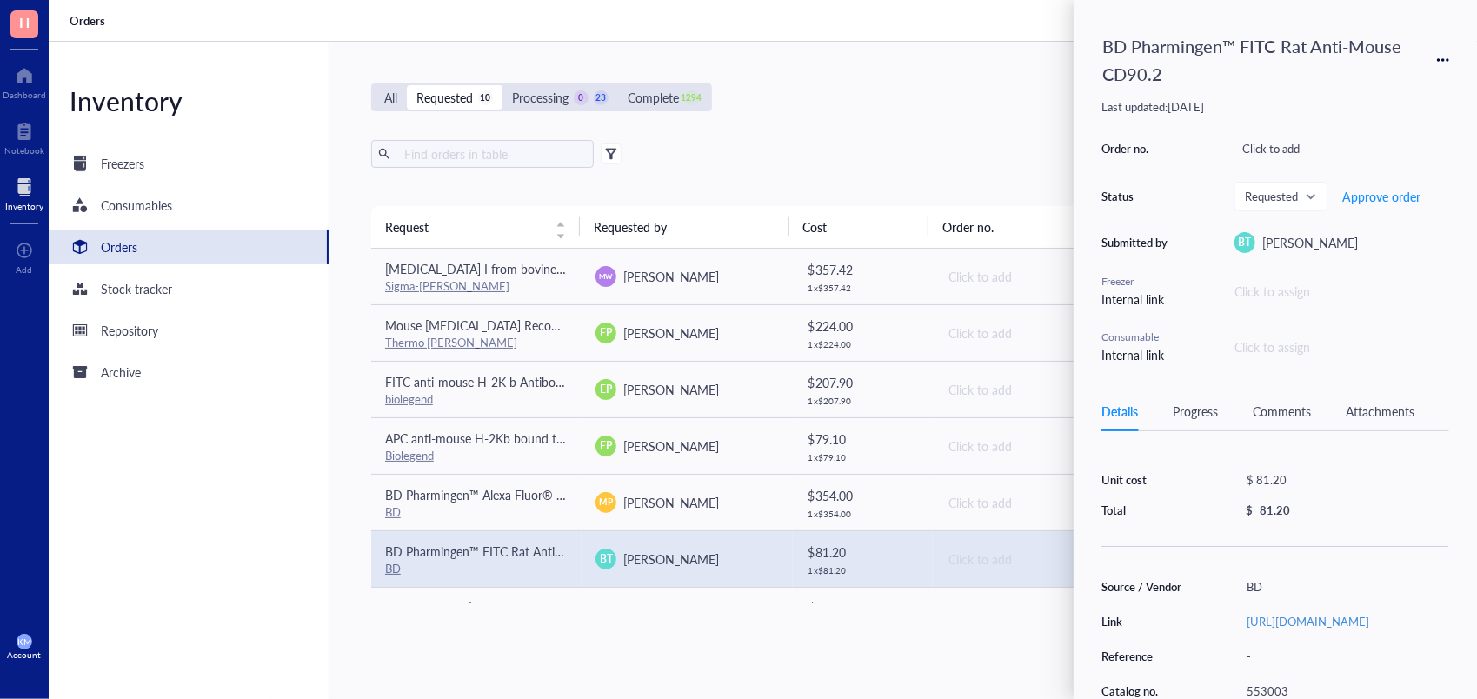
scroll to position [34, 0]
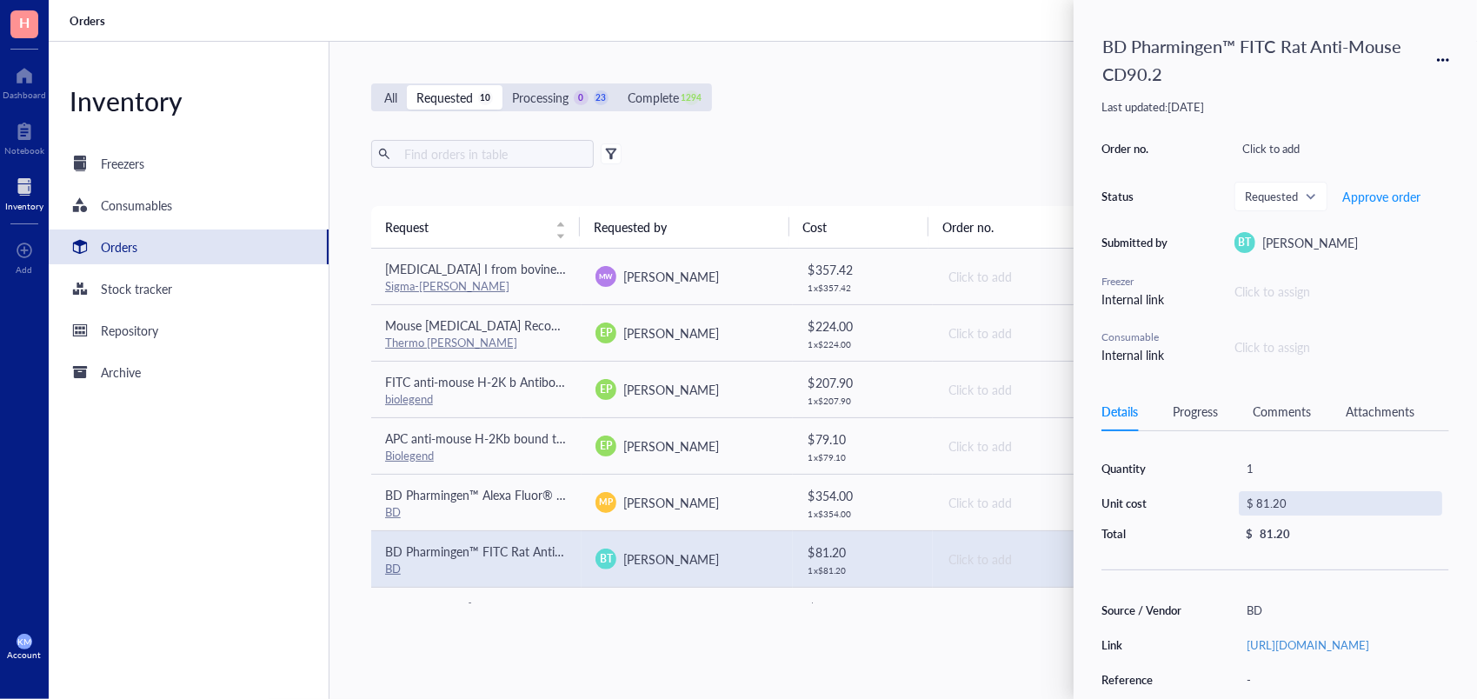
click at [1287, 500] on div "$ 81.20" at bounding box center [1340, 503] width 203 height 24
drag, startPoint x: 1343, startPoint y: 509, endPoint x: 1135, endPoint y: 504, distance: 207.9
click at [1135, 504] on div "Grant ID A033430 Quantity 1 Unit cost $ 81.20 Total $ 81.20" at bounding box center [1276, 483] width 348 height 123
type input "122.00"
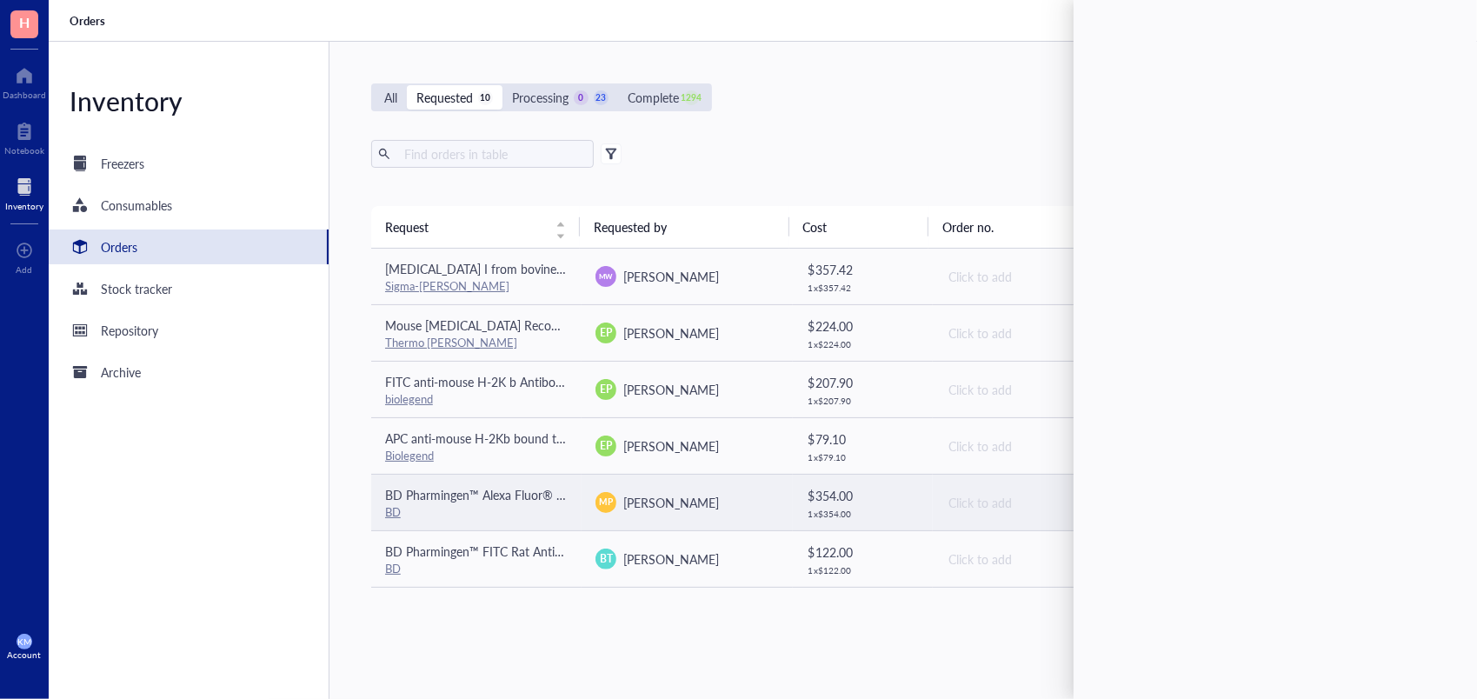
click at [564, 513] on div "BD" at bounding box center [476, 512] width 183 height 16
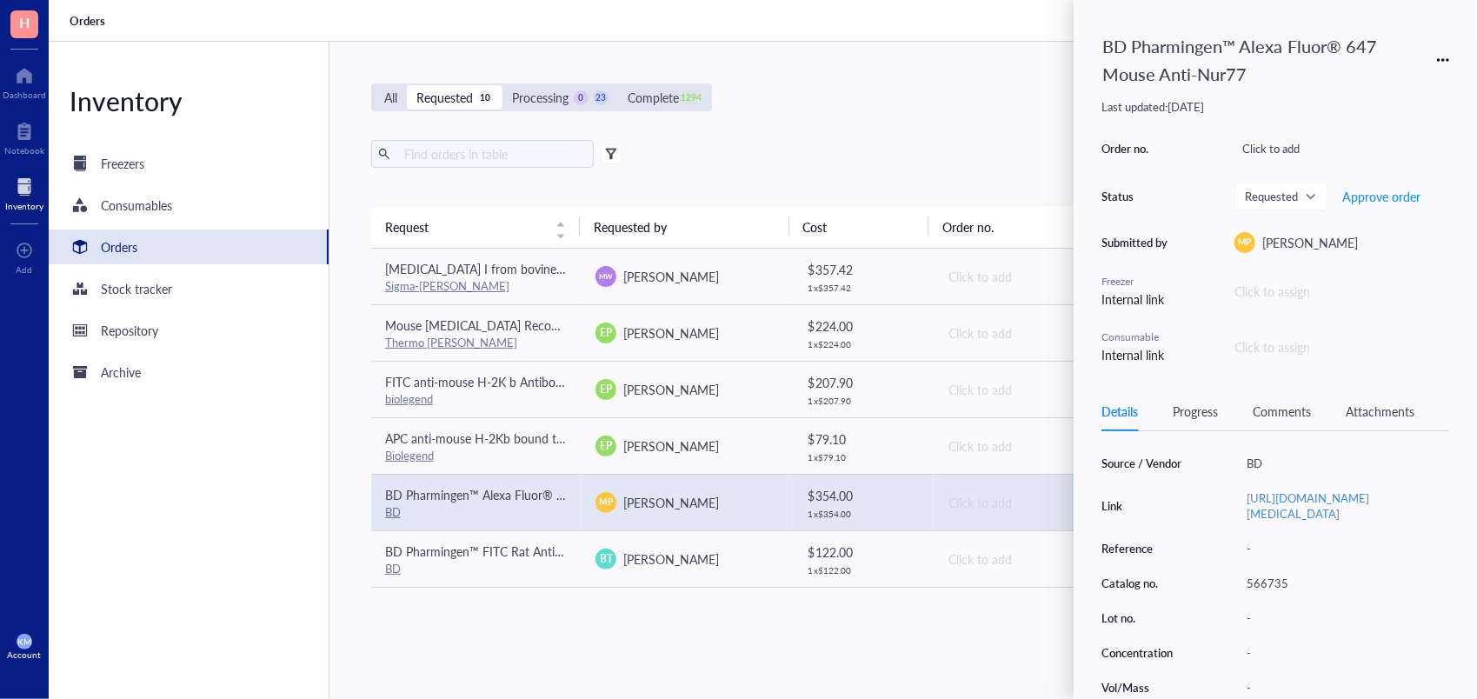
scroll to position [209, 0]
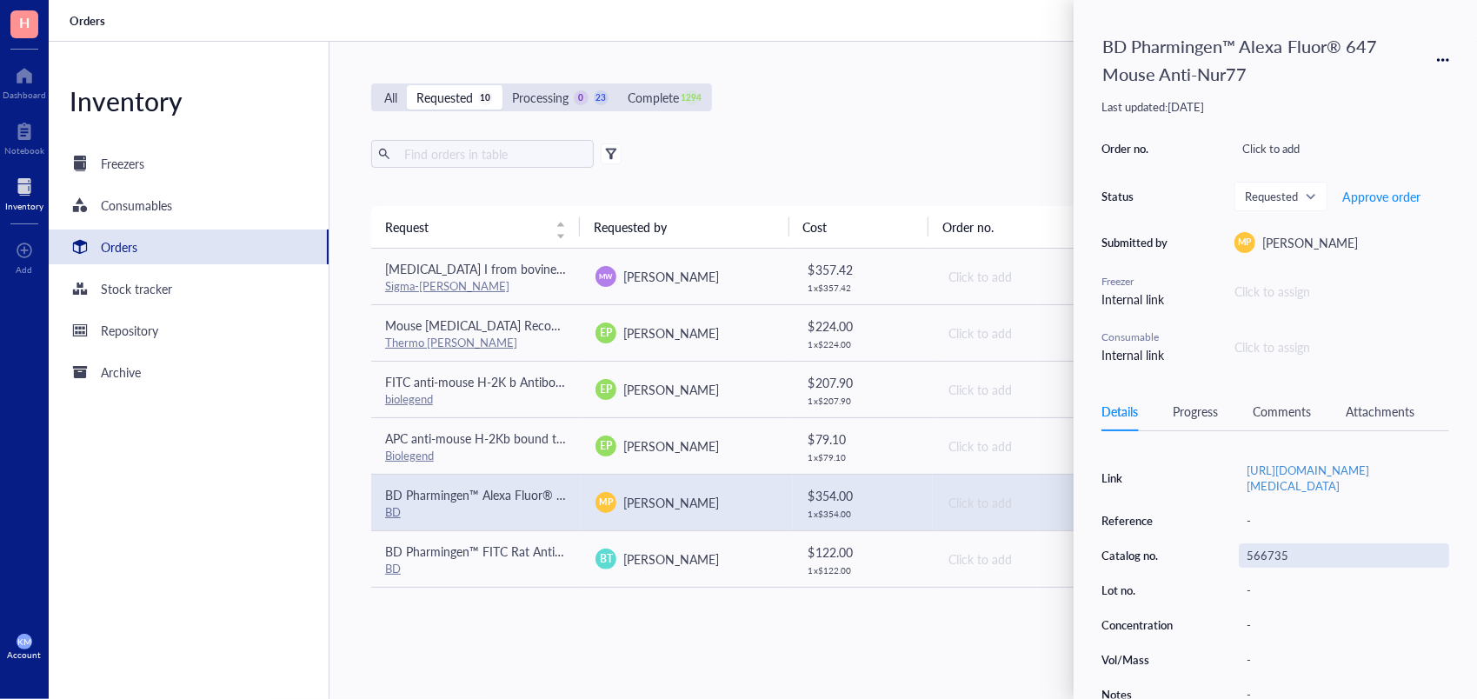
click at [1281, 568] on div "566735" at bounding box center [1344, 556] width 210 height 24
click at [1160, 461] on div "Source / Vendor BD Link [URL][DOMAIN_NAME][MEDICAL_DATA] Reference - Catalog no…" at bounding box center [1276, 565] width 348 height 283
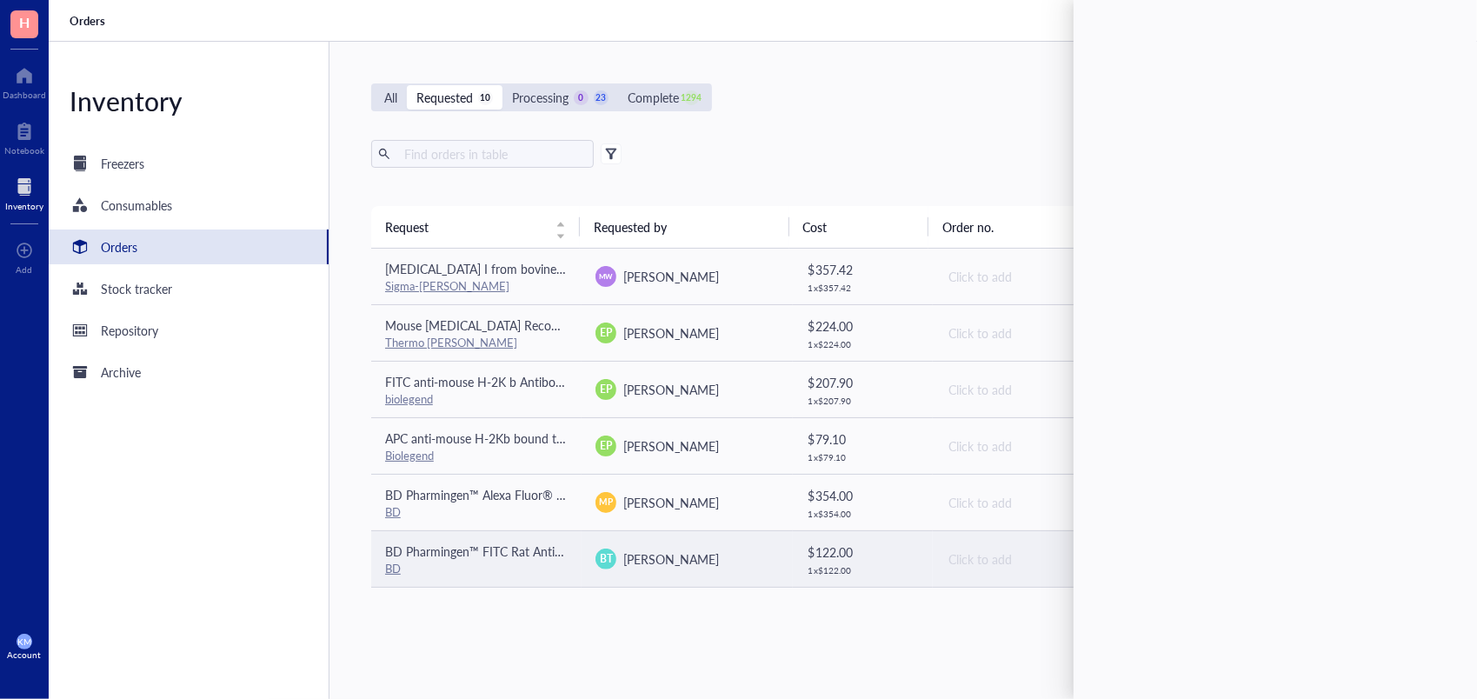
click at [697, 574] on td "[PERSON_NAME] Theivanthiran" at bounding box center [687, 558] width 210 height 57
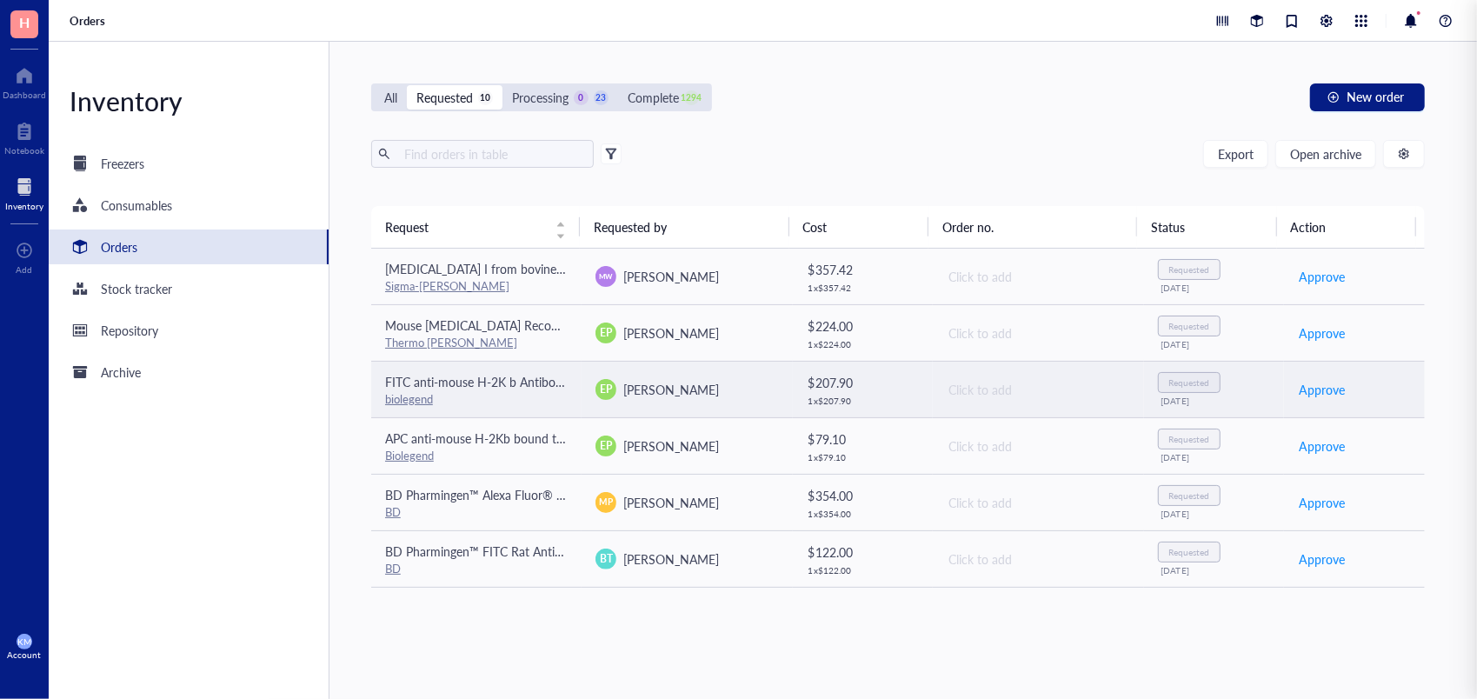
click at [710, 389] on span "[PERSON_NAME]" at bounding box center [672, 389] width 96 height 17
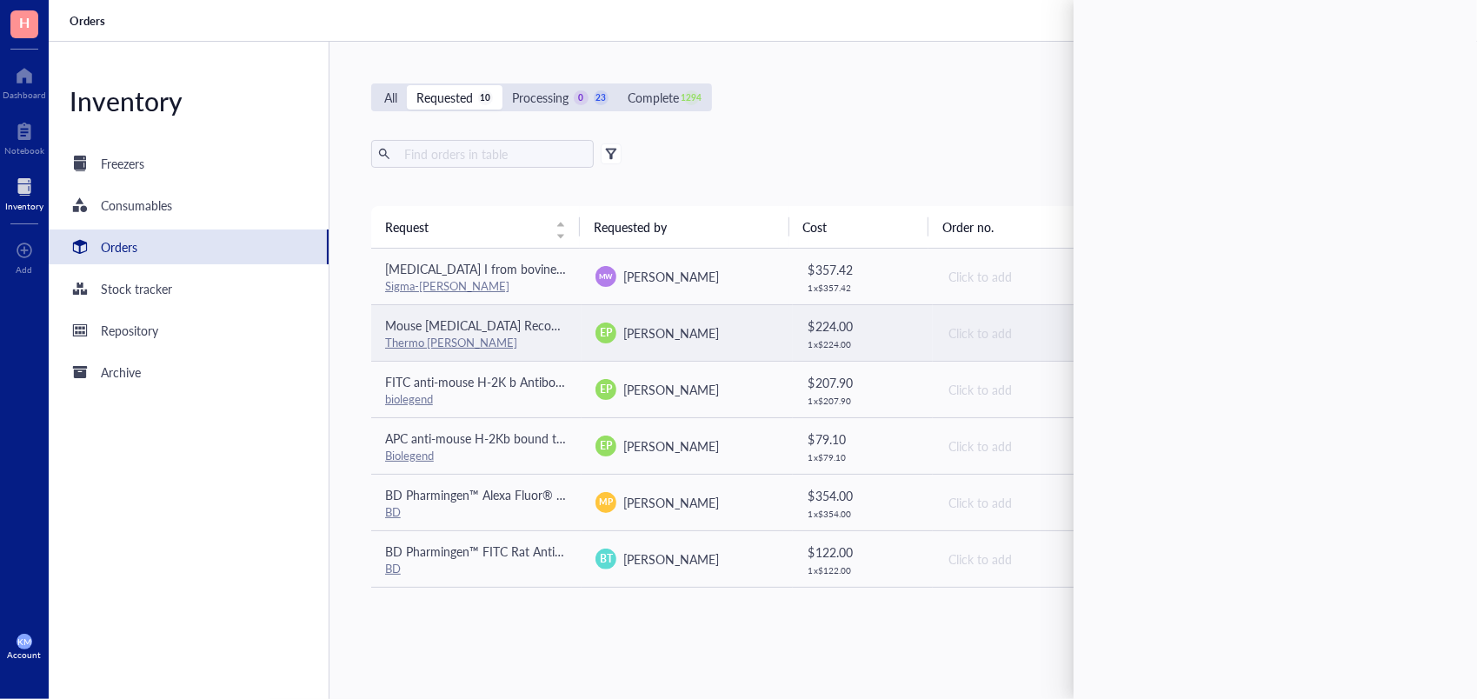
click at [716, 324] on span "[PERSON_NAME]" at bounding box center [672, 332] width 96 height 17
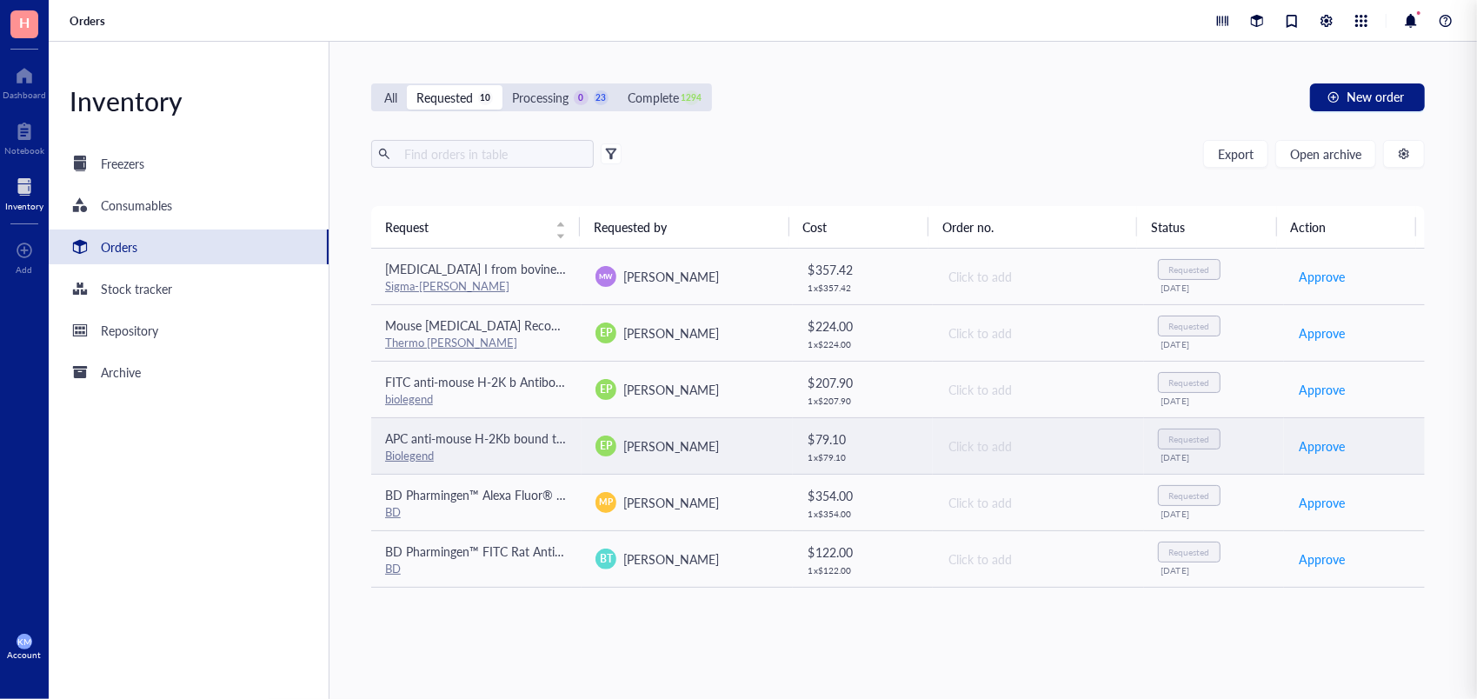
click at [783, 449] on td "EP [PERSON_NAME]" at bounding box center [687, 445] width 210 height 57
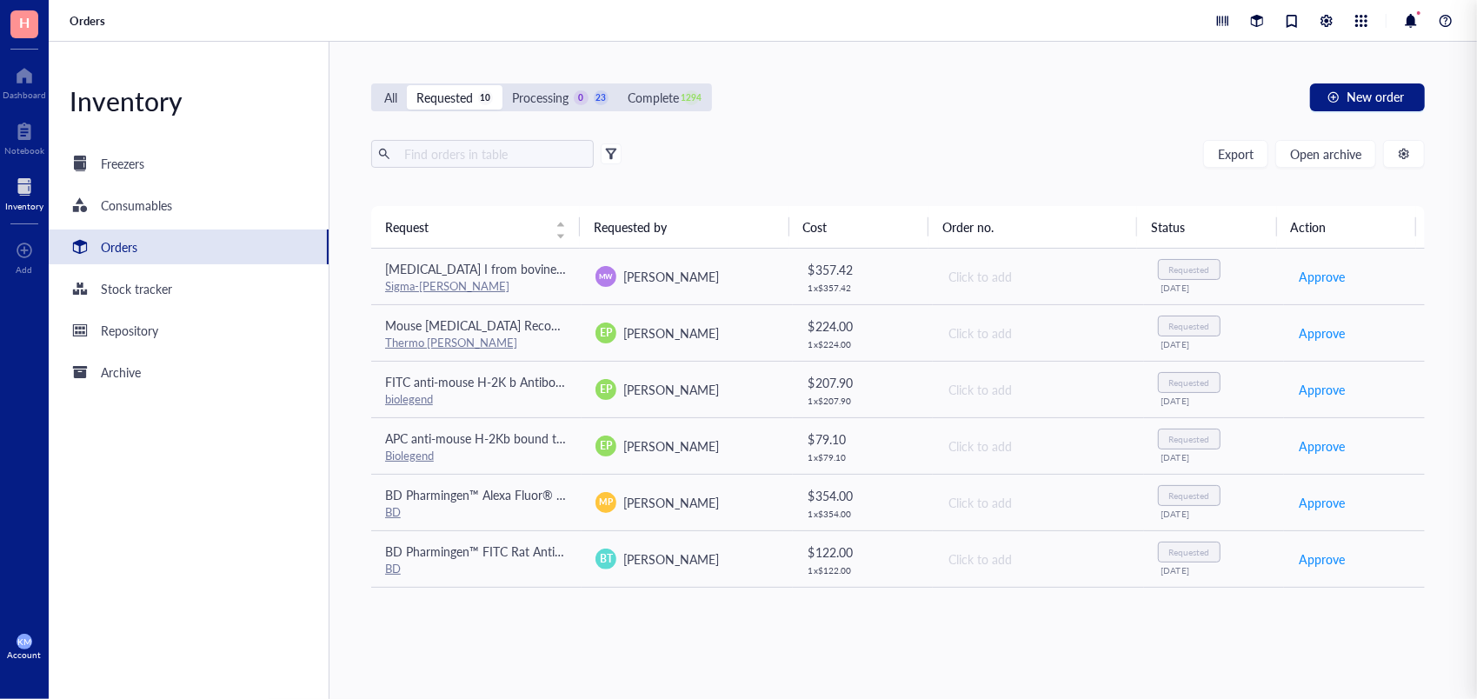
click at [358, 404] on div "All Requested 10 Processing 0 23 Complete 1294 New order Export Open archive Re…" at bounding box center [898, 370] width 1137 height 657
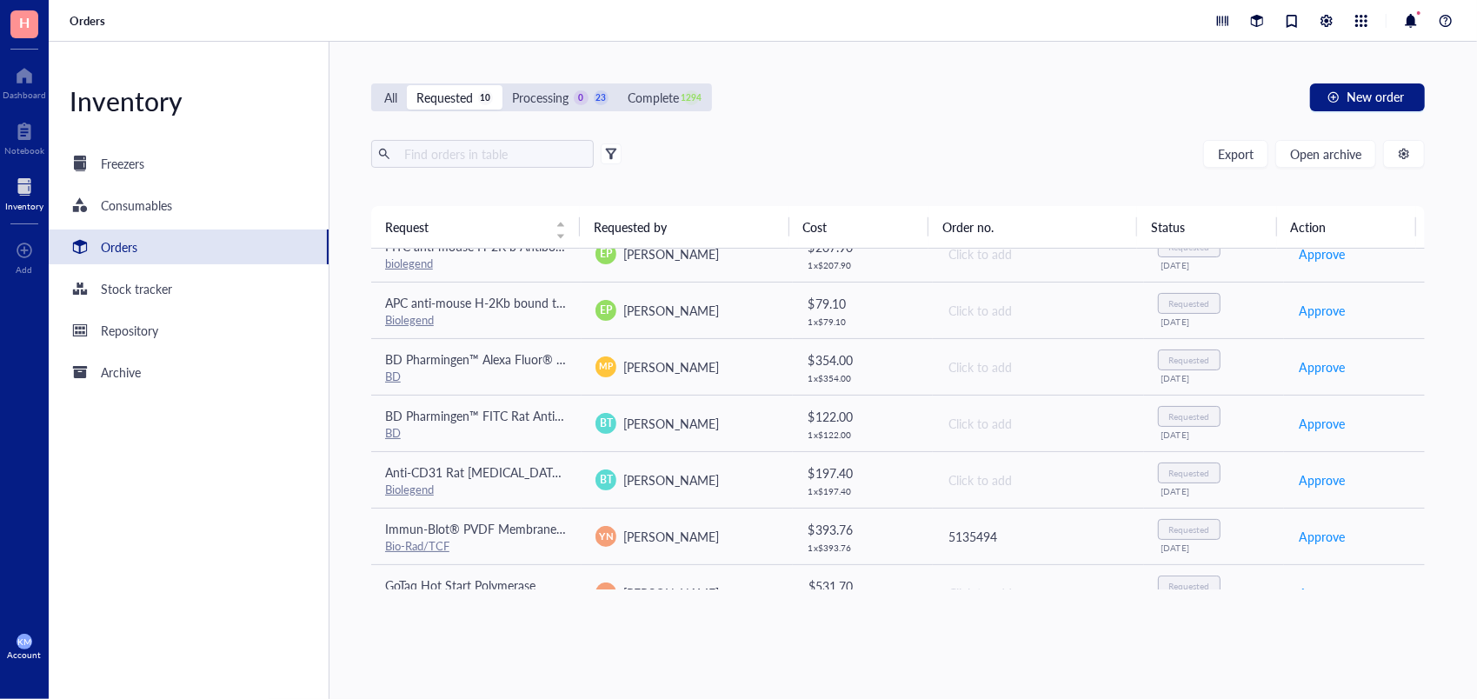
scroll to position [120, 0]
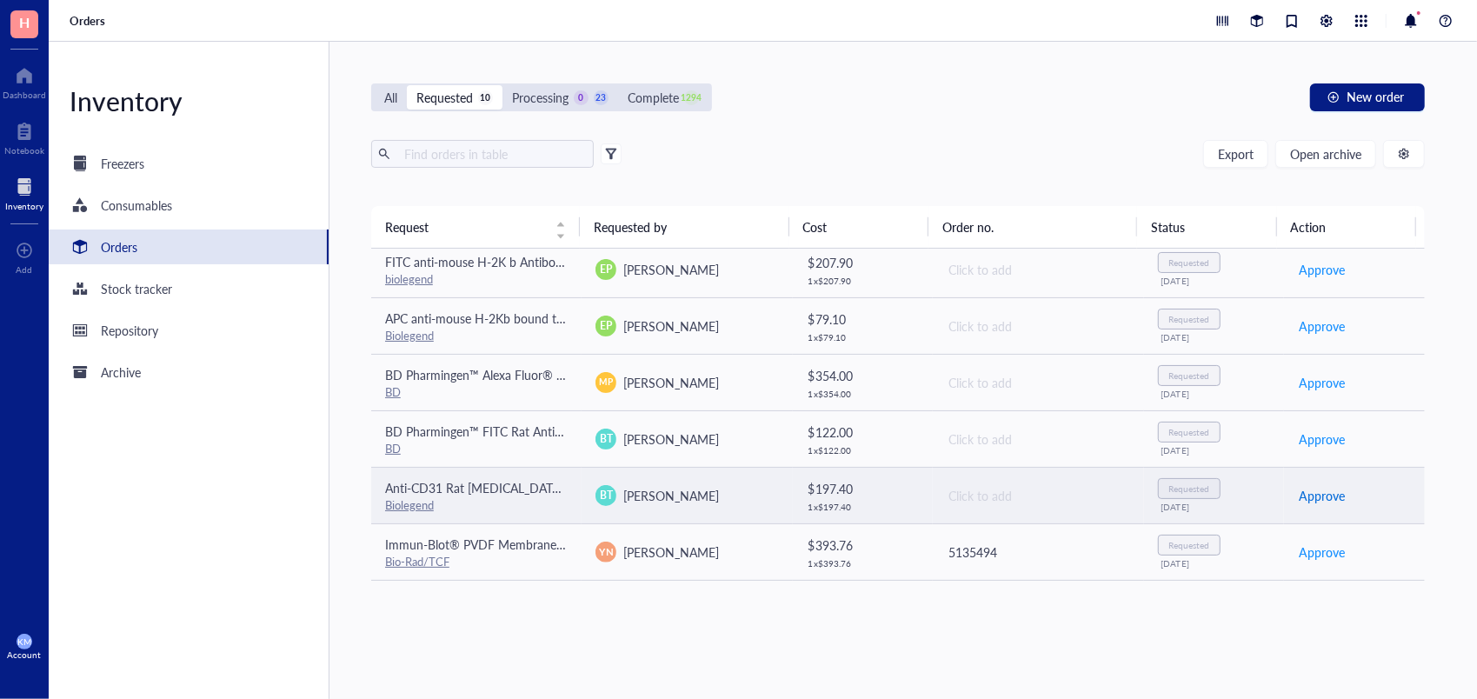
click at [1301, 486] on span "Approve" at bounding box center [1322, 495] width 46 height 19
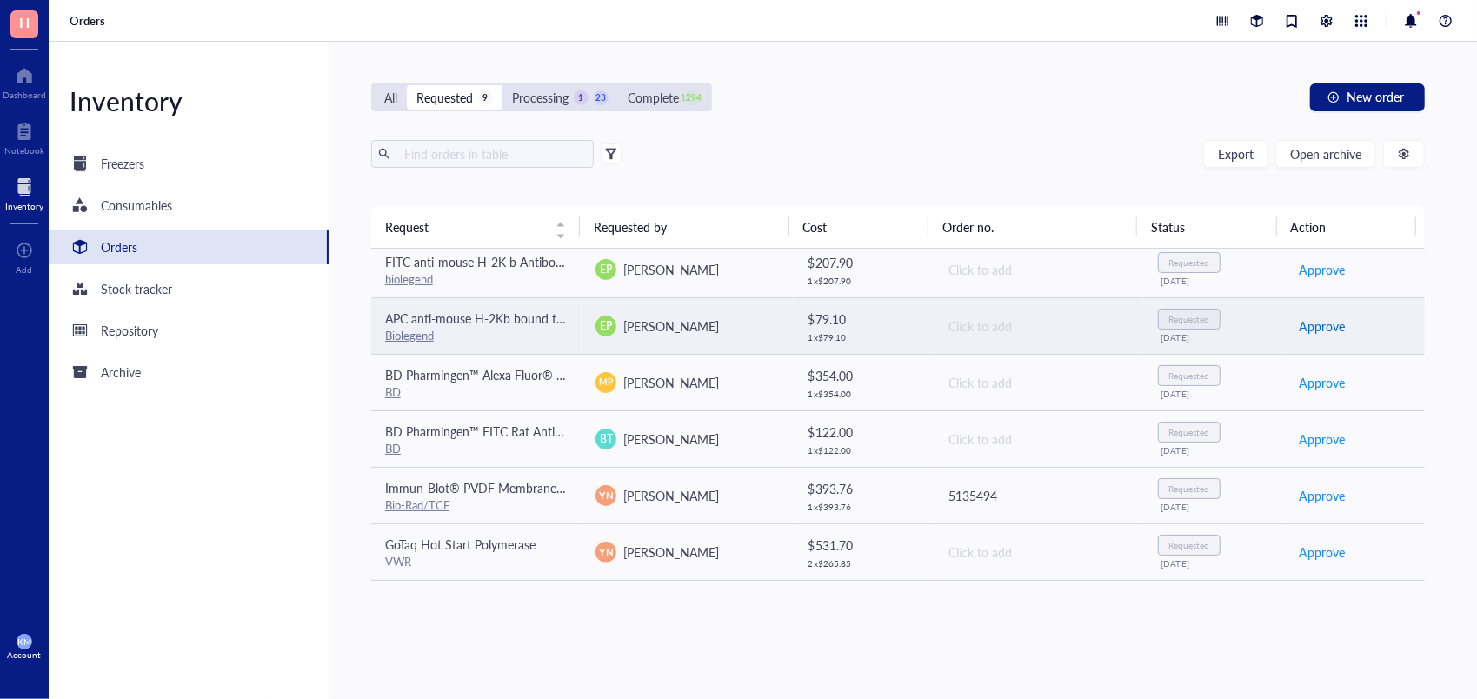
click at [1320, 332] on span "Approve" at bounding box center [1322, 326] width 46 height 19
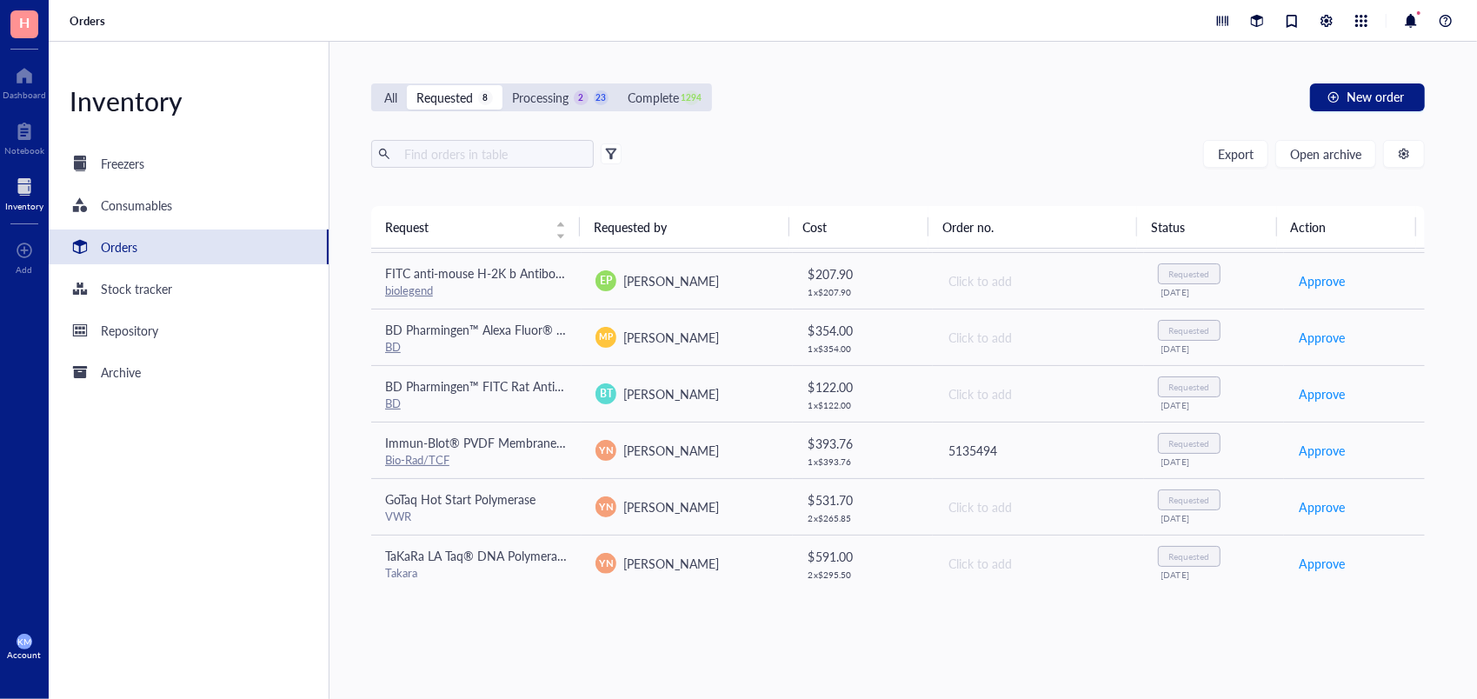
scroll to position [0, 0]
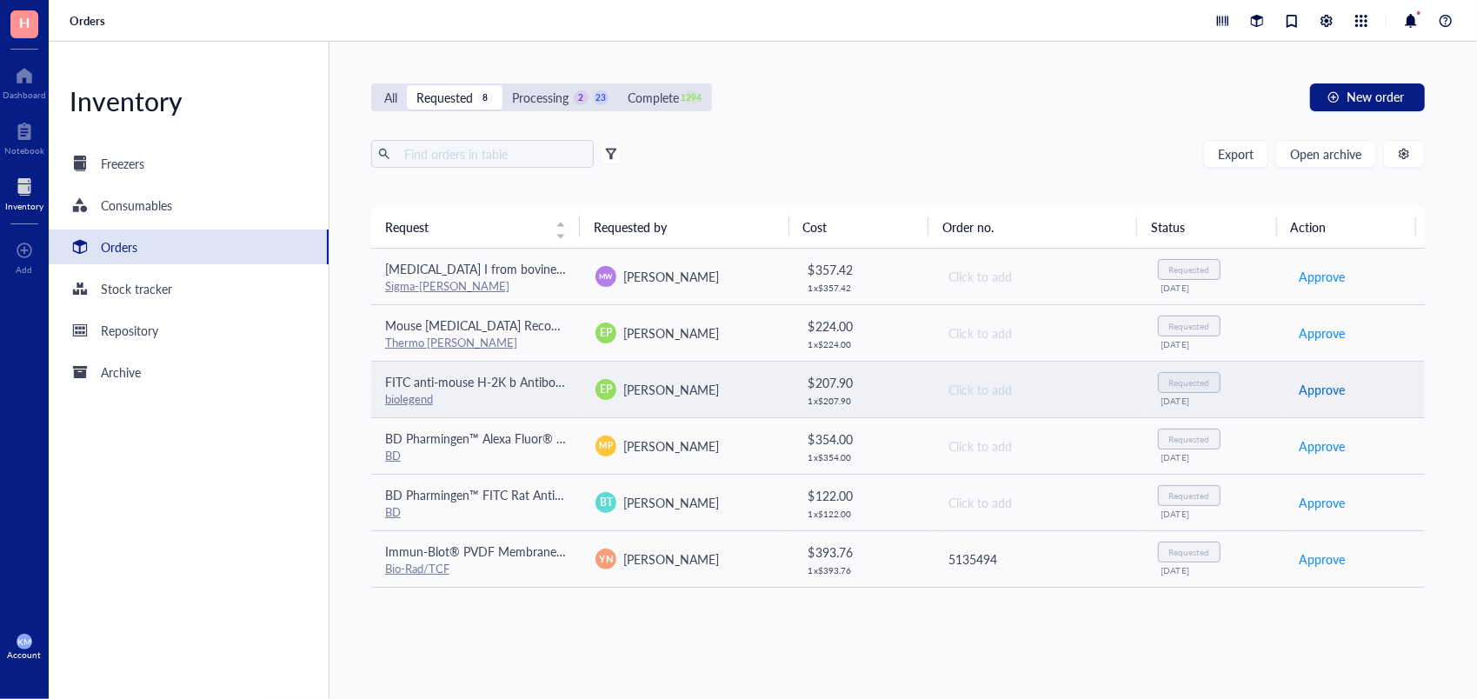
click at [1299, 396] on span "Approve" at bounding box center [1322, 389] width 46 height 19
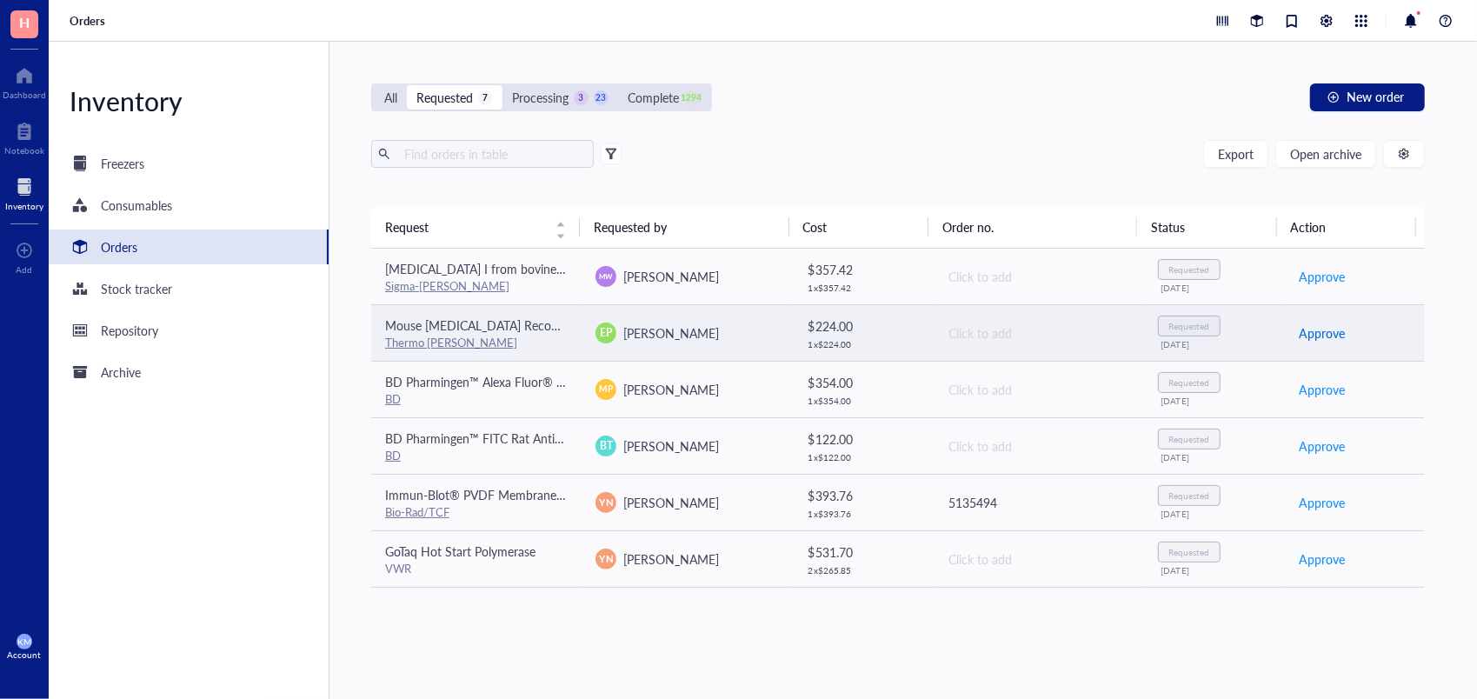
click at [1320, 323] on span "Approve" at bounding box center [1322, 332] width 46 height 19
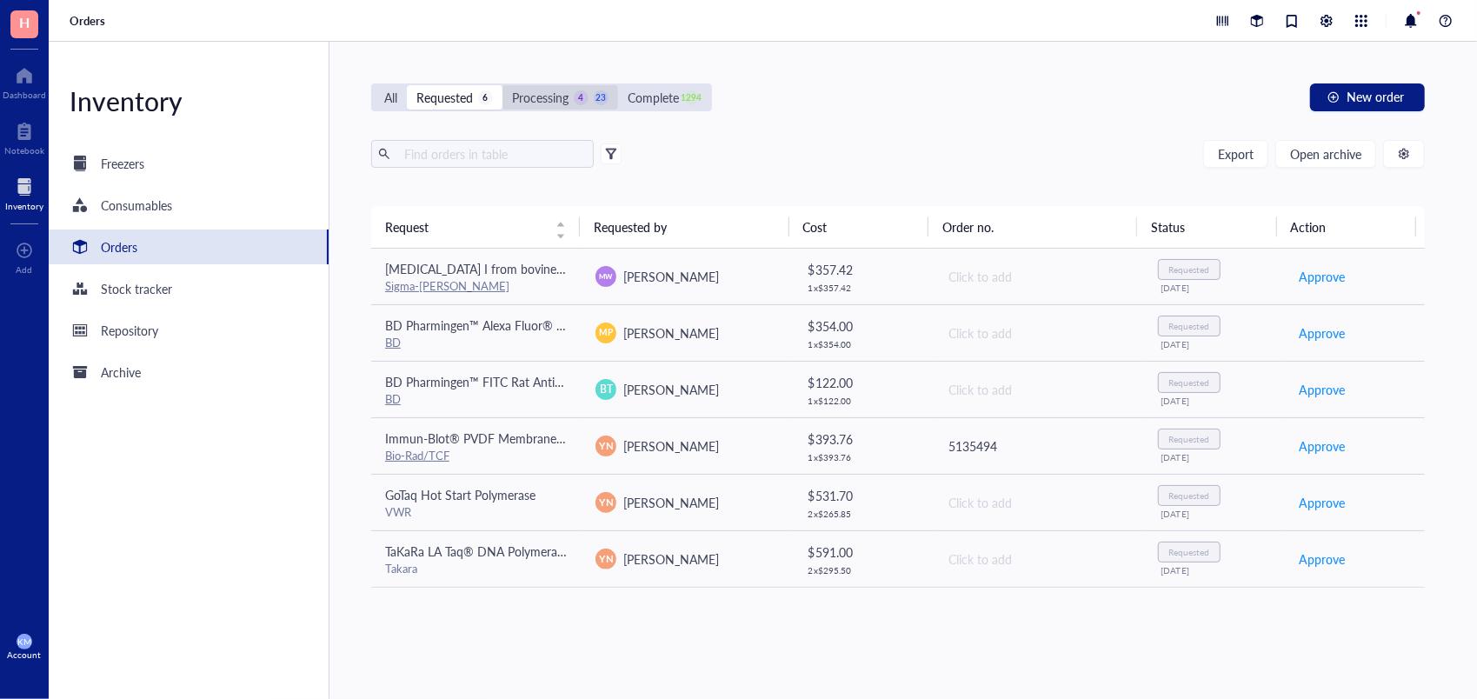
click at [530, 101] on div "Processing" at bounding box center [540, 97] width 57 height 19
click at [503, 85] on input "Processing 4 23" at bounding box center [503, 85] width 0 height 0
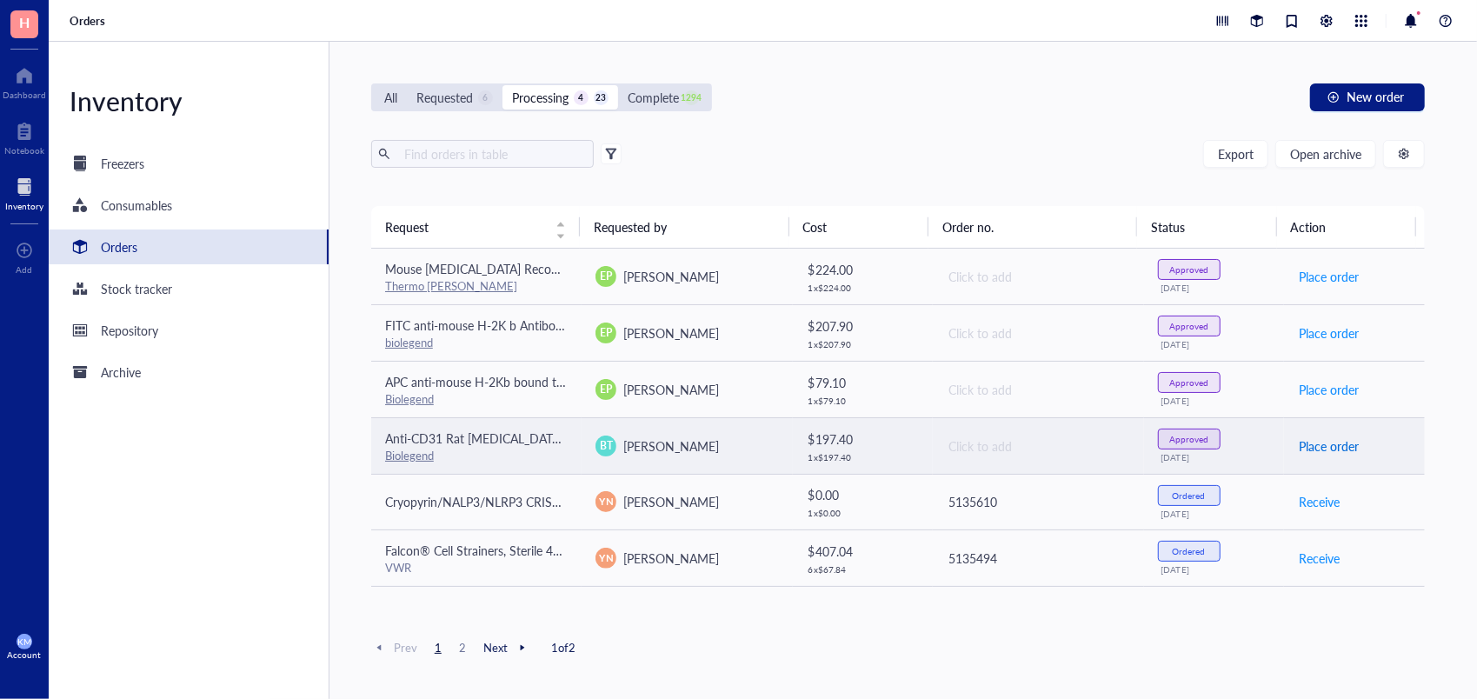
click at [1299, 444] on span "Place order" at bounding box center [1329, 446] width 60 height 19
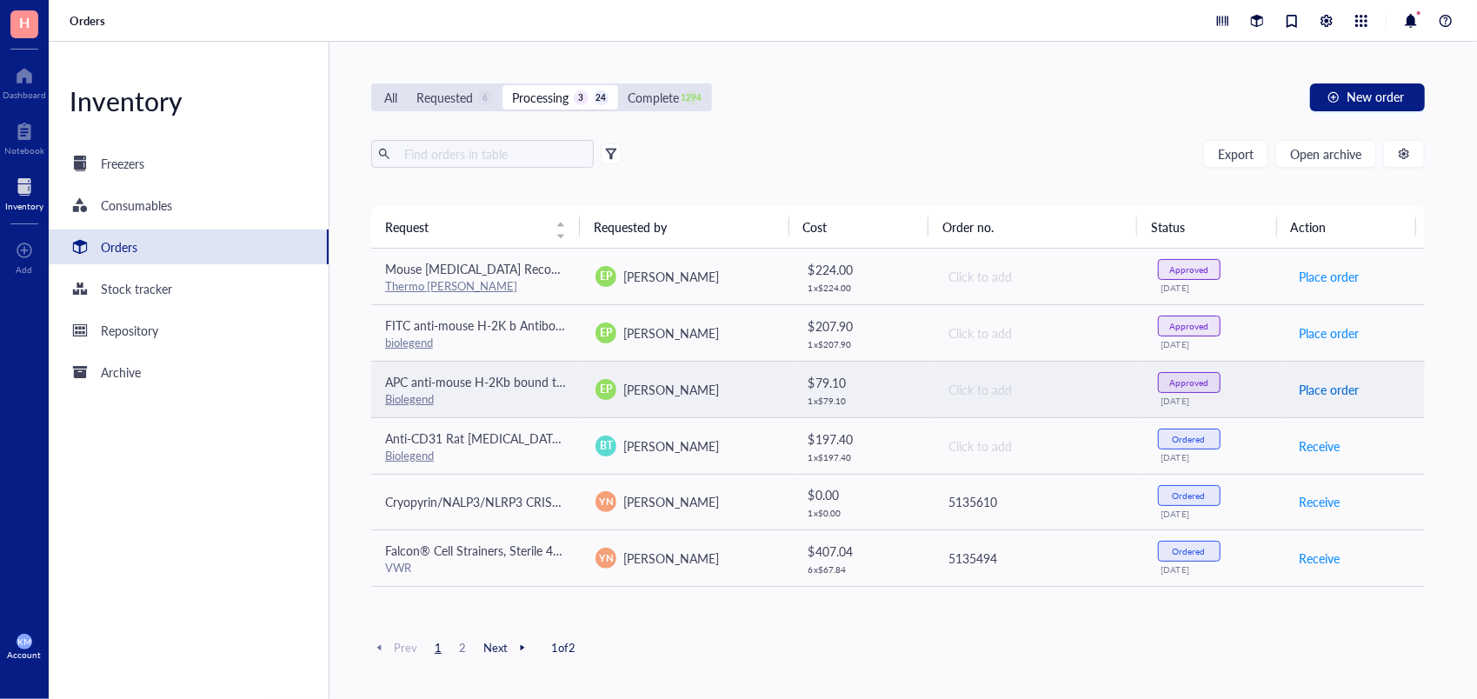
click at [1324, 383] on span "Place order" at bounding box center [1329, 389] width 60 height 19
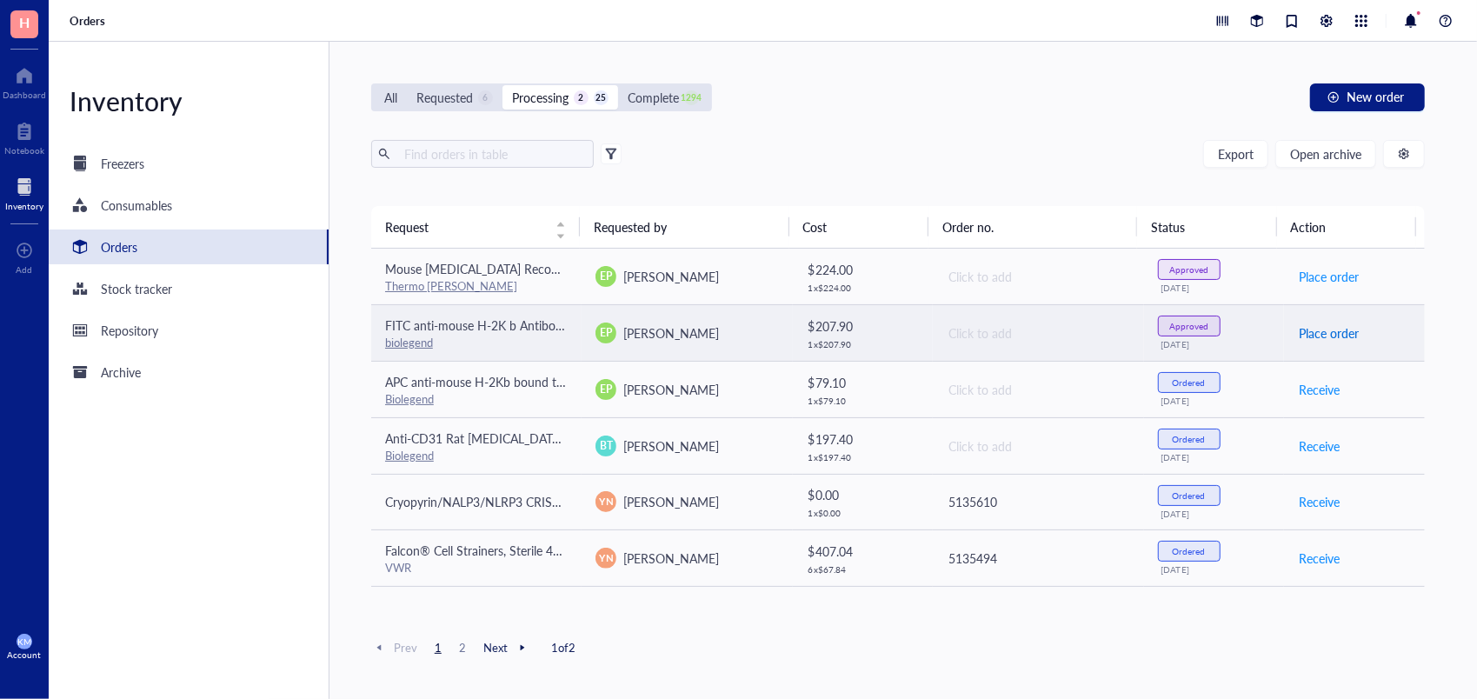
click at [1326, 337] on span "Place order" at bounding box center [1329, 332] width 60 height 19
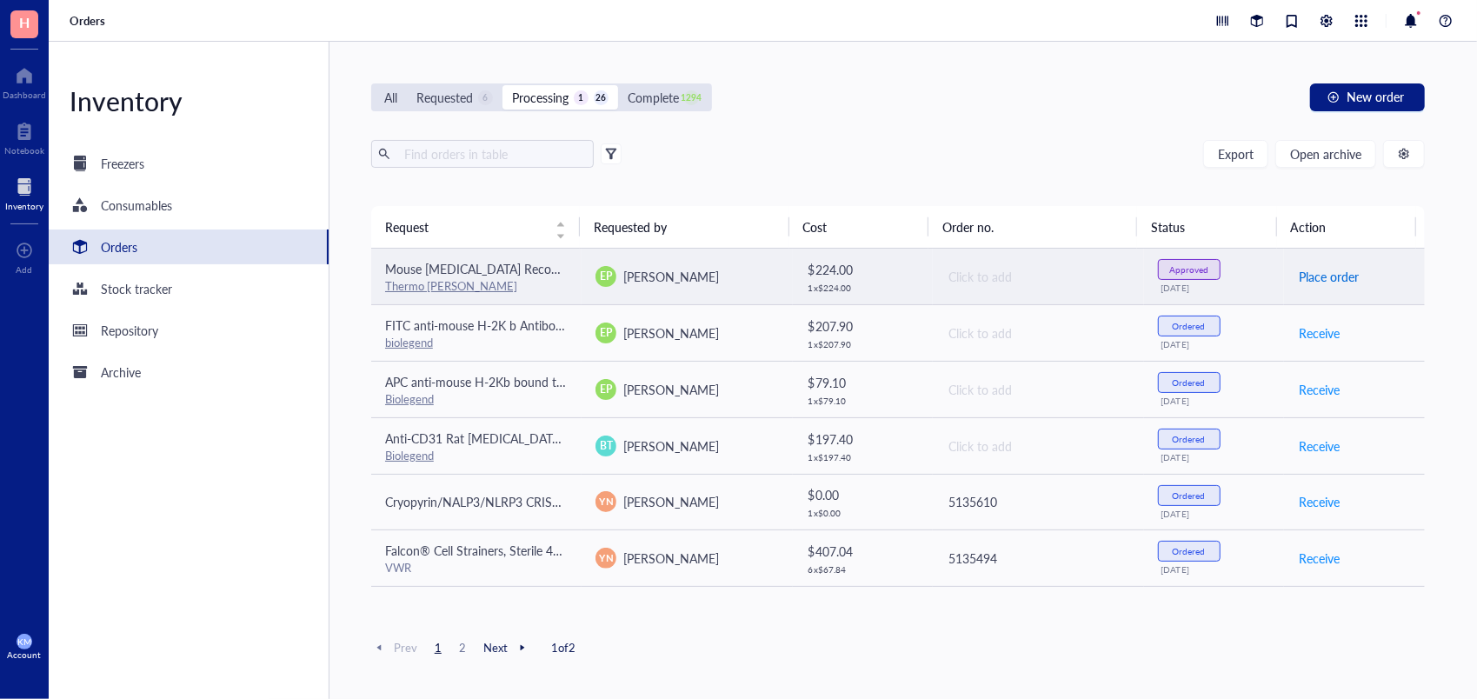
click at [1317, 275] on span "Place order" at bounding box center [1329, 276] width 60 height 19
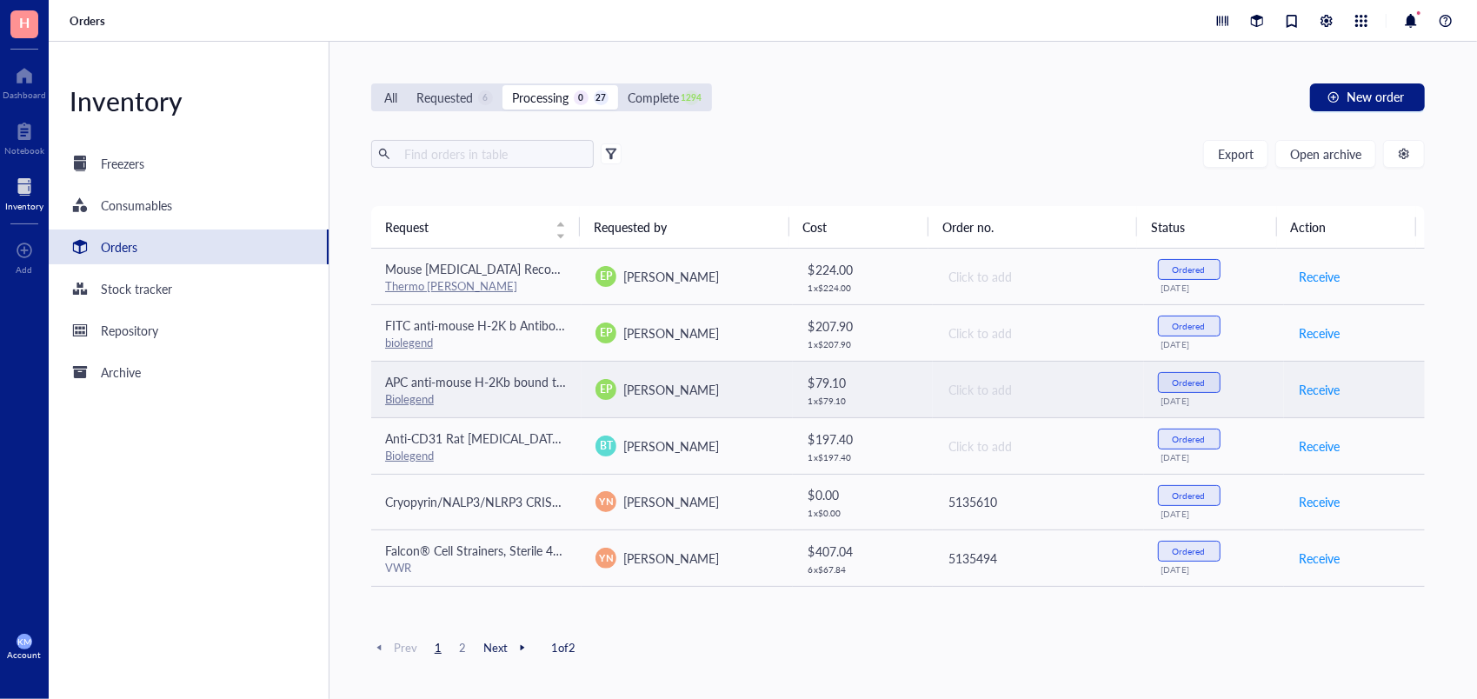
click at [691, 405] on td "EP [PERSON_NAME]" at bounding box center [687, 389] width 210 height 57
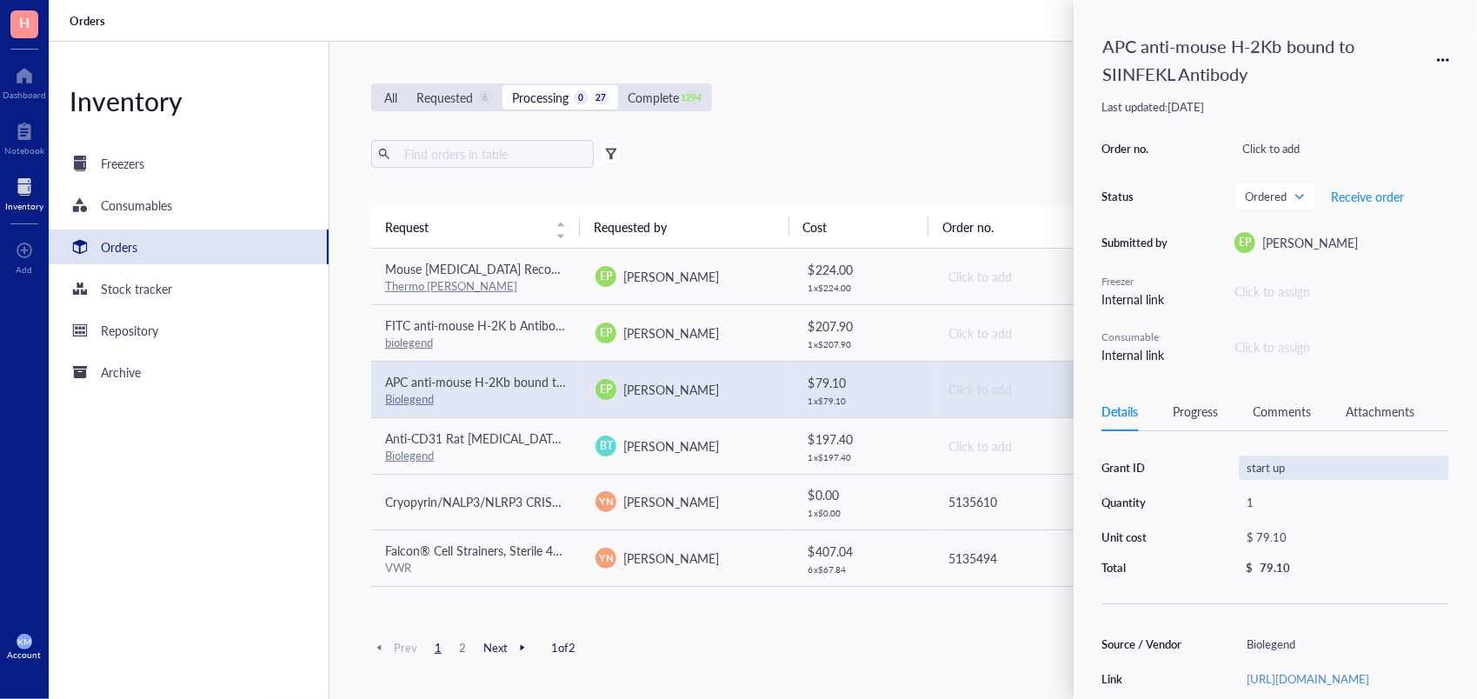
click at [1278, 459] on div "start up" at bounding box center [1344, 468] width 210 height 24
click at [1278, 459] on input "start up" at bounding box center [1275, 468] width 70 height 23
click at [1299, 473] on input "start up" at bounding box center [1275, 468] width 70 height 23
drag, startPoint x: 1299, startPoint y: 473, endPoint x: 1198, endPoint y: 463, distance: 101.4
click at [1198, 463] on div "Grant ID start up Quantity 1 Unit cost $ 79.10 Total $ 79.10" at bounding box center [1276, 516] width 348 height 120
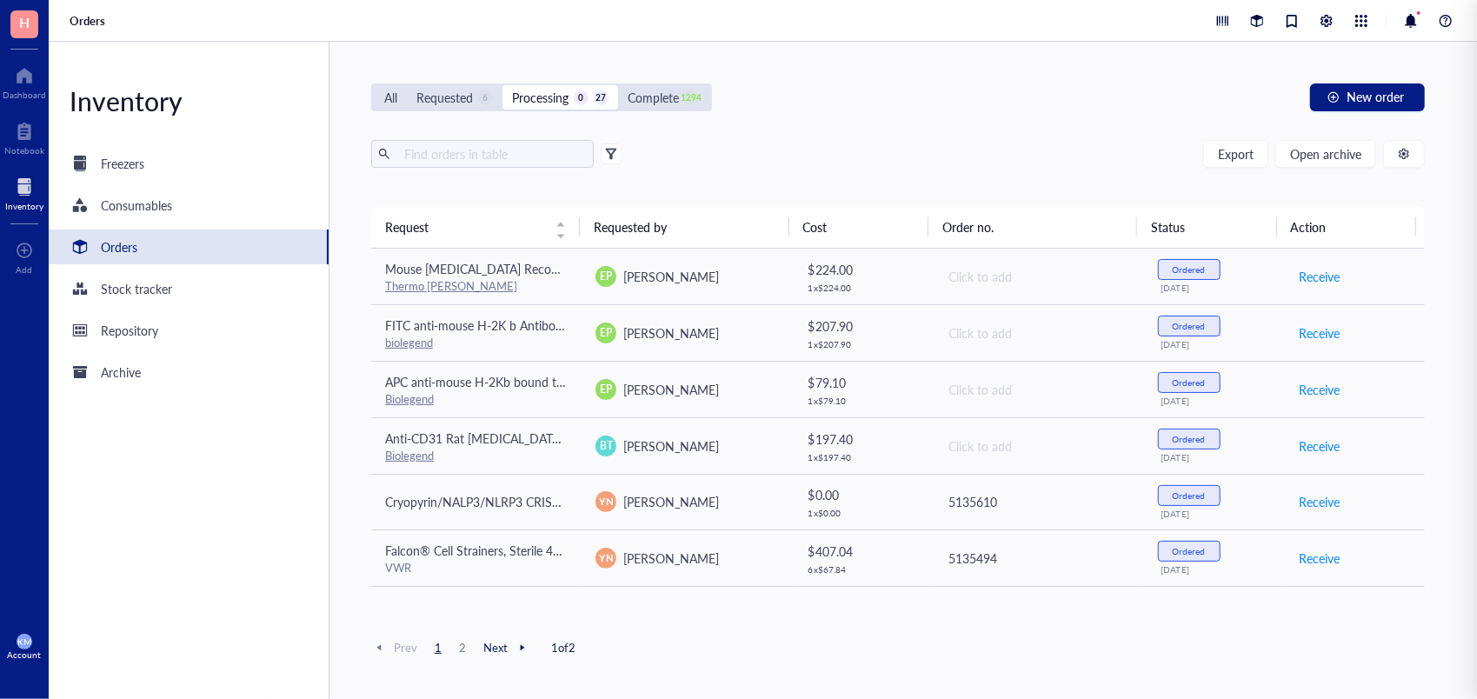
click at [782, 154] on div "Export Open archive" at bounding box center [898, 154] width 1054 height 28
click at [443, 96] on div "Requested" at bounding box center [445, 97] width 57 height 19
click at [407, 85] on input "Requested 6" at bounding box center [407, 85] width 0 height 0
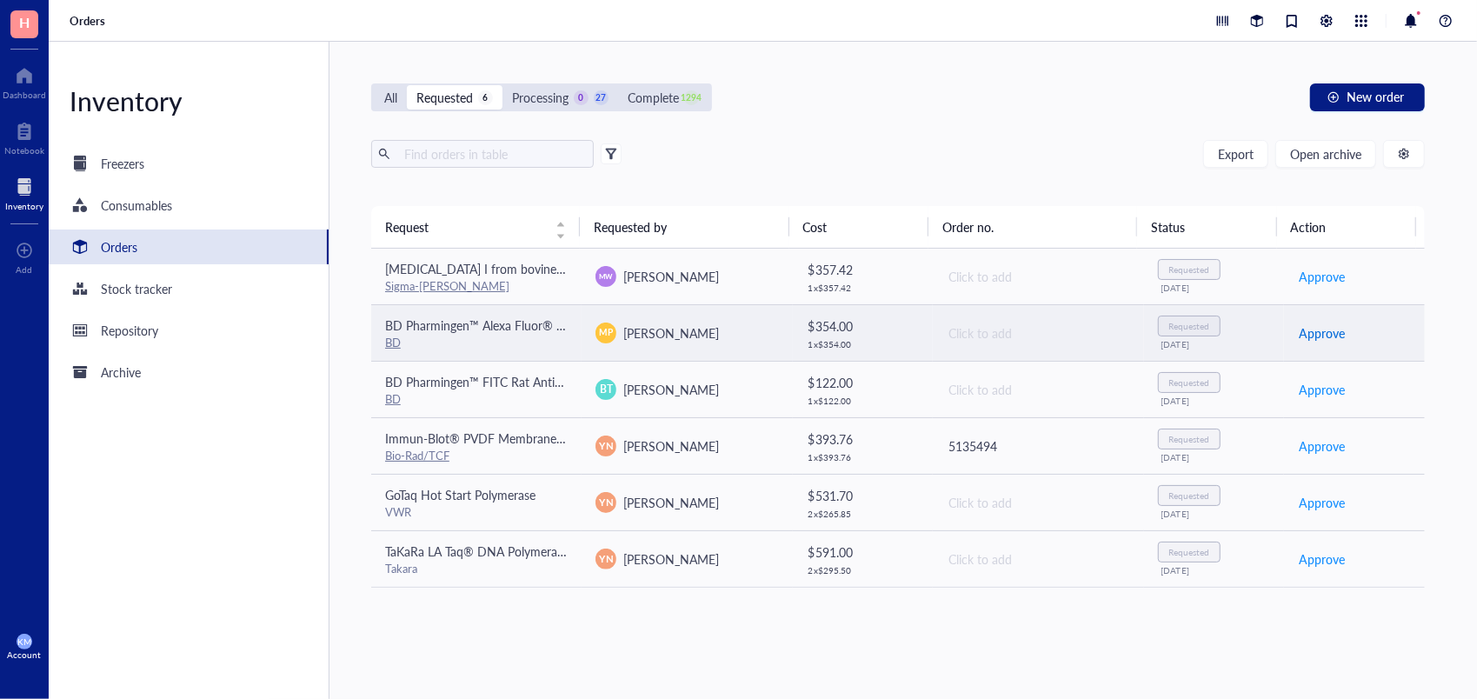
click at [1322, 332] on span "Approve" at bounding box center [1322, 332] width 46 height 19
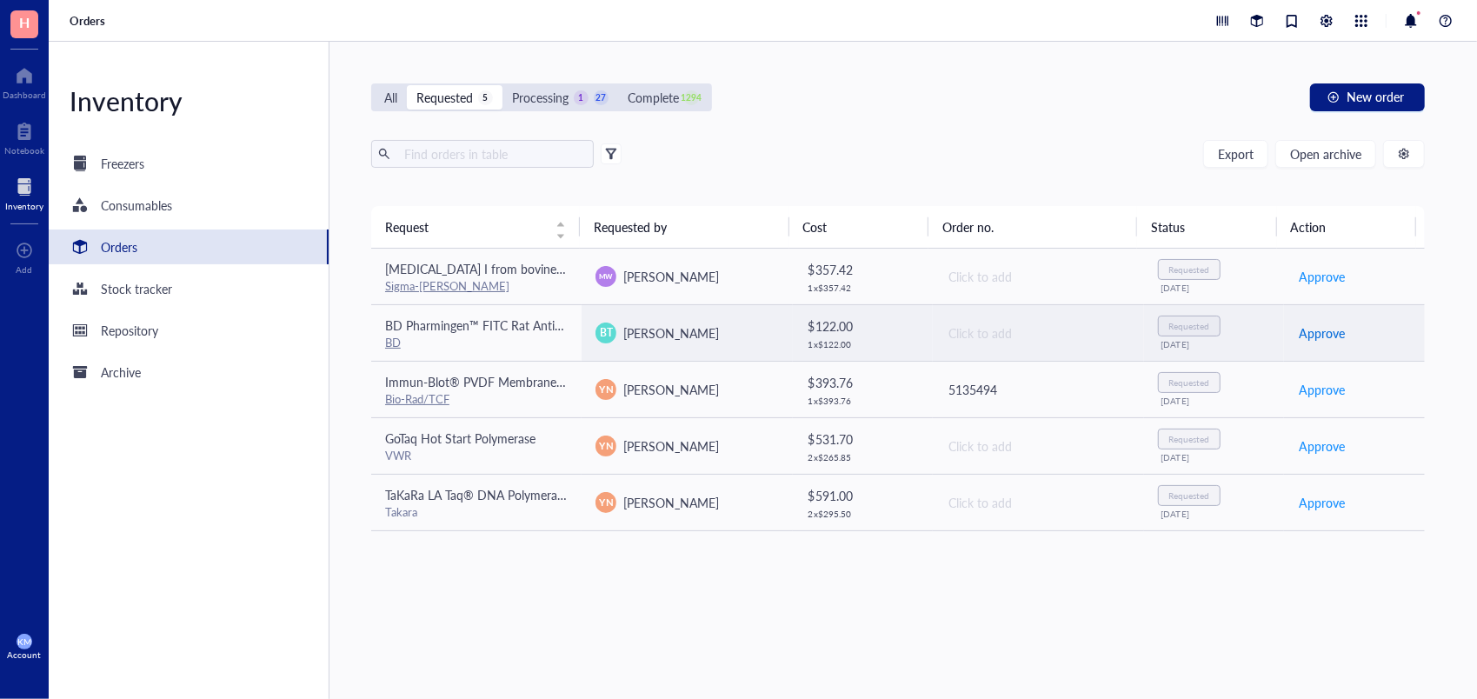
click at [1322, 332] on span "Approve" at bounding box center [1322, 332] width 46 height 19
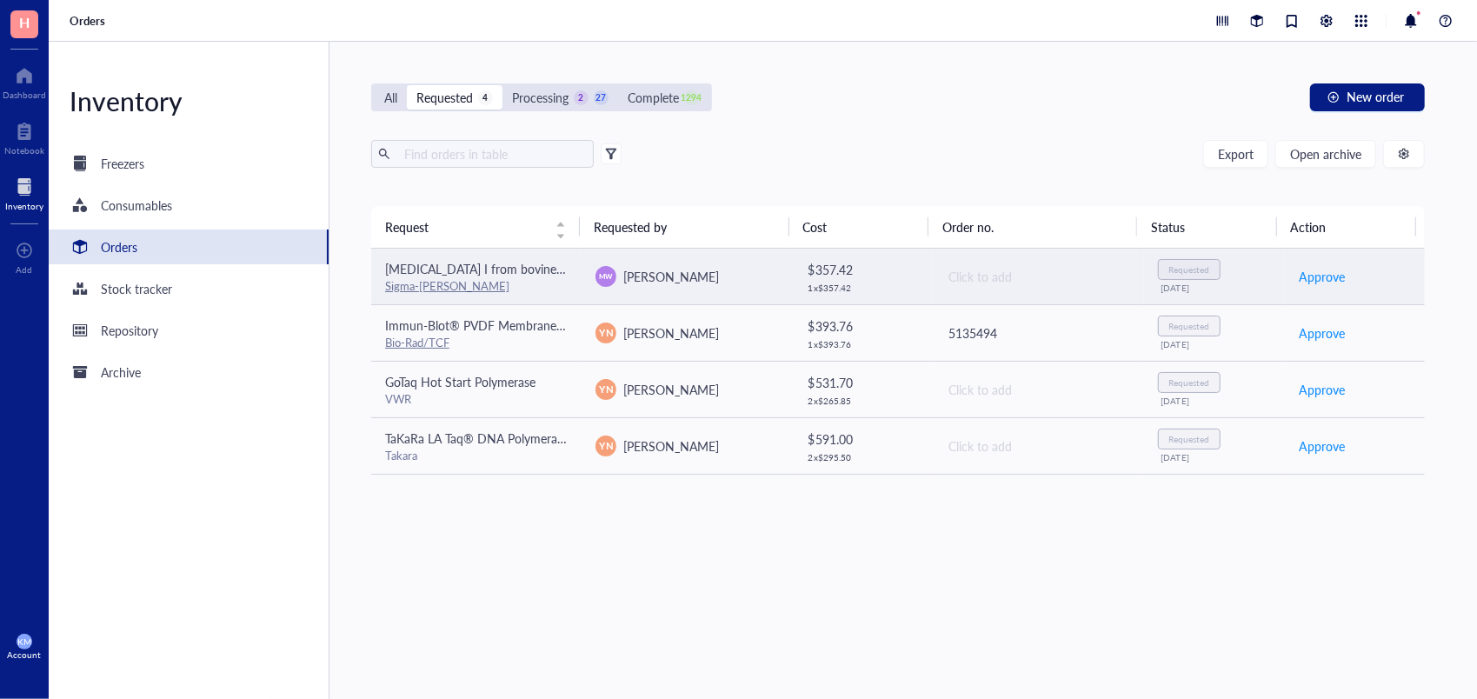
click at [769, 283] on div "MW [PERSON_NAME]" at bounding box center [687, 276] width 183 height 21
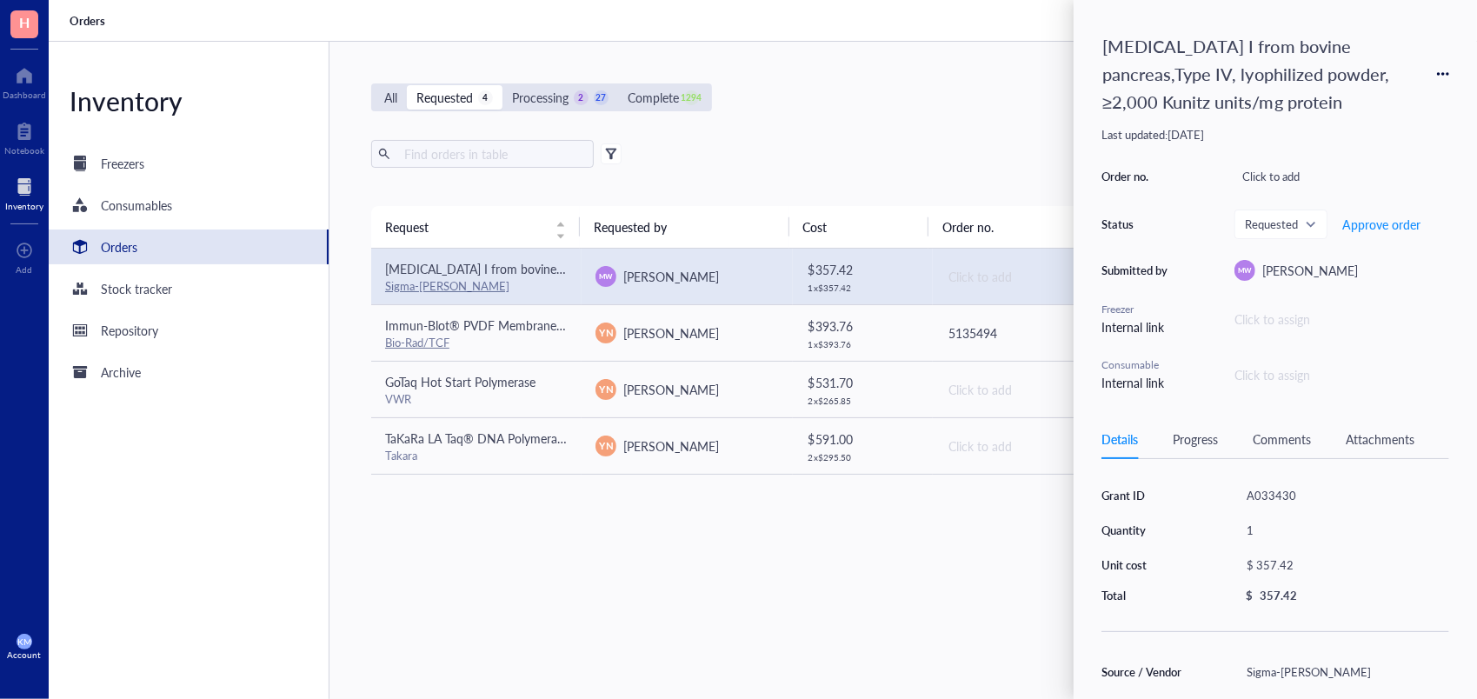
click at [1420, 330] on div "Order no. Click to add Status Requested Approve order Submitted by MW [PERSON_N…" at bounding box center [1276, 278] width 348 height 228
click at [1106, 193] on div "Order no. Click to add Status Requested Approve order Submitted by MW [PERSON_N…" at bounding box center [1276, 278] width 348 height 228
click at [1377, 122] on div "[MEDICAL_DATA] I from bovine pancreas,Type IV, lyophilized powder, ≥2,000 Kunit…" at bounding box center [1276, 210] width 348 height 364
click at [1212, 645] on div "Grant ID A033430 Quantity 1 Unit cost $ 357.42 Total $ 357.42 Source / Vendor S…" at bounding box center [1276, 704] width 348 height 448
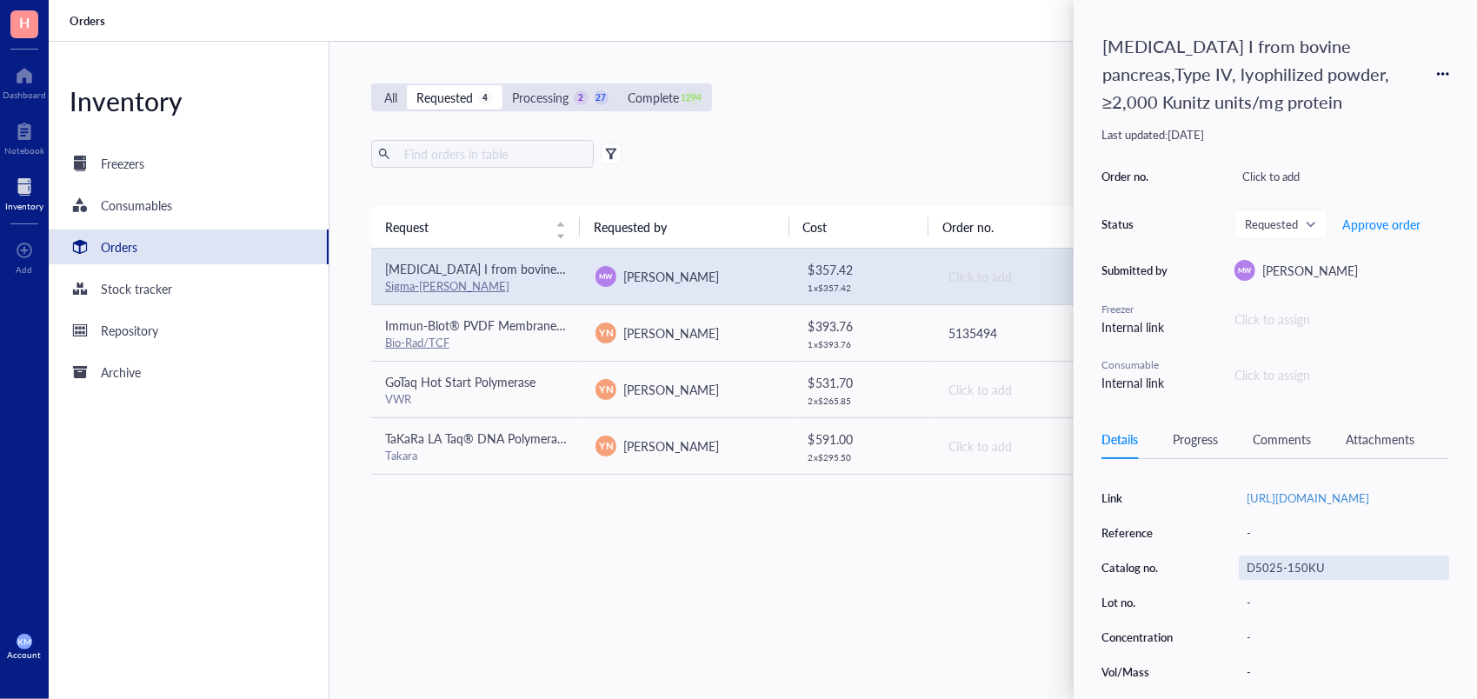
click at [1304, 570] on div "D5025-150KU" at bounding box center [1344, 568] width 210 height 24
click at [1304, 570] on input "D5025-150KU" at bounding box center [1285, 568] width 90 height 23
click at [1305, 572] on input "D5025-150KU" at bounding box center [1285, 568] width 90 height 23
type input "D5025-15KU"
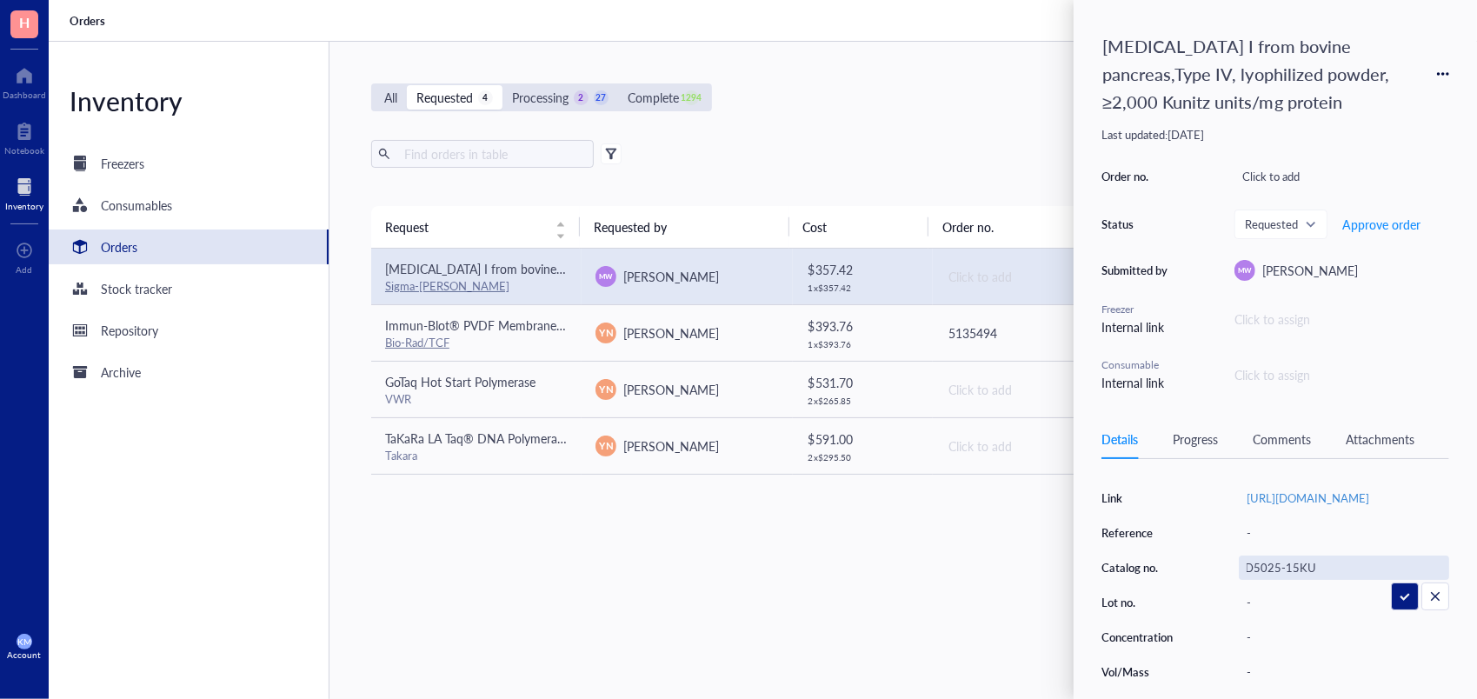
scroll to position [0, 0]
click at [1093, 499] on div "[MEDICAL_DATA] I from bovine pancreas,Type IV, lyophilized powder, ≥2,000 Kunit…" at bounding box center [1276, 349] width 404 height 699
click at [1113, 516] on div "Source / Vendor Sigma-[PERSON_NAME] Link [URL][DOMAIN_NAME] Reference - Catalog…" at bounding box center [1276, 585] width 348 height 268
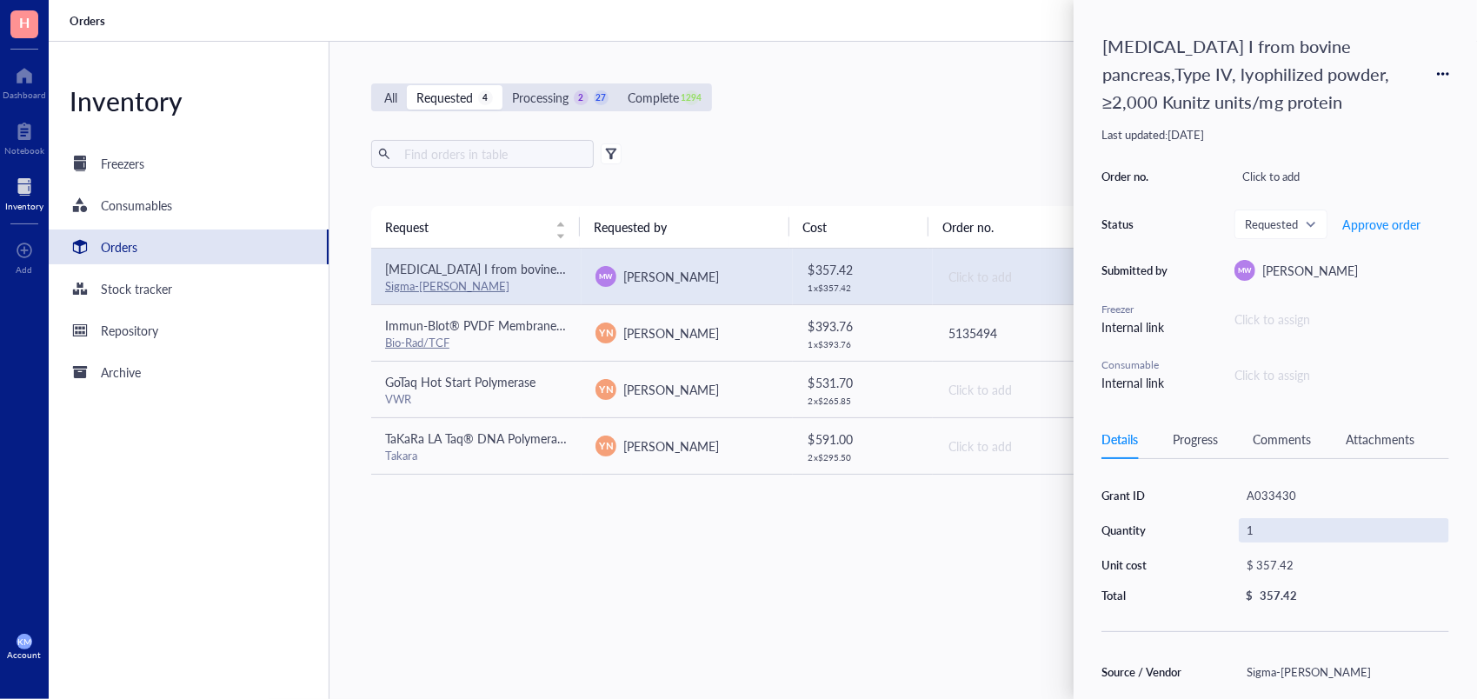
click at [1253, 525] on div "1" at bounding box center [1344, 530] width 210 height 24
click at [1253, 525] on input "1" at bounding box center [1266, 530] width 52 height 23
type input "2"
click at [1437, 440] on div "Details Progress Comments Attachments" at bounding box center [1276, 439] width 348 height 39
click at [1261, 570] on div "$ 357.42" at bounding box center [1340, 565] width 203 height 24
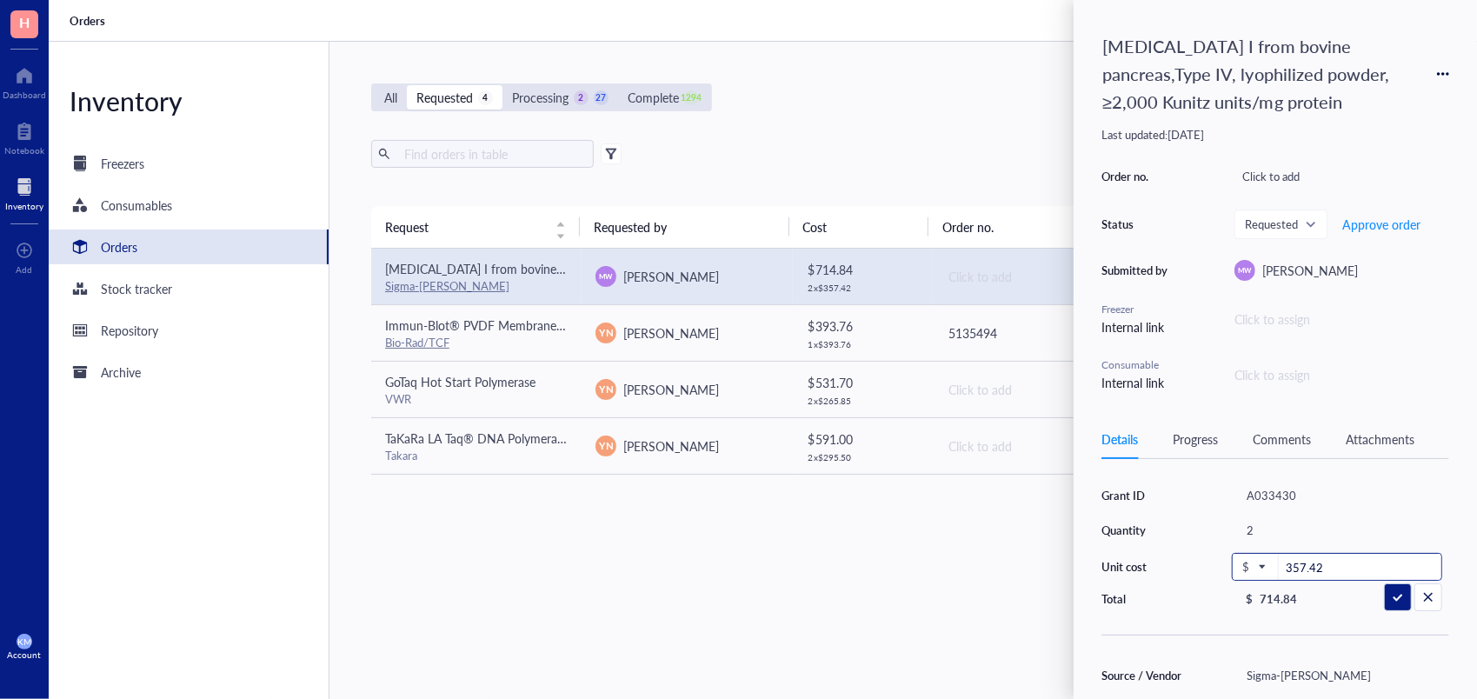
drag, startPoint x: 1326, startPoint y: 560, endPoint x: 1197, endPoint y: 562, distance: 128.7
click at [1197, 562] on div "Grant ID A033430 Quantity 2 Unit cost $ 357.42 Total $ 714.84" at bounding box center [1276, 545] width 348 height 123
type input "122.00"
click at [1271, 560] on div "$ 122.00" at bounding box center [1340, 565] width 203 height 24
click at [1281, 602] on div "Grant ID A033430 Quantity 2 Unit cost $ 122.00 Total $ 244.00 Source / Vendor S…" at bounding box center [1276, 704] width 348 height 448
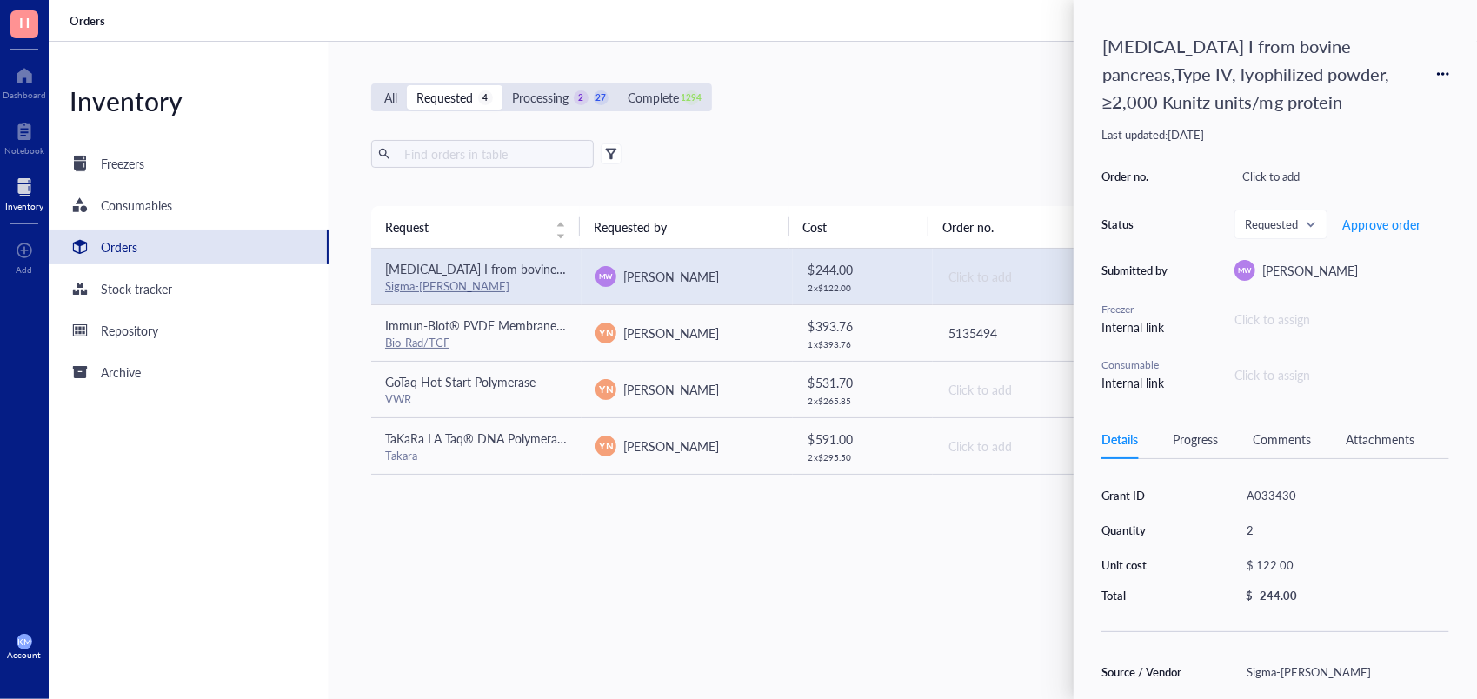
click at [1288, 588] on div "244.00" at bounding box center [1278, 596] width 37 height 16
drag, startPoint x: 1288, startPoint y: 588, endPoint x: 1301, endPoint y: 555, distance: 35.5
click at [1301, 555] on div "Grant ID A033430 Quantity 2 Unit cost $ 122.00 Total $ 244.00" at bounding box center [1276, 544] width 348 height 120
click at [1301, 555] on div "$ 122.00" at bounding box center [1340, 565] width 203 height 24
click at [1328, 554] on input "122.00" at bounding box center [1360, 568] width 163 height 28
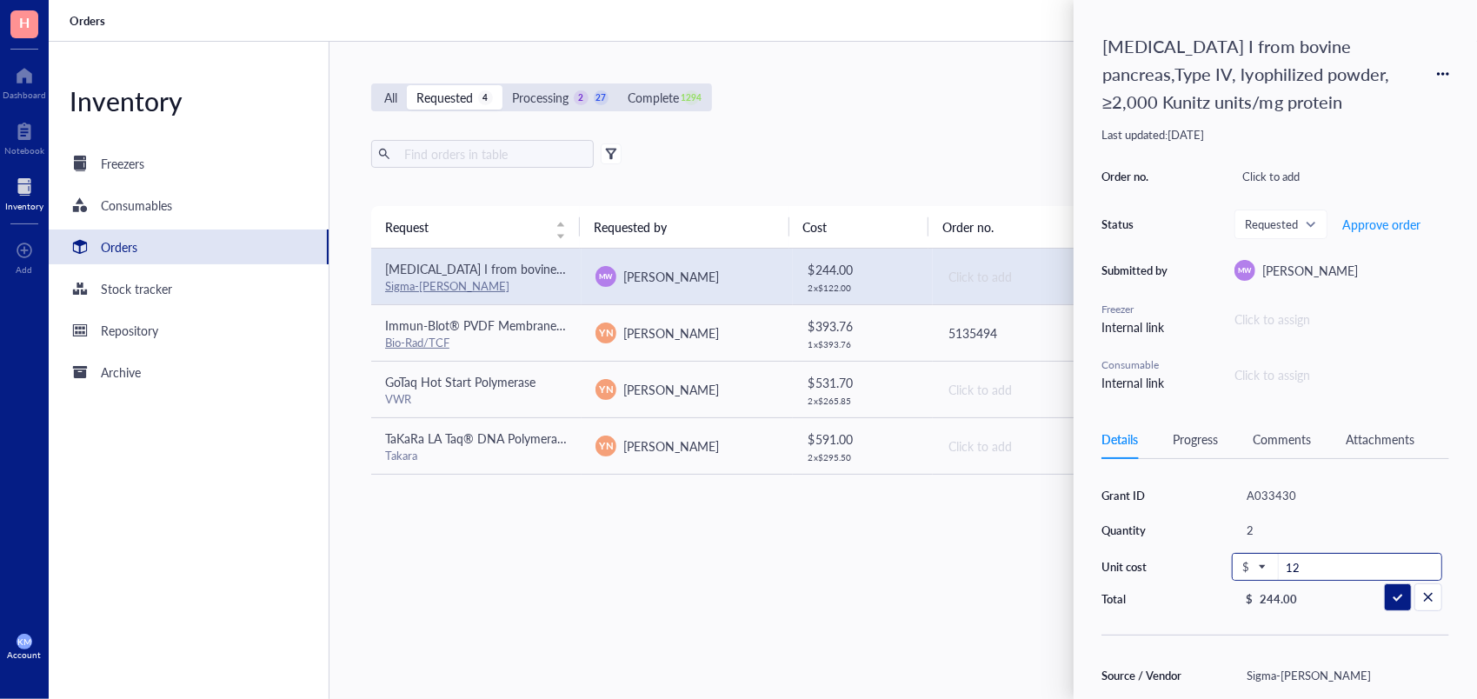
type input "1"
type input "115.92"
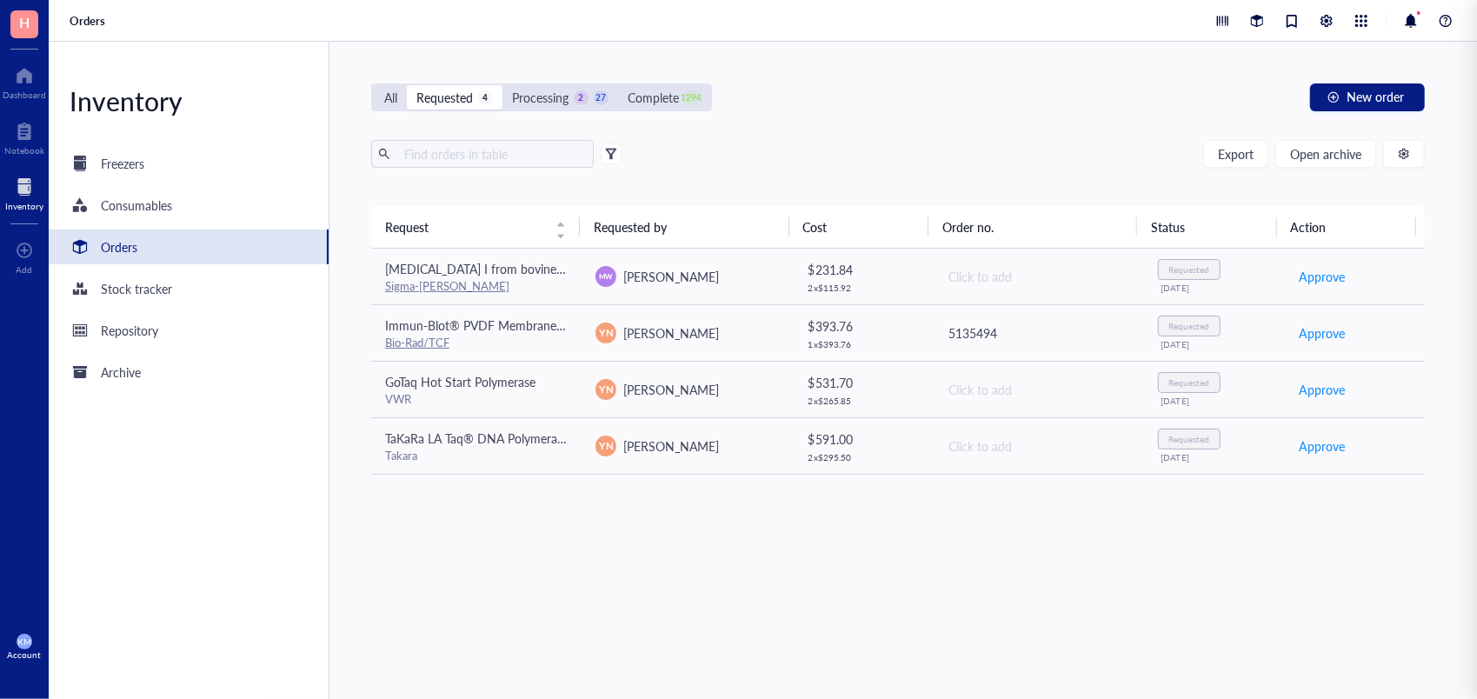
click at [972, 515] on div "Request Requested by Cost Order no. Status Action [MEDICAL_DATA] I from bovine …" at bounding box center [898, 411] width 1054 height 410
